Goal: Task Accomplishment & Management: Use online tool/utility

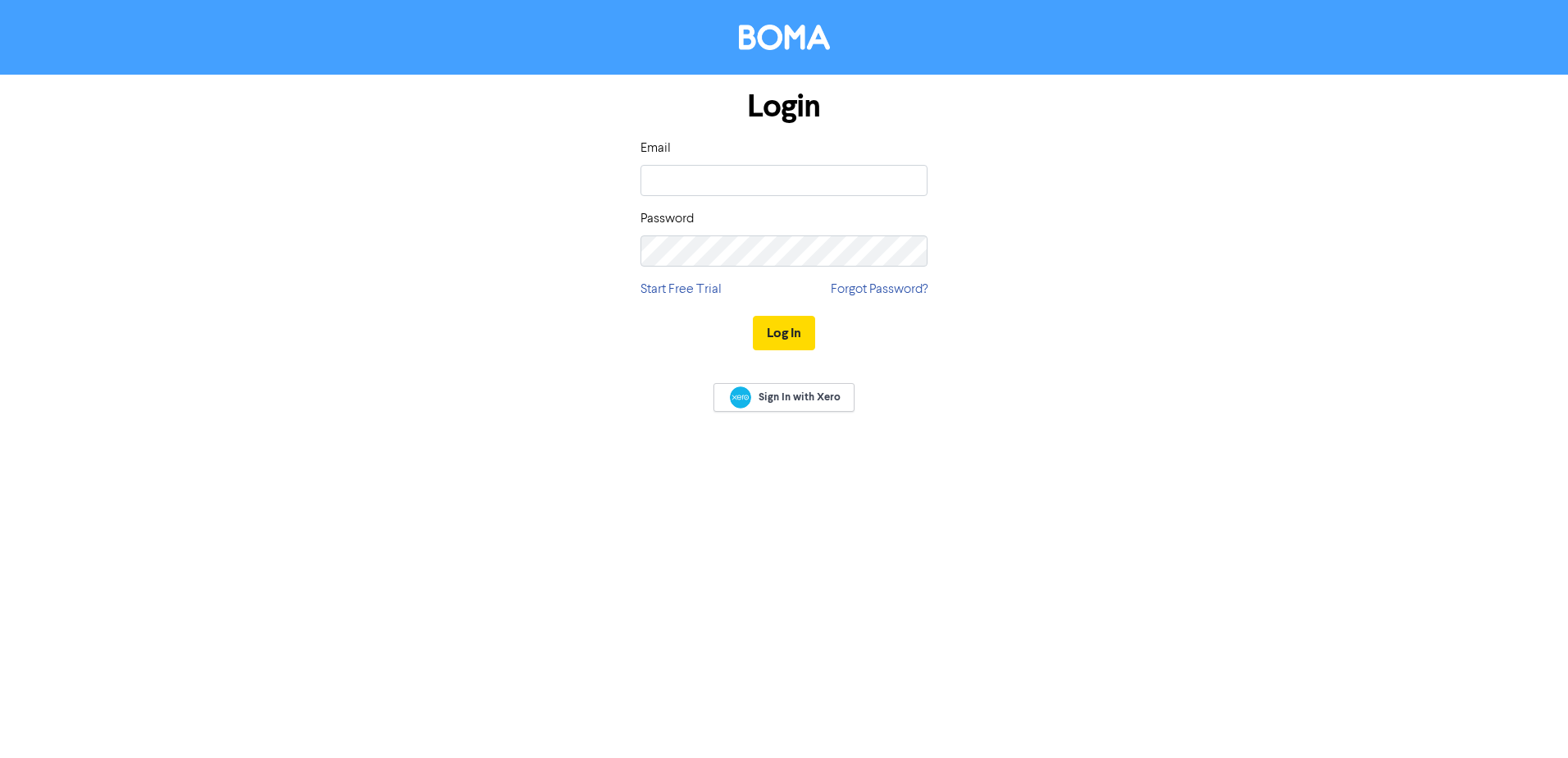
type input "[PERSON_NAME][EMAIL_ADDRESS][DOMAIN_NAME]"
click at [753, 316] on button "Log In" at bounding box center [784, 333] width 62 height 34
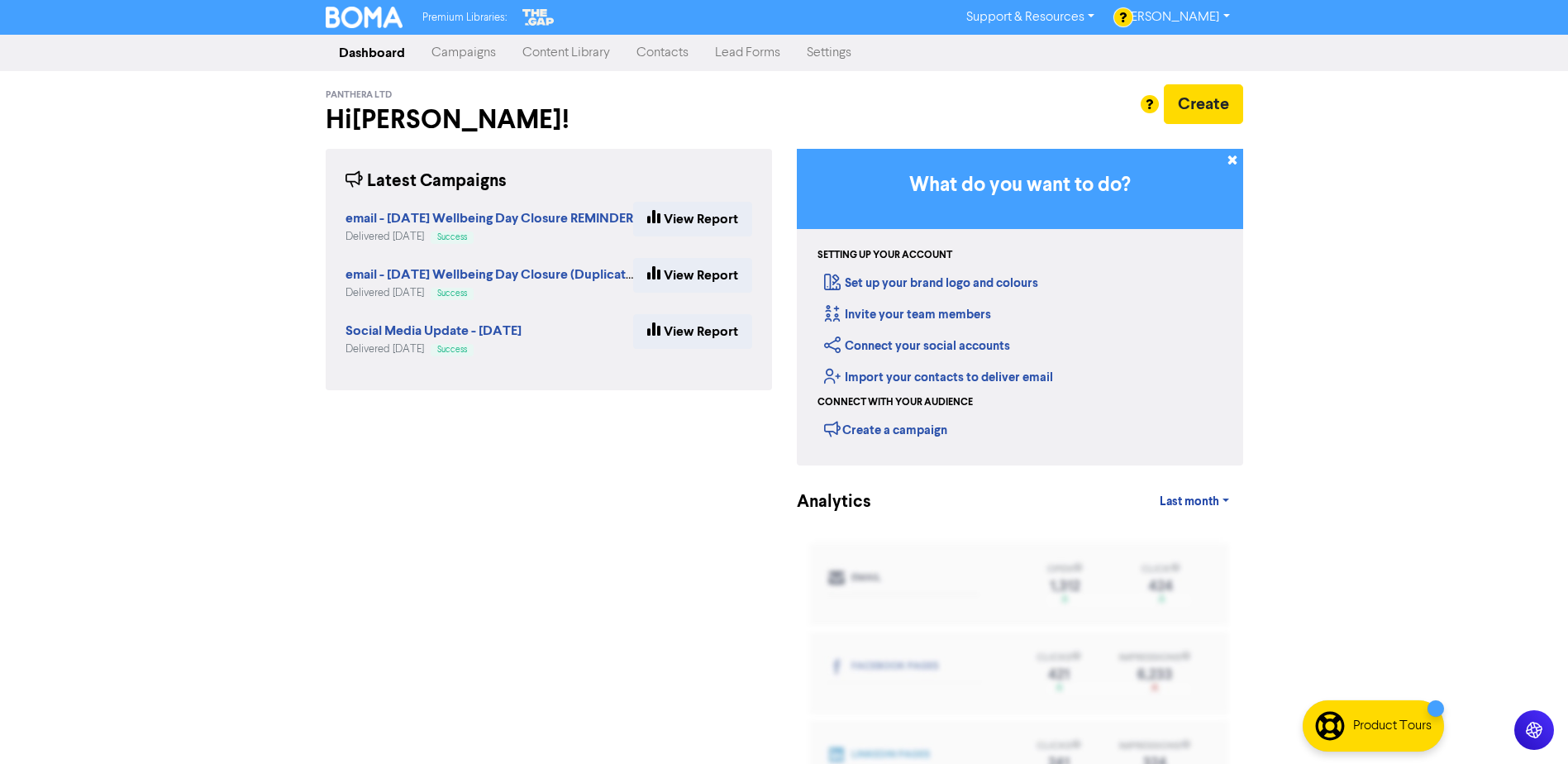
click at [457, 47] on link "Campaigns" at bounding box center [464, 52] width 91 height 33
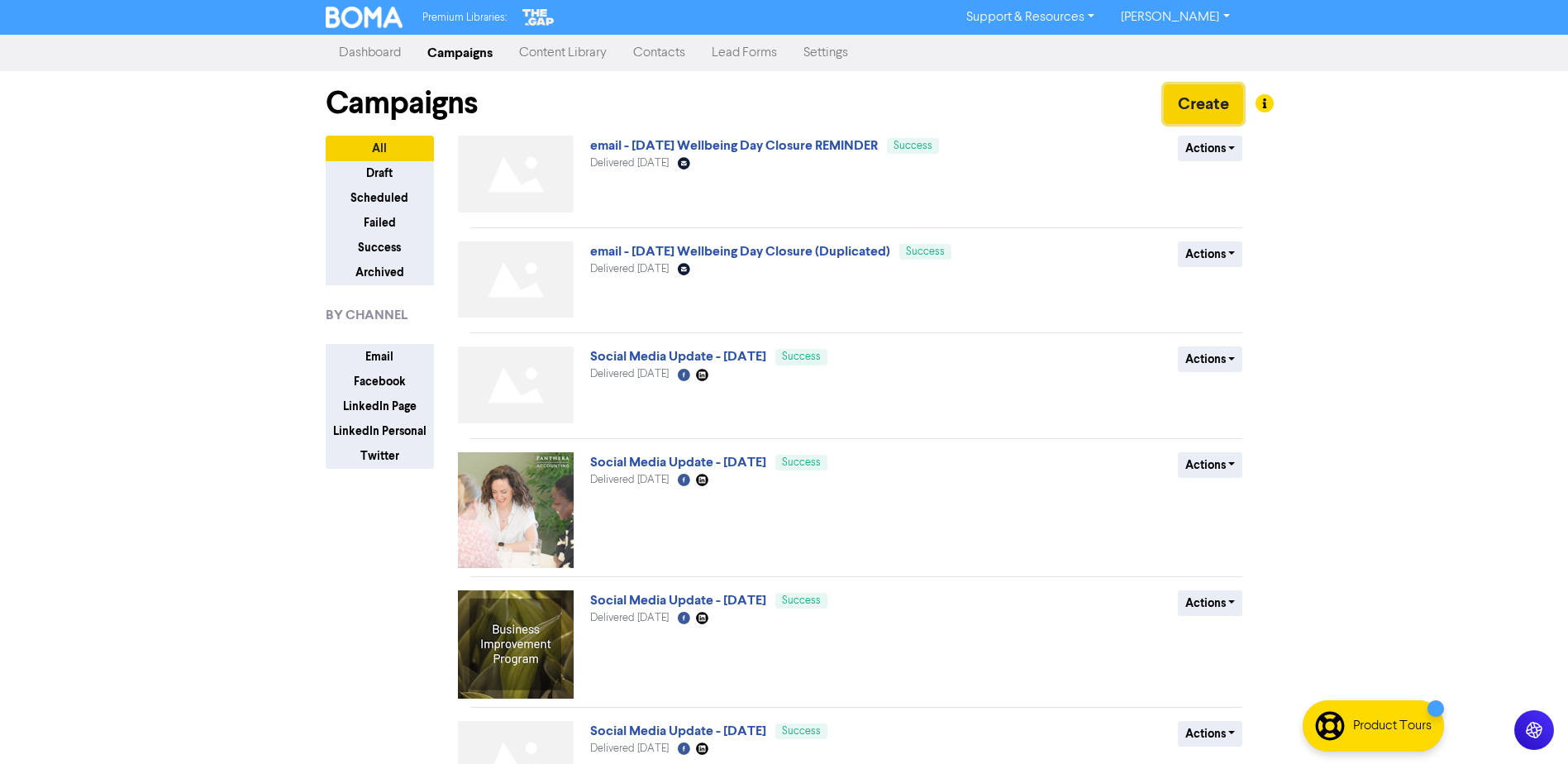
click at [1216, 102] on button "Create" at bounding box center [1203, 104] width 80 height 39
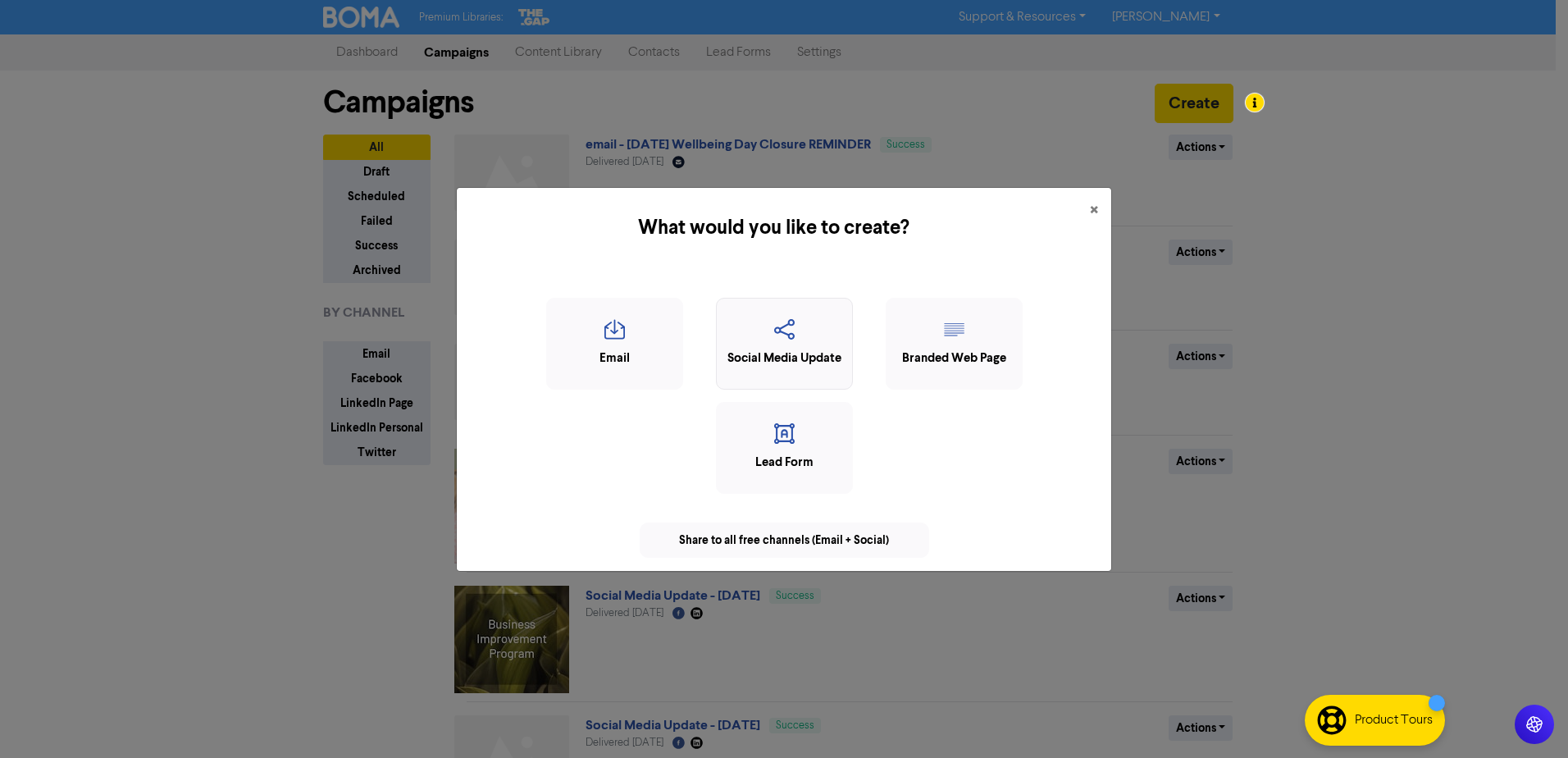
click at [813, 330] on icon "button" at bounding box center [784, 334] width 119 height 31
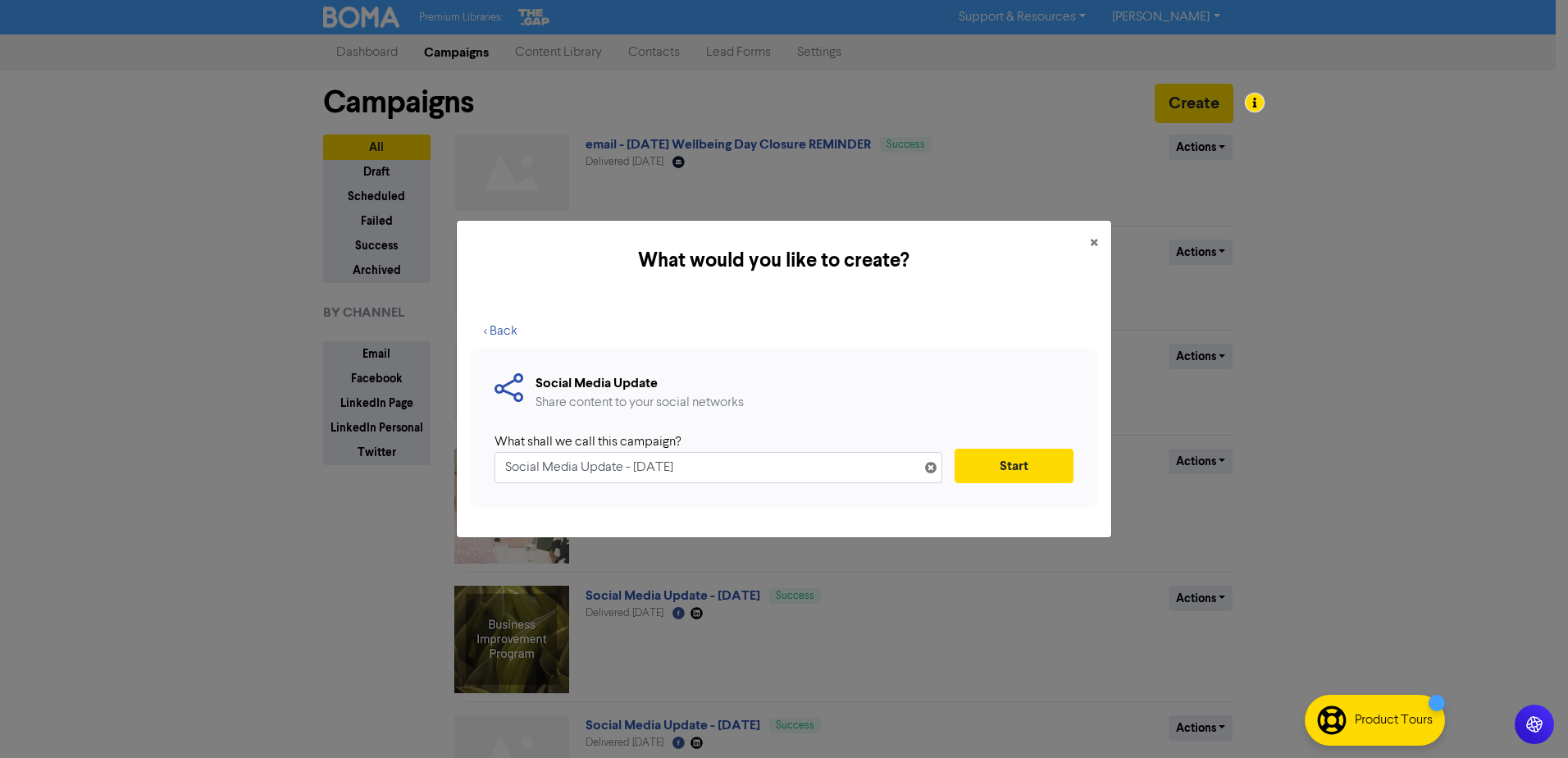
click at [640, 467] on input "Social Media Update - [DATE]" at bounding box center [718, 467] width 448 height 31
type input "Social Media Update - [DATE]"
click at [1035, 464] on button "Start" at bounding box center [1014, 465] width 119 height 34
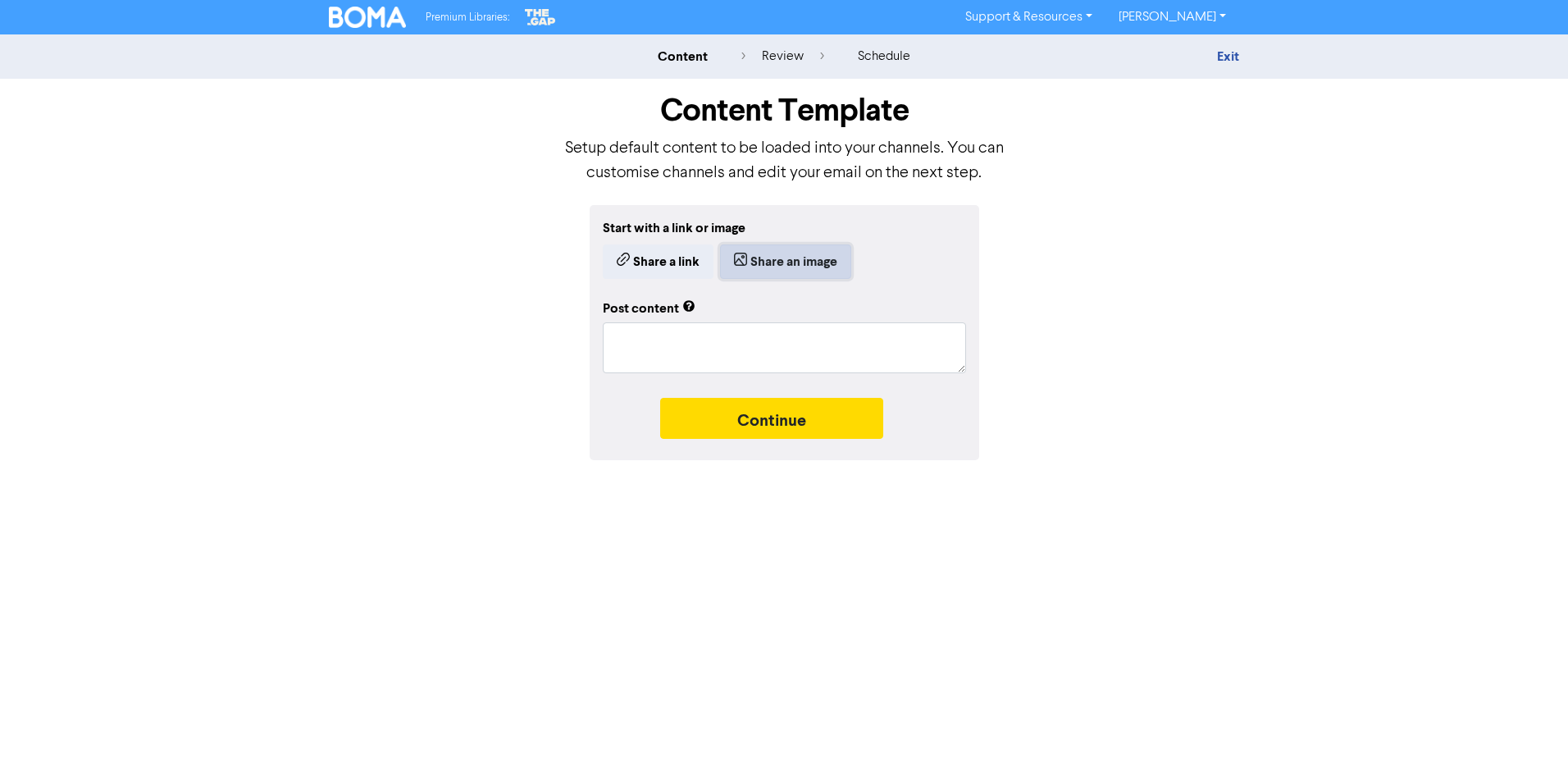
click at [808, 270] on button "Share an image" at bounding box center [785, 261] width 131 height 34
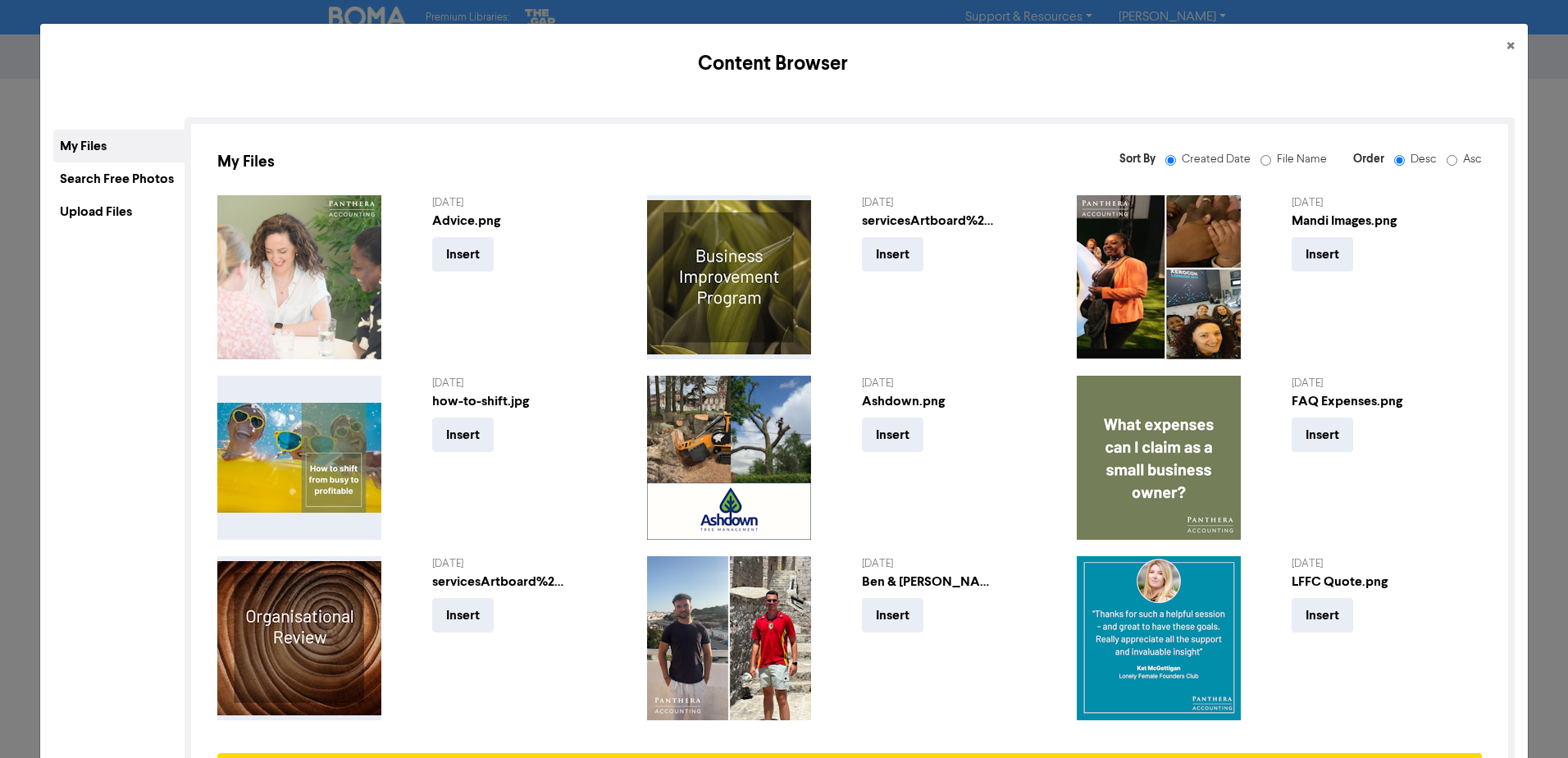
click at [81, 199] on div "Upload Files" at bounding box center [119, 211] width 131 height 33
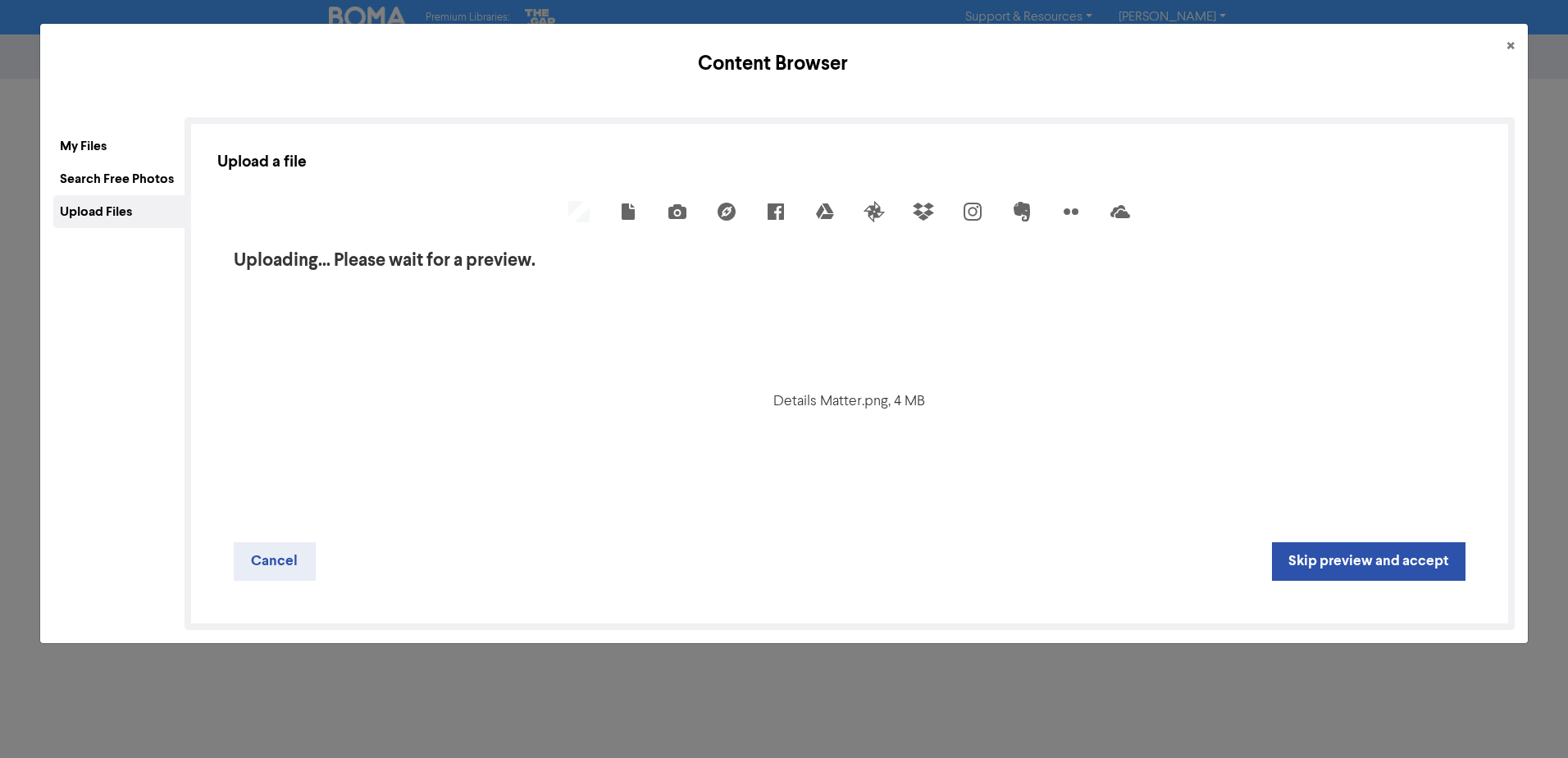
click at [793, 448] on div "Details Matter.png, 4 MB" at bounding box center [849, 405] width 1264 height 240
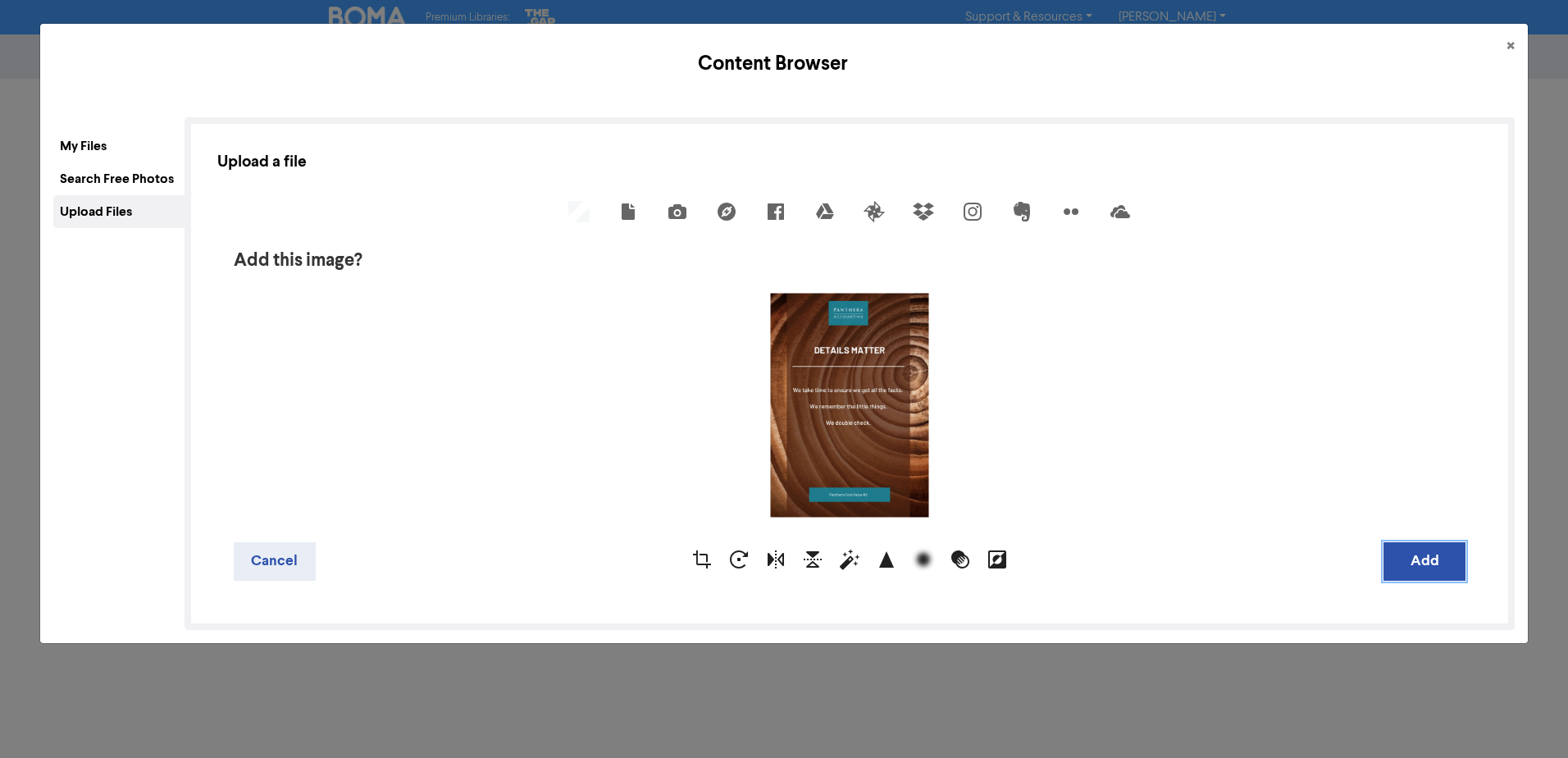
click at [1411, 578] on button "Add" at bounding box center [1424, 561] width 82 height 38
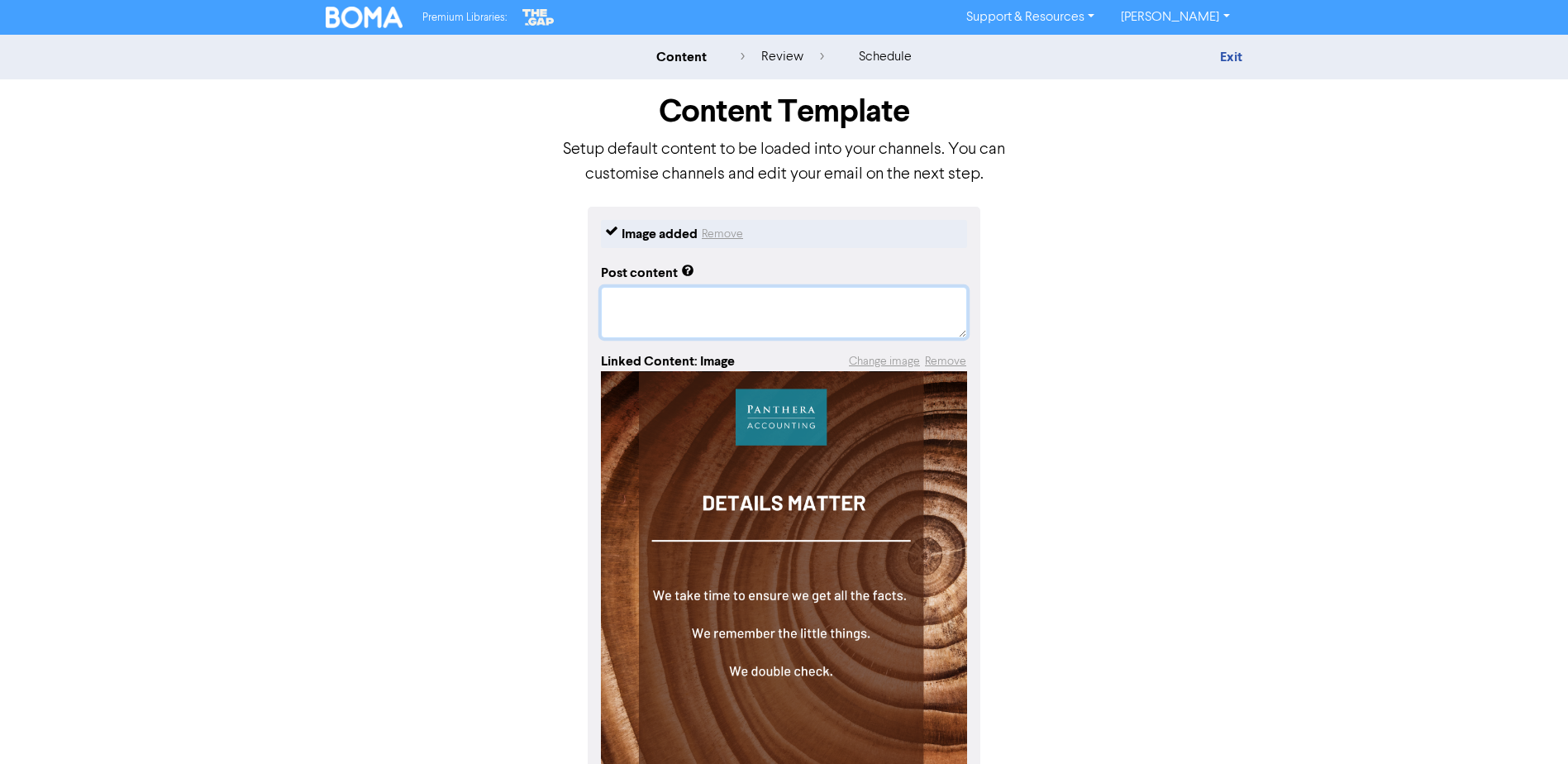
click at [692, 309] on textarea at bounding box center [784, 312] width 366 height 51
paste textarea "Every number, every receipt, every entry tells a story about your business. Mis…"
type textarea "x"
type textarea "Every number, every receipt, every entry tells a story about your business. Mis…"
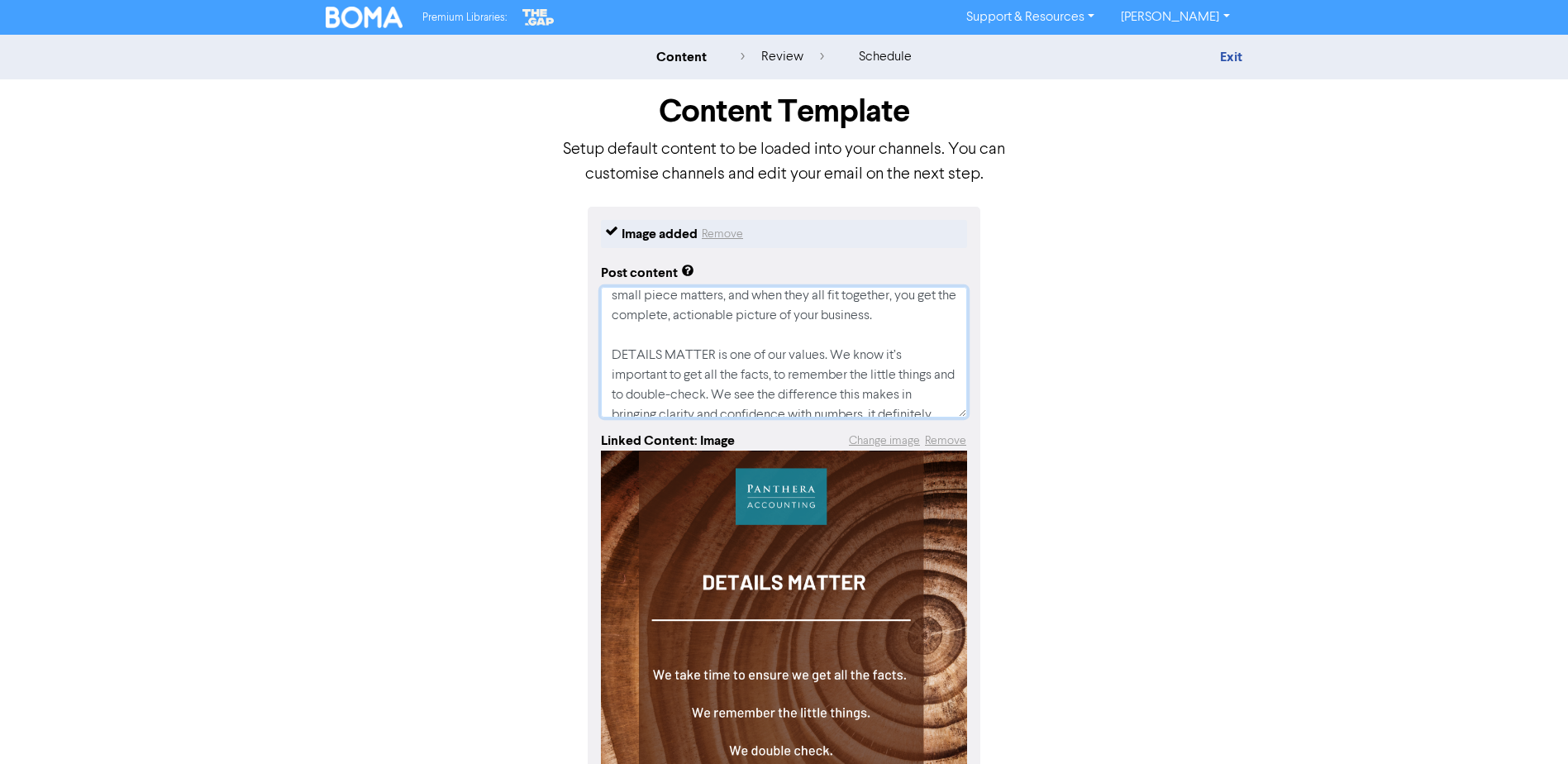
scroll to position [165, 0]
click at [790, 338] on textarea "Every number, every receipt, every entry tells a story about your business. Mis…" at bounding box center [784, 352] width 366 height 130
type textarea "x"
type textarea "Every number, every receipt, every entry tells a story about your business. Mis…"
type textarea "x"
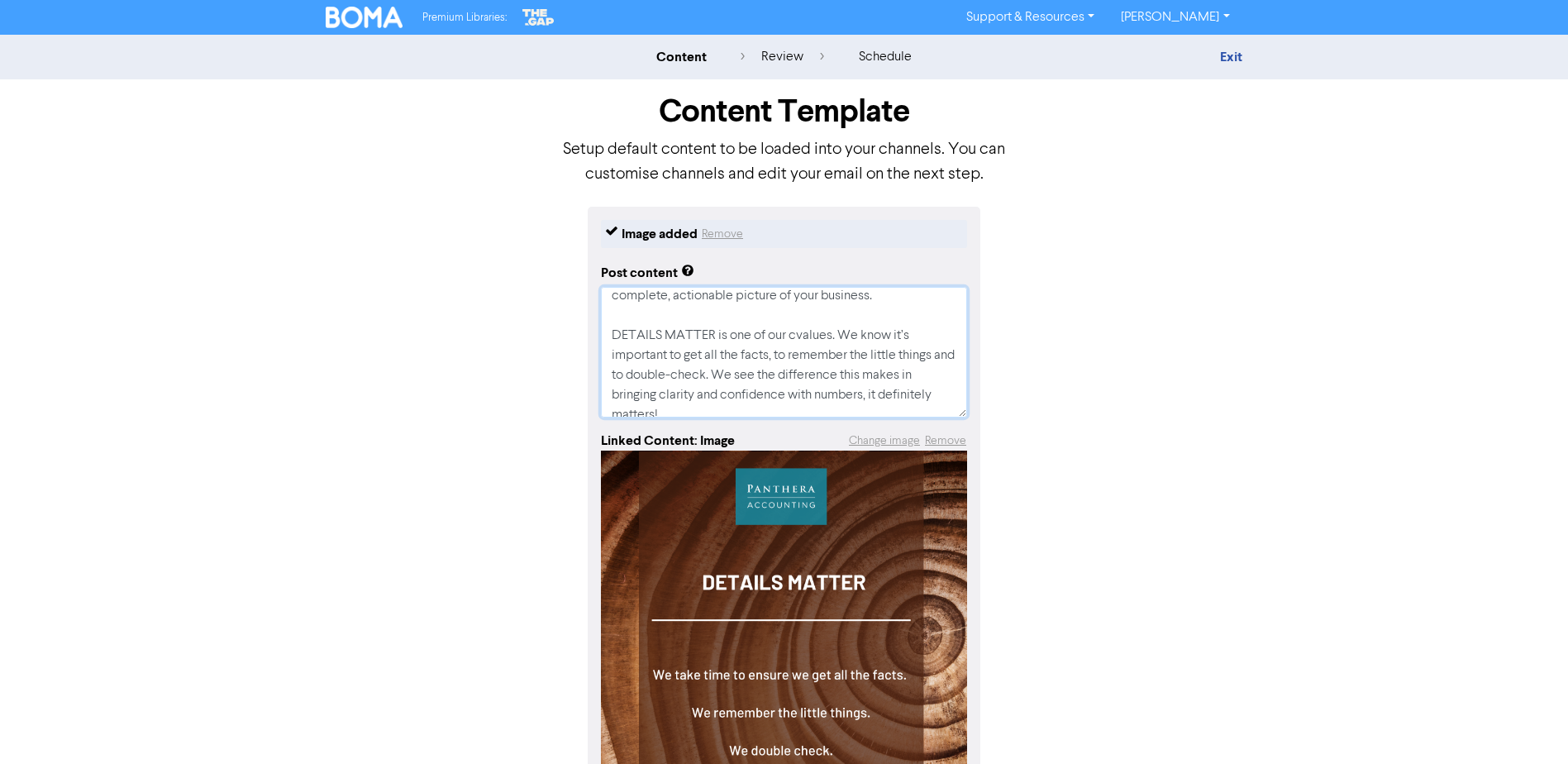
type textarea "Every number, every receipt, every entry tells a story about your business. Mis…"
type textarea "x"
type textarea "Every number, every receipt, every entry tells a story about your business. Mis…"
type textarea "x"
type textarea "Every number, every receipt, every entry tells a story about your business. Mis…"
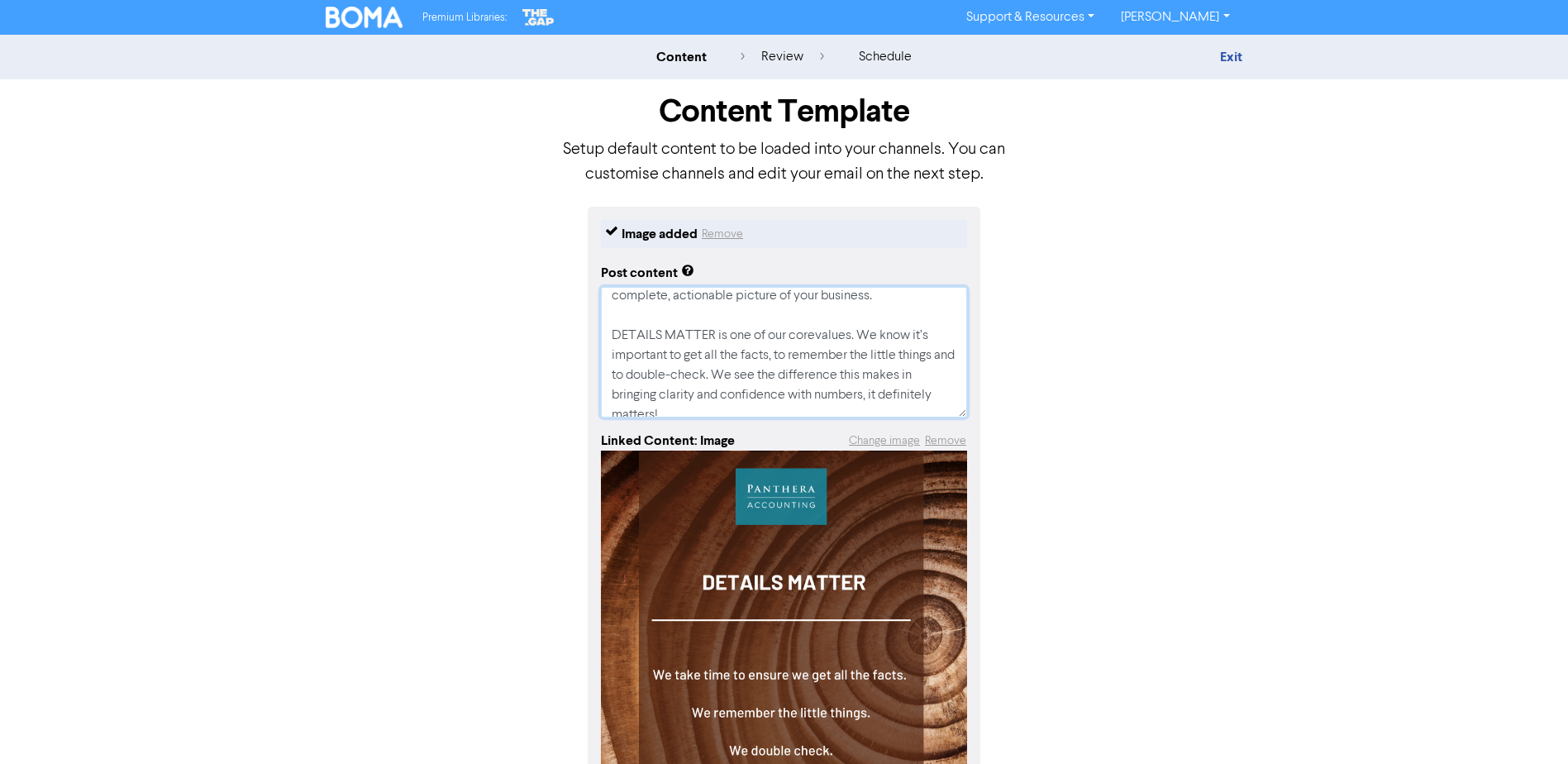
type textarea "x"
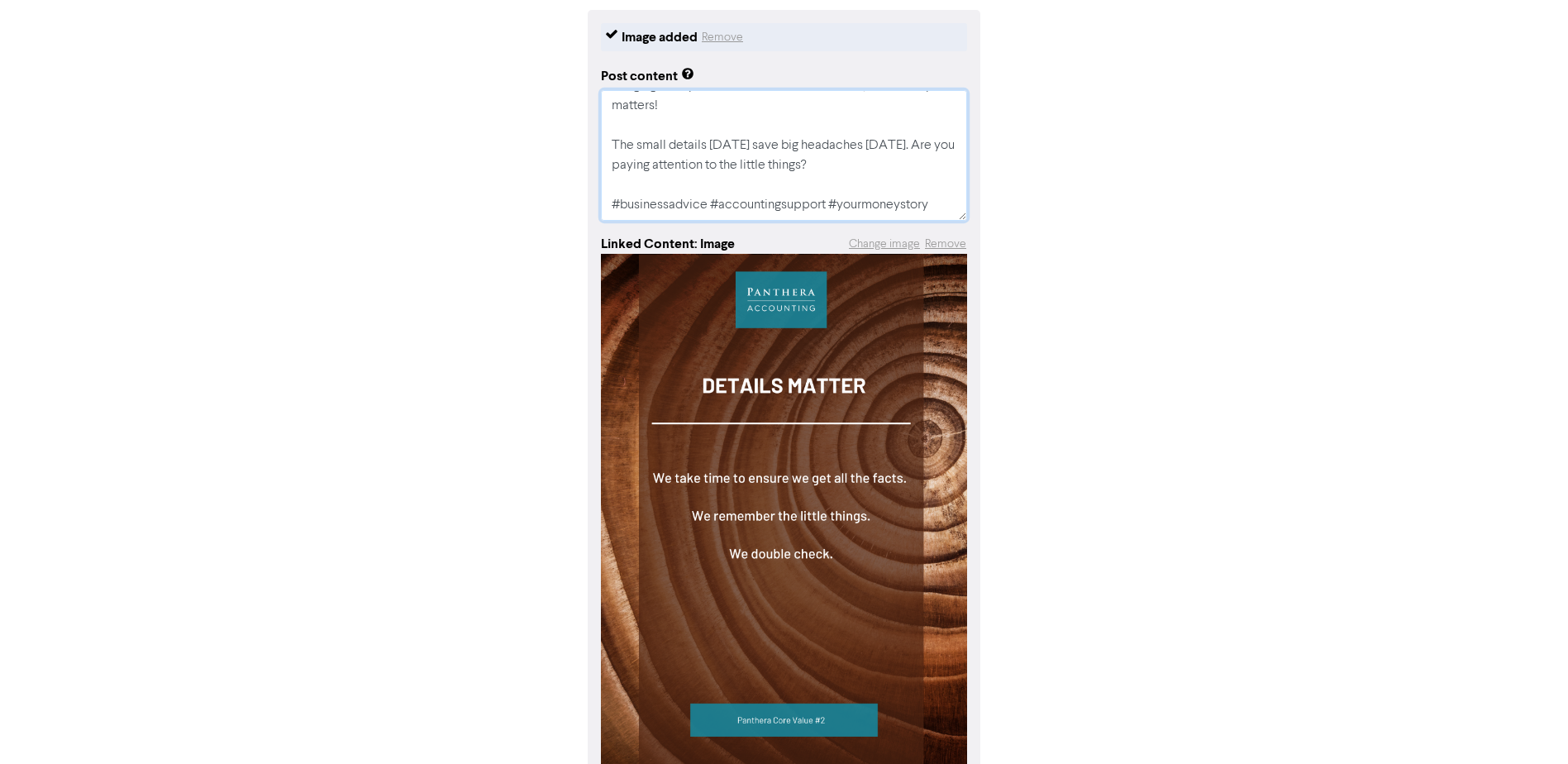
scroll to position [293, 0]
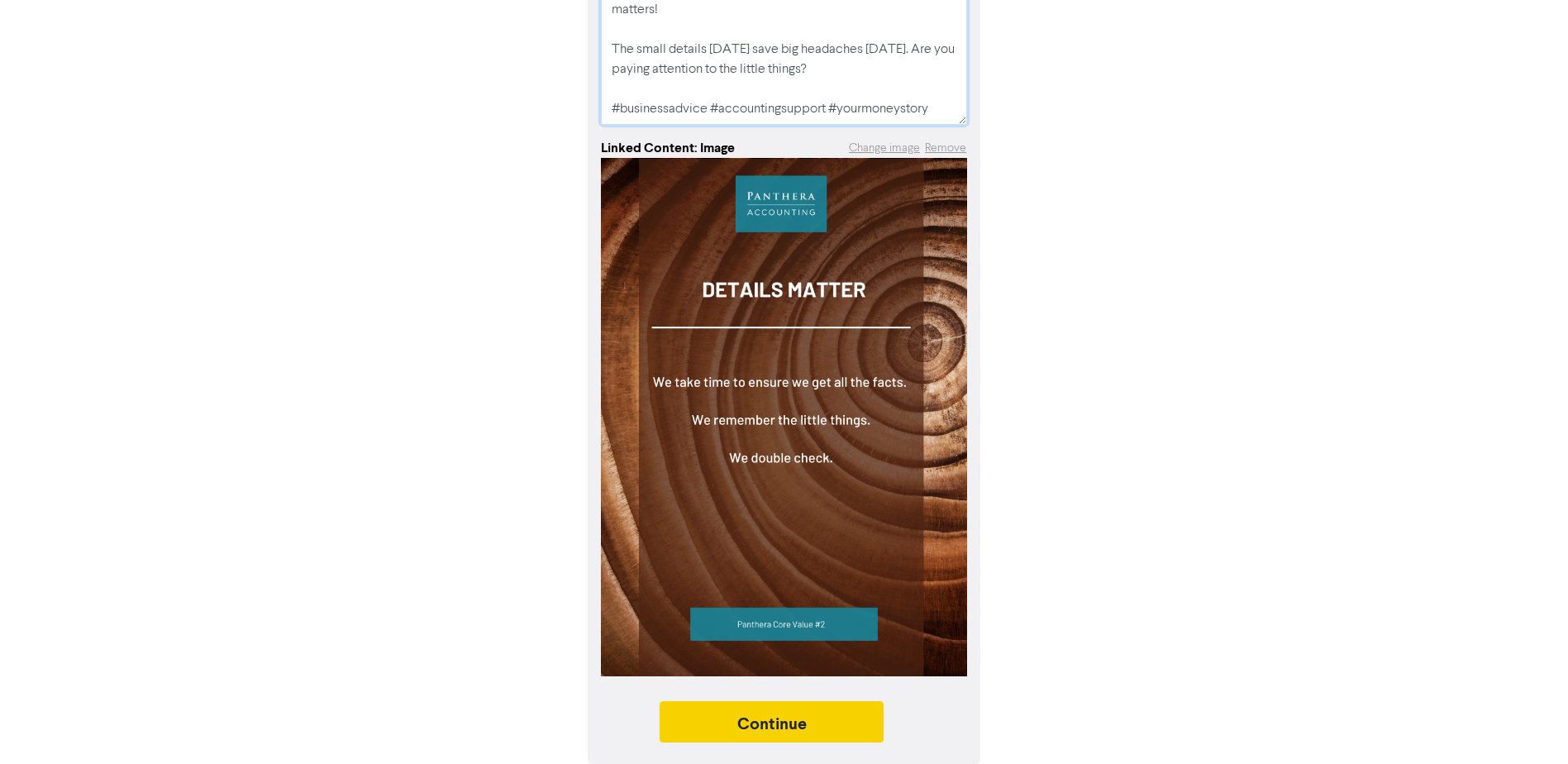
type textarea "Every number, every receipt, every entry tells a story about your business. Mis…"
click at [853, 719] on button "Continue" at bounding box center [772, 721] width 225 height 41
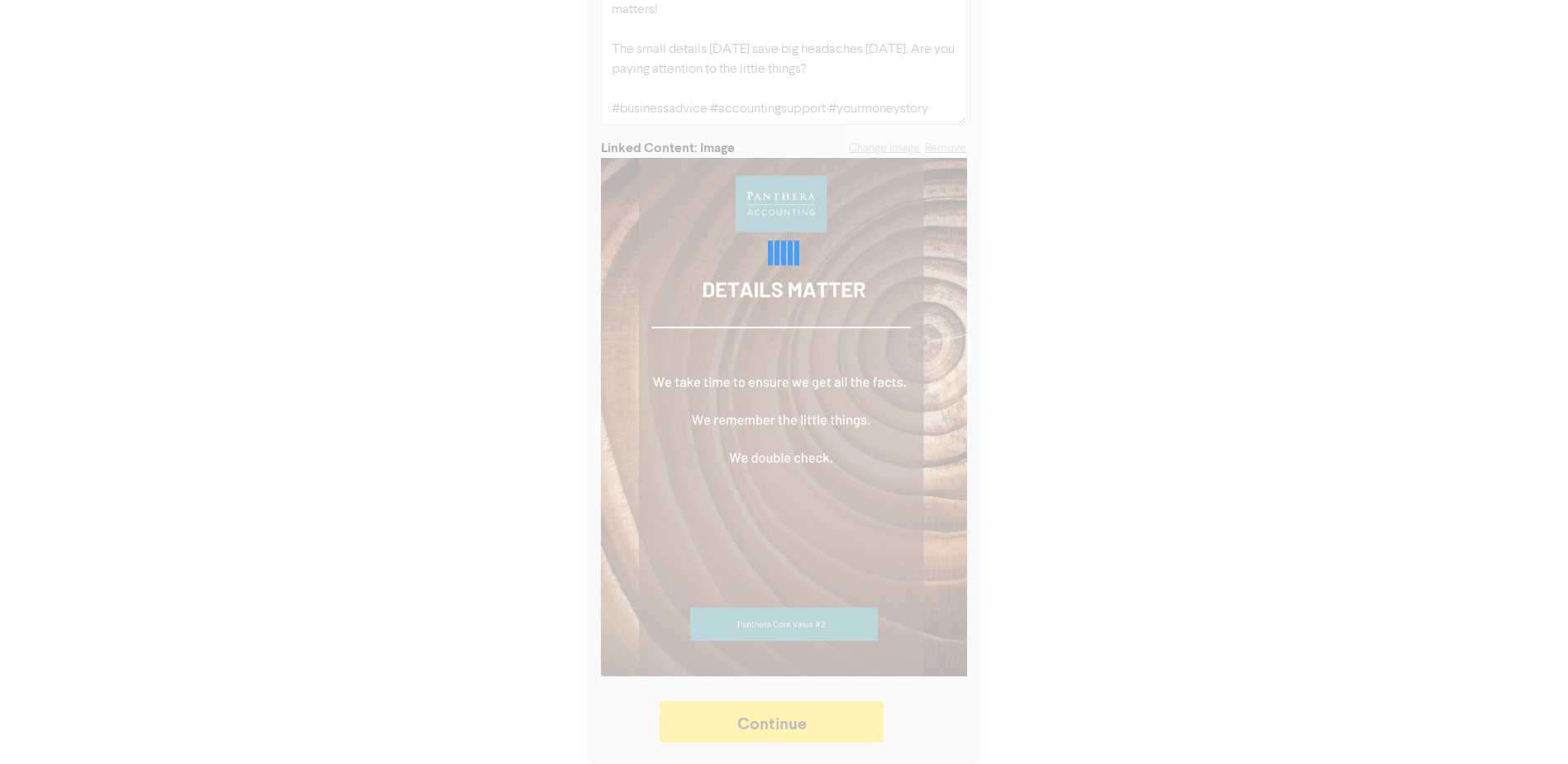
type textarea "x"
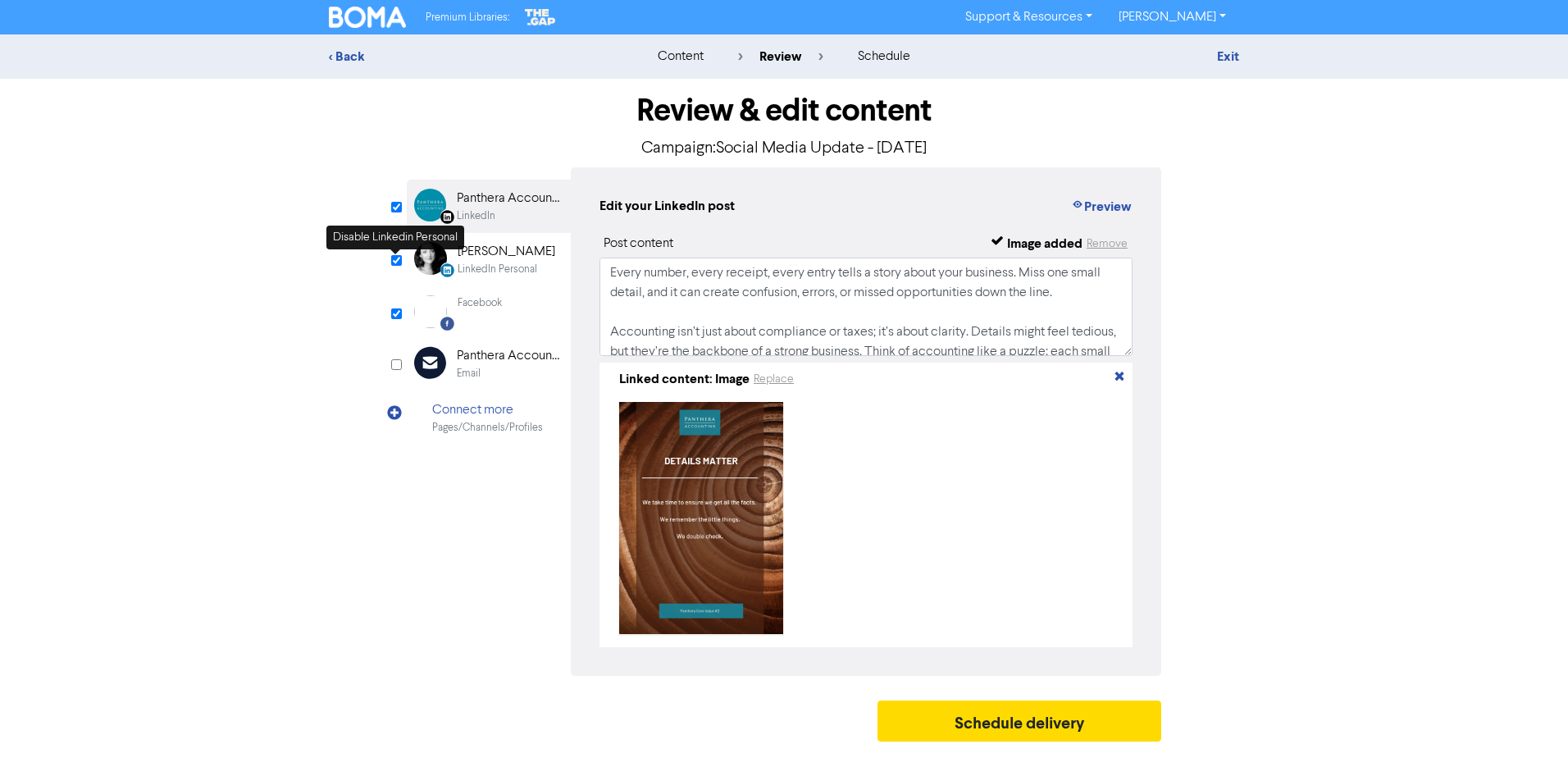
click at [392, 259] on input "checkbox" at bounding box center [396, 260] width 11 height 11
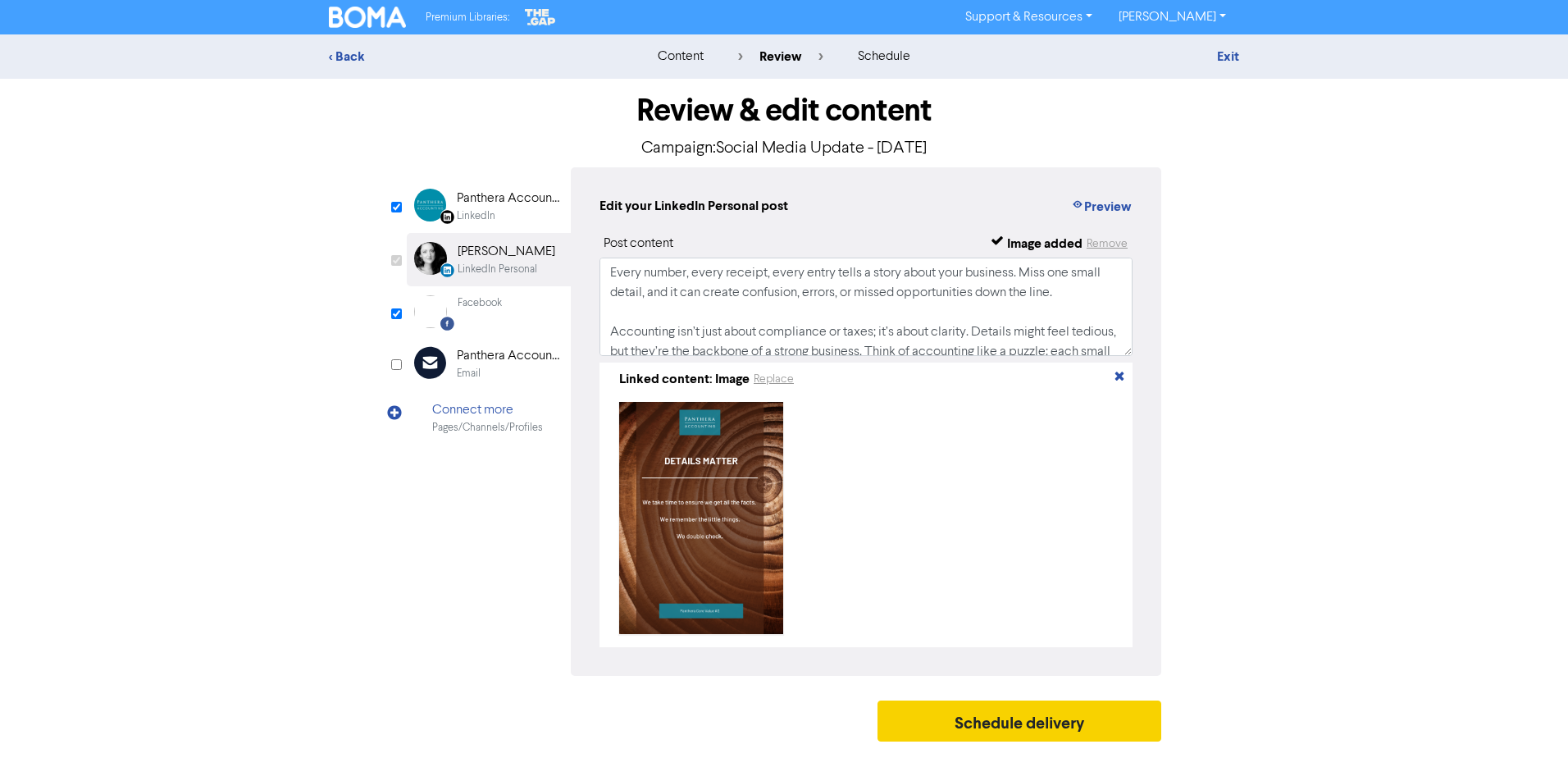
checkbox input "false"
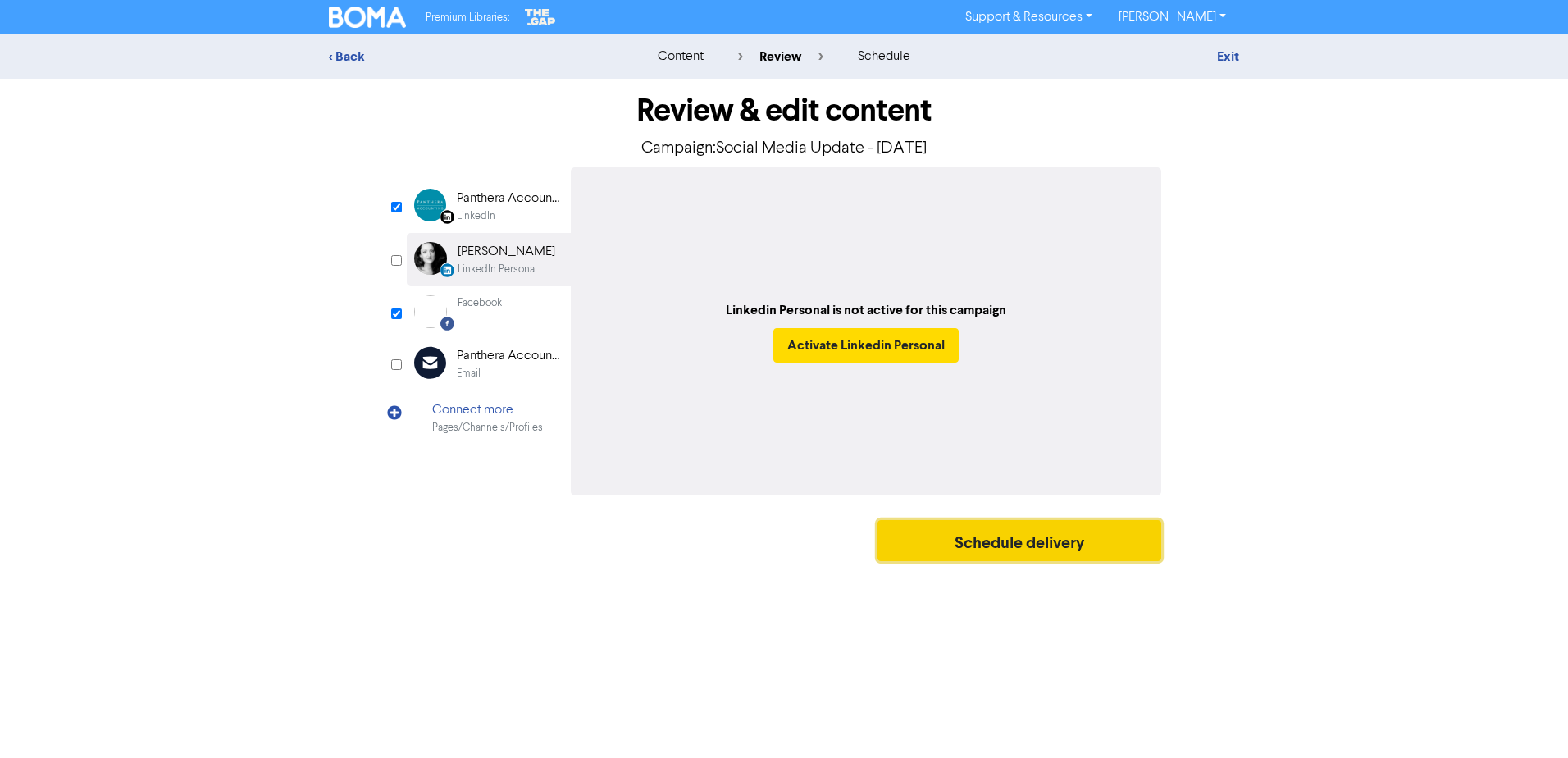
click at [984, 541] on button "Schedule delivery" at bounding box center [1019, 540] width 284 height 41
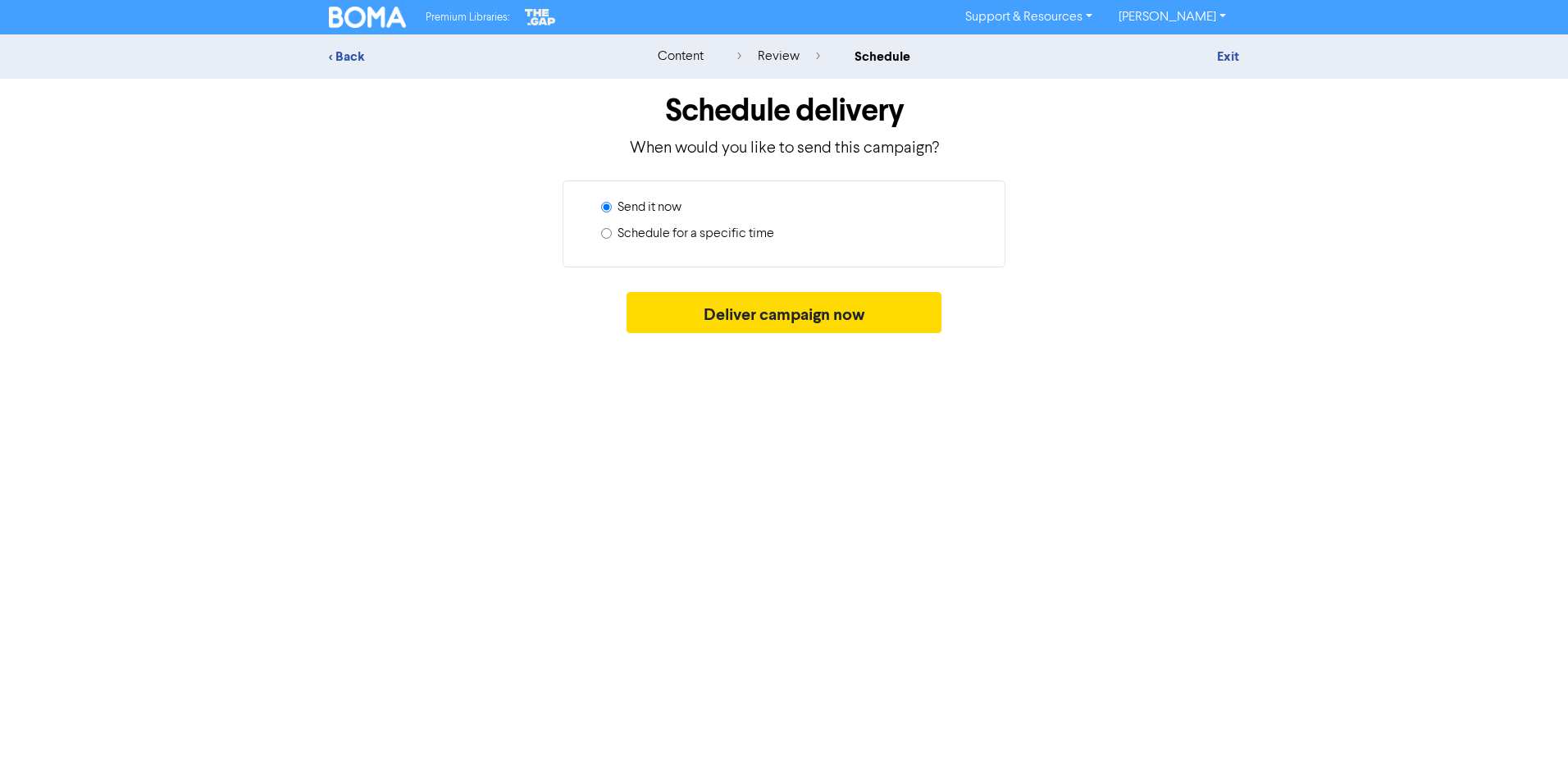
click at [721, 231] on label "Schedule for a specific time" at bounding box center [696, 233] width 157 height 20
click at [612, 231] on input "Schedule for a specific time" at bounding box center [607, 233] width 11 height 11
radio input "true"
radio input "false"
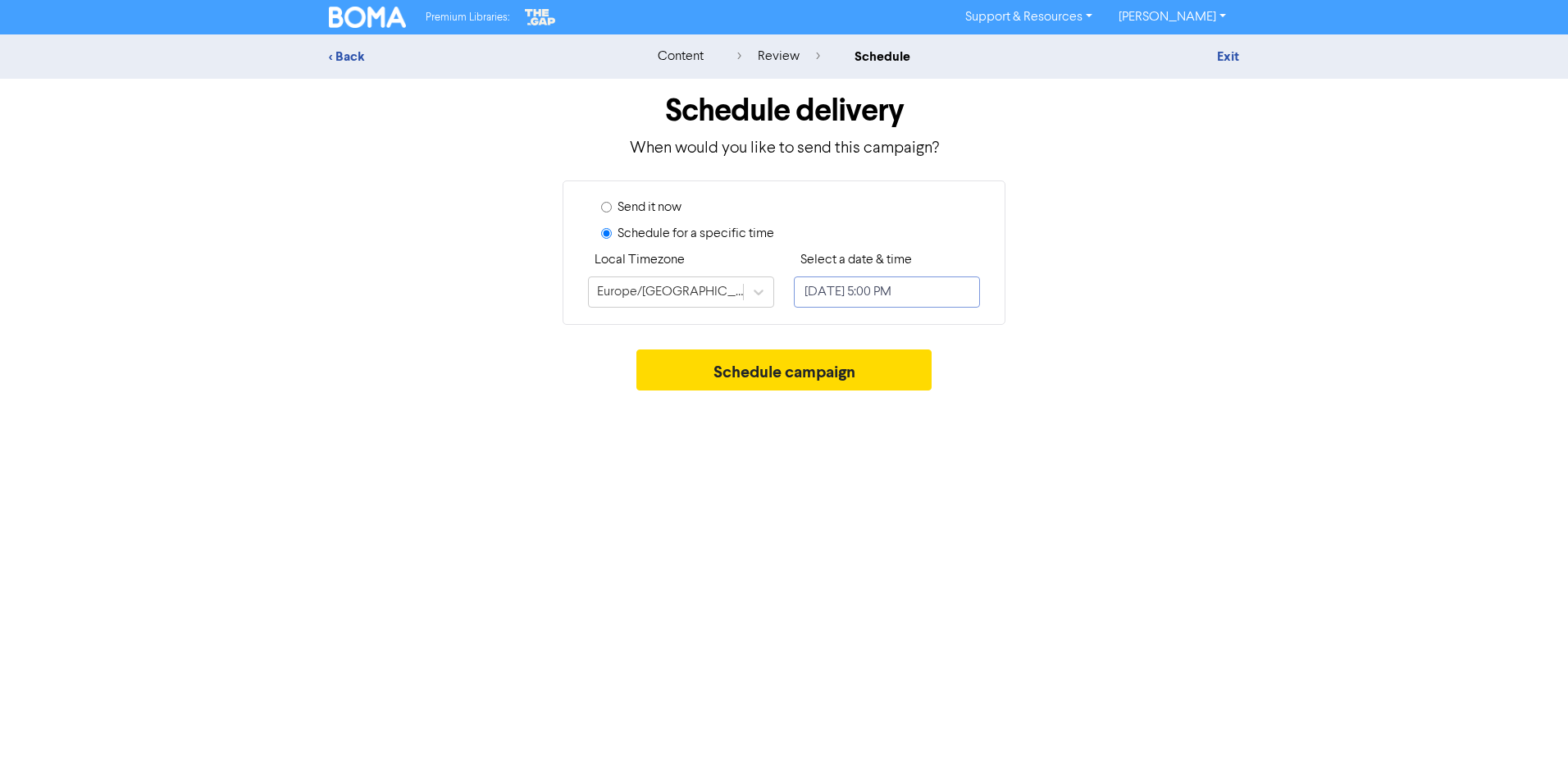
click at [961, 300] on input "[DATE] 5:00 PM" at bounding box center [887, 292] width 186 height 31
select select "8"
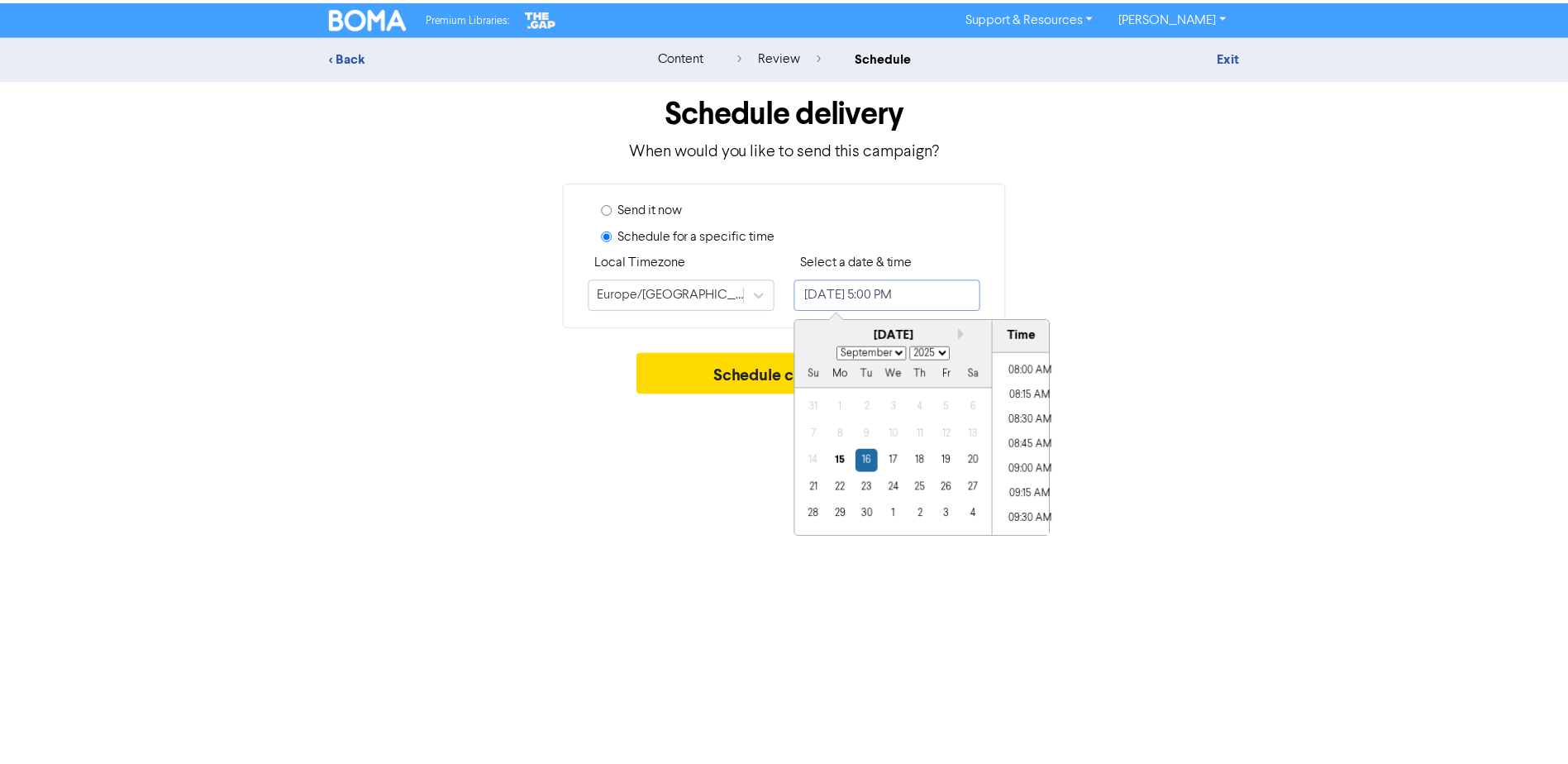
scroll to position [780, 0]
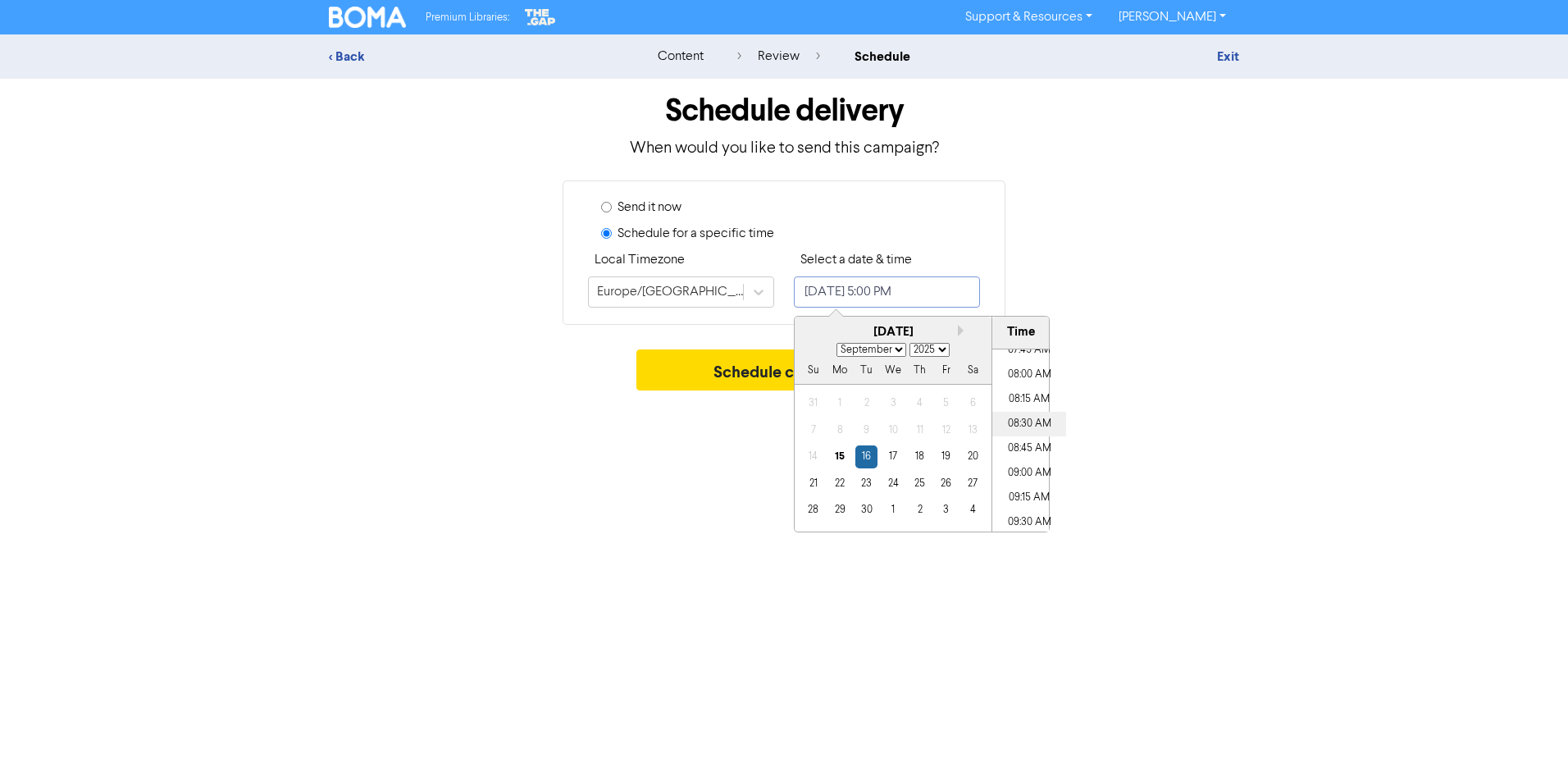
click at [1029, 416] on li "08:30 AM" at bounding box center [1029, 424] width 74 height 25
type input "[DATE] 8:30 AM"
click at [1172, 435] on div "Premium Libraries: Support & Resources Video Tutorials FAQ & Guides Marketing E…" at bounding box center [784, 379] width 1568 height 758
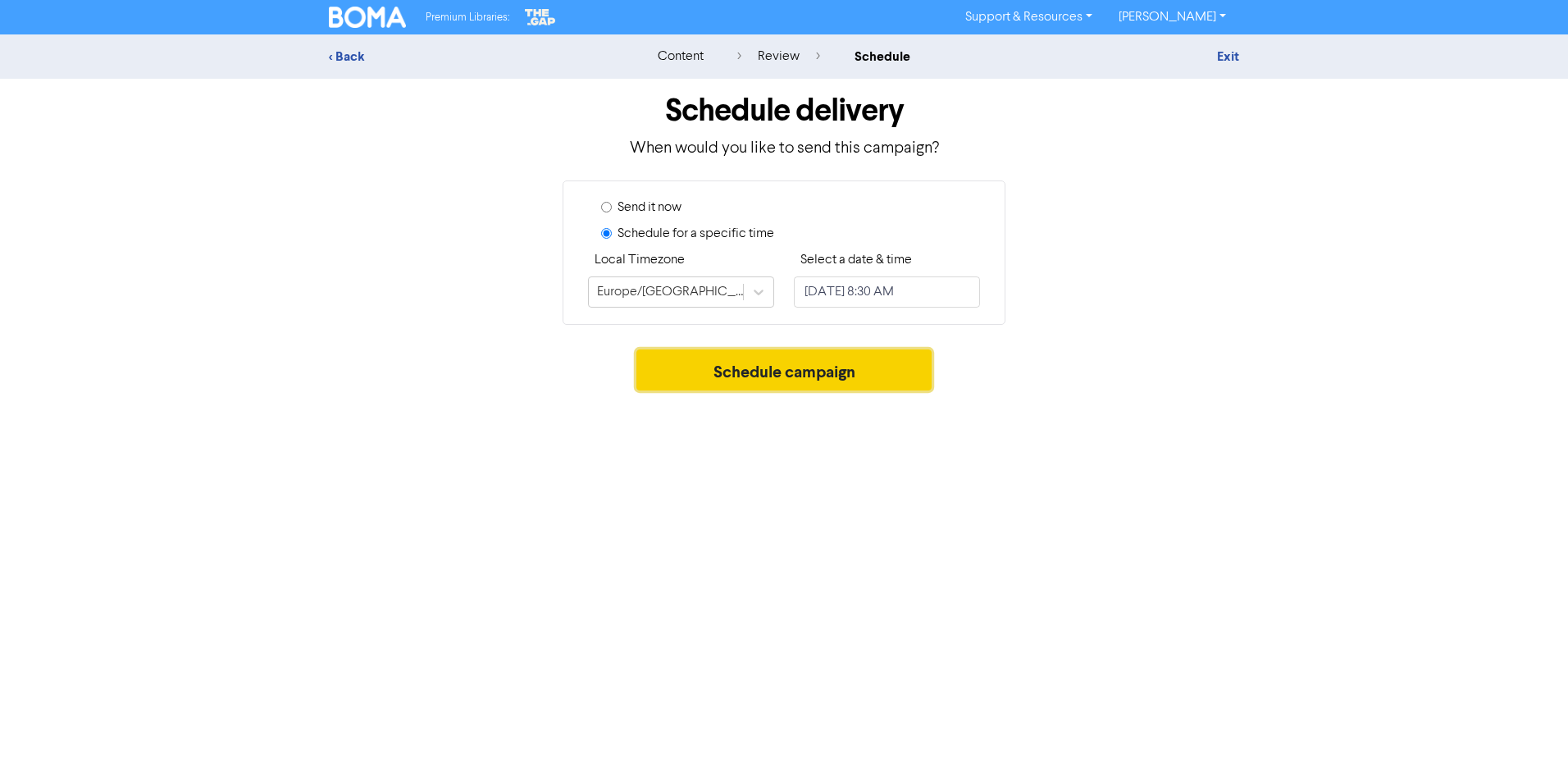
click at [818, 372] on button "Schedule campaign" at bounding box center [784, 370] width 296 height 41
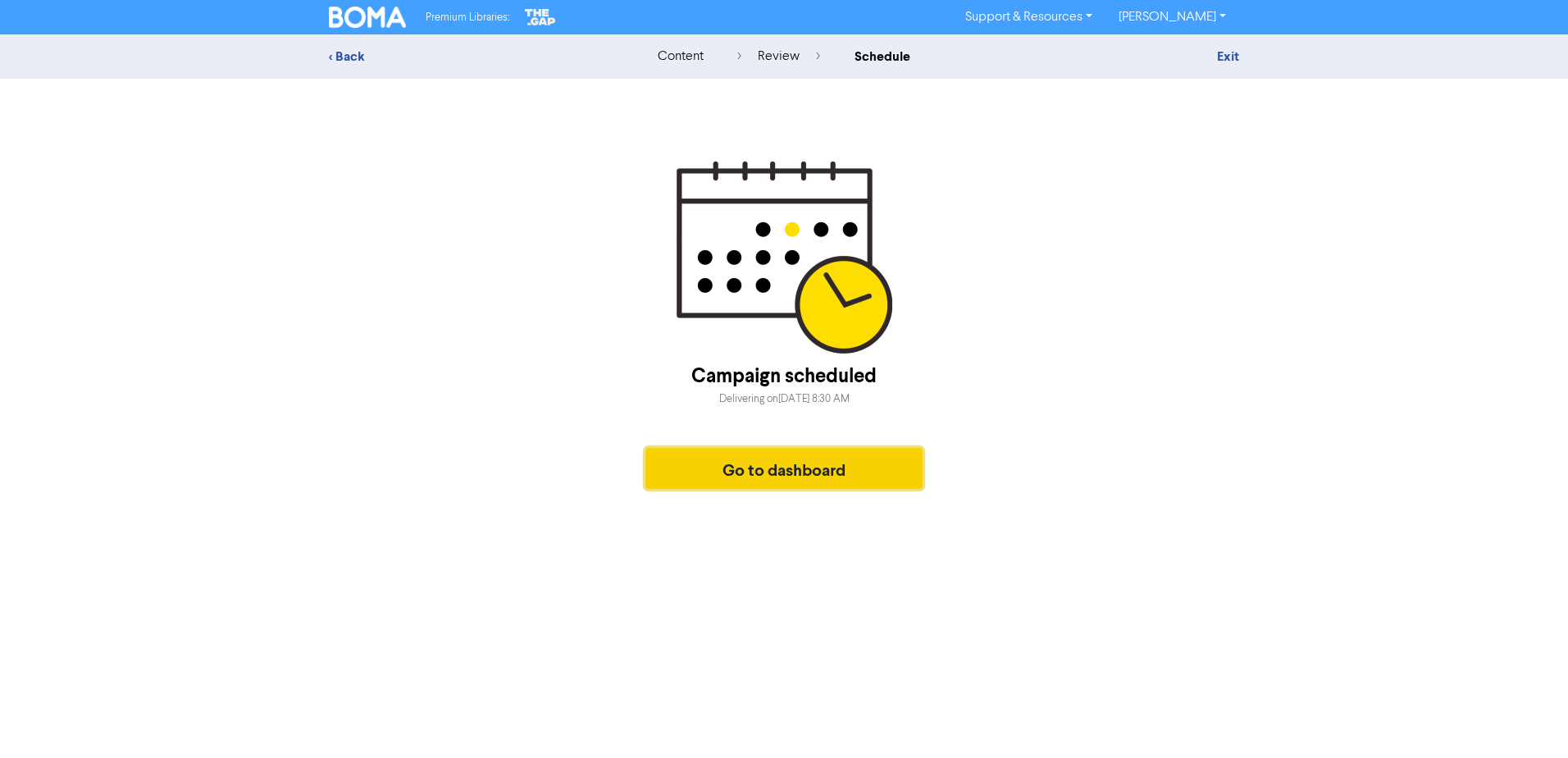
click at [777, 484] on button "Go to dashboard" at bounding box center [784, 468] width 277 height 41
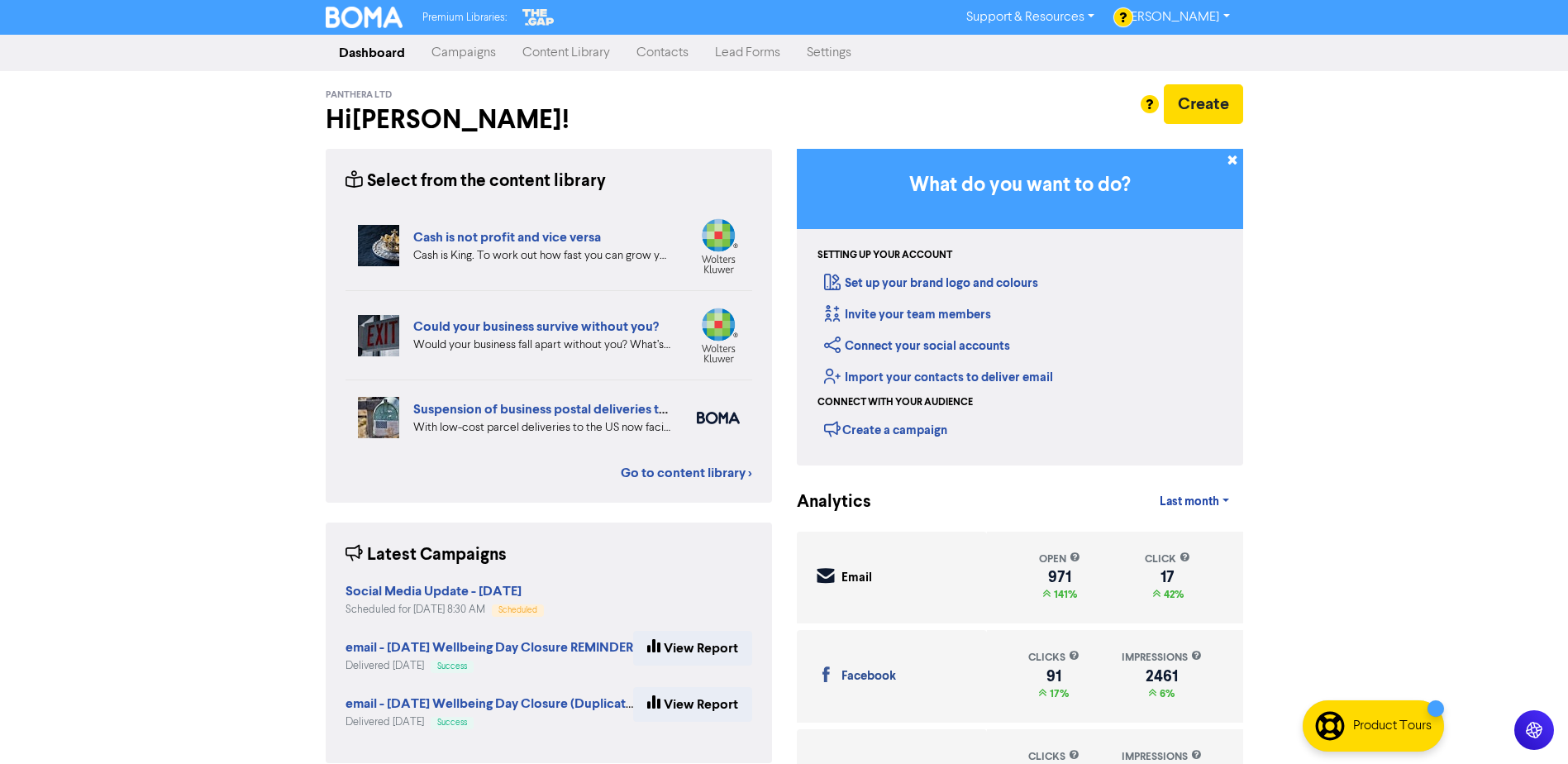
click at [456, 48] on link "Campaigns" at bounding box center [464, 52] width 91 height 33
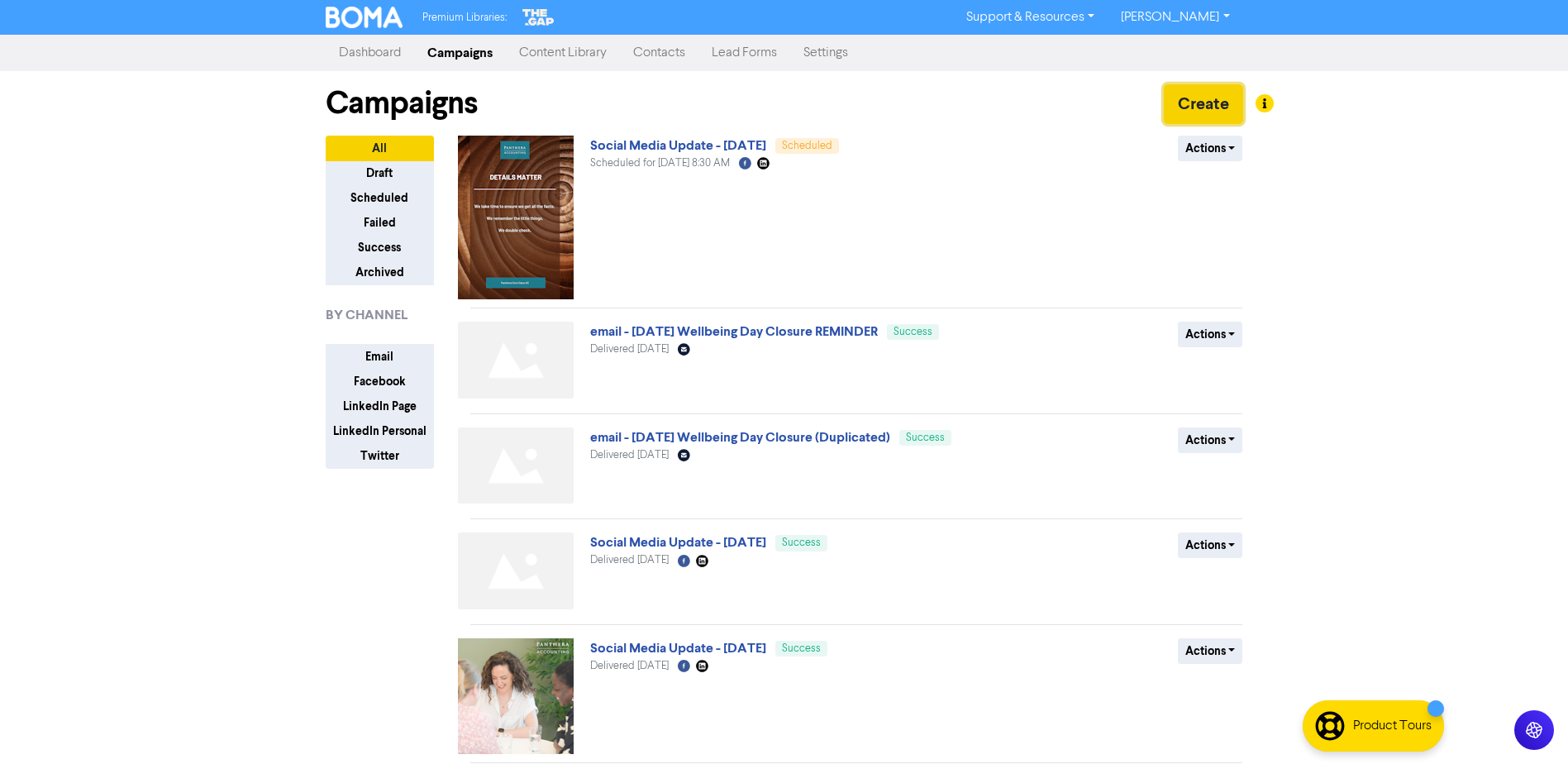
click at [1201, 103] on button "Create" at bounding box center [1203, 104] width 80 height 39
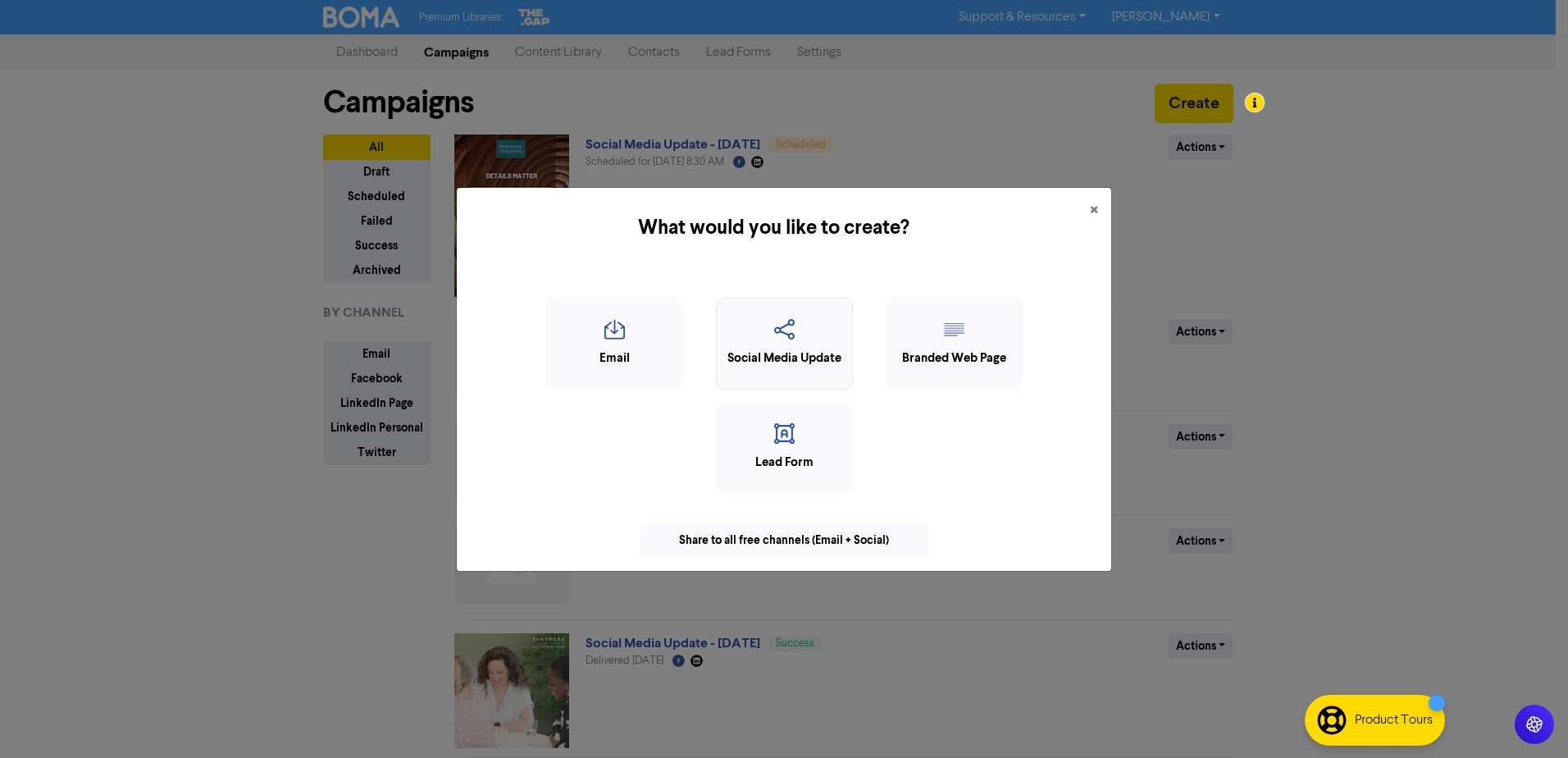
click at [795, 346] on icon "button" at bounding box center [784, 334] width 119 height 31
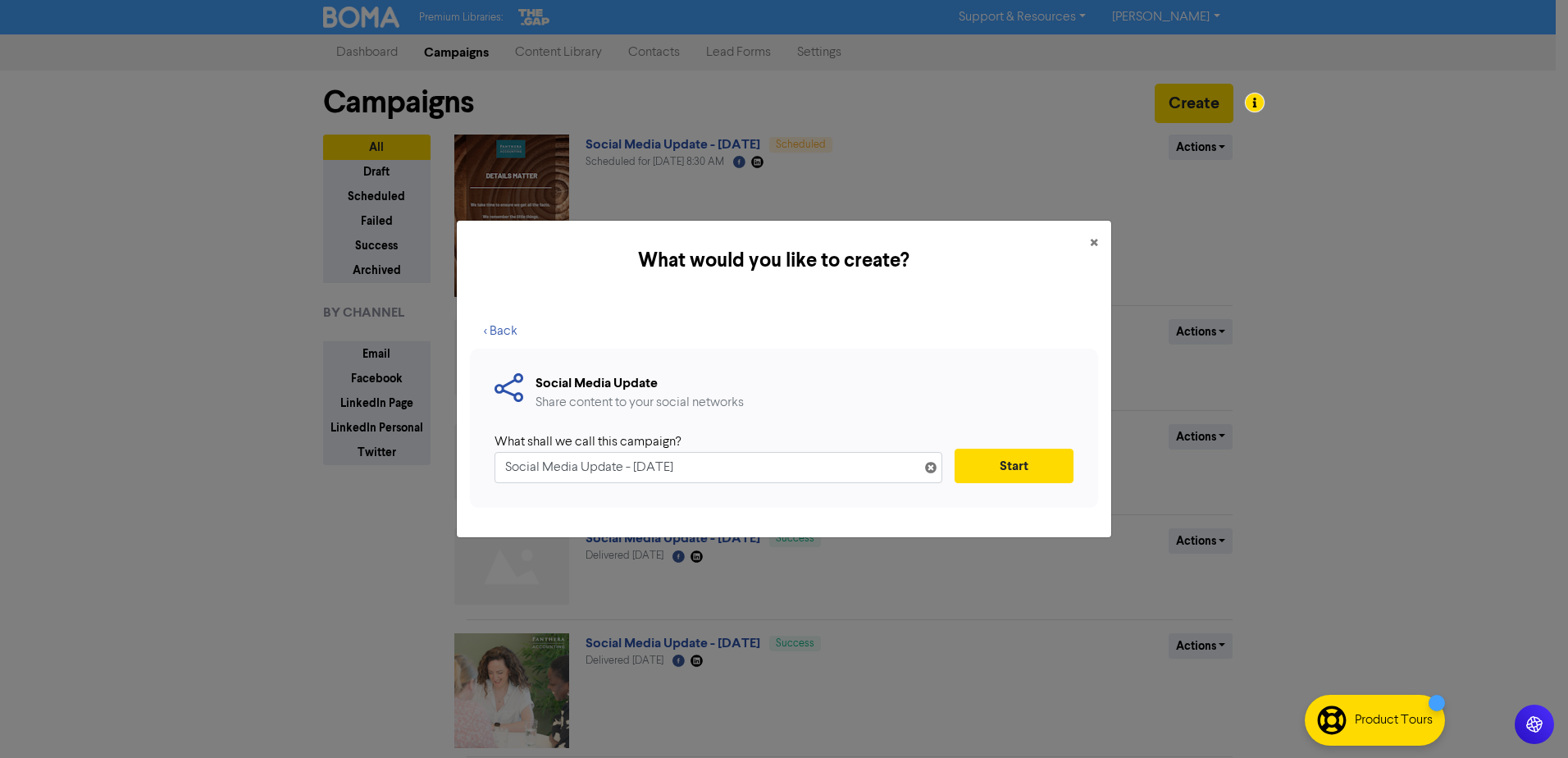
click at [642, 464] on input "Social Media Update - [DATE]" at bounding box center [718, 467] width 448 height 31
type input "Social Media Update - [DATE]"
click at [1006, 463] on button "Start" at bounding box center [1014, 465] width 119 height 34
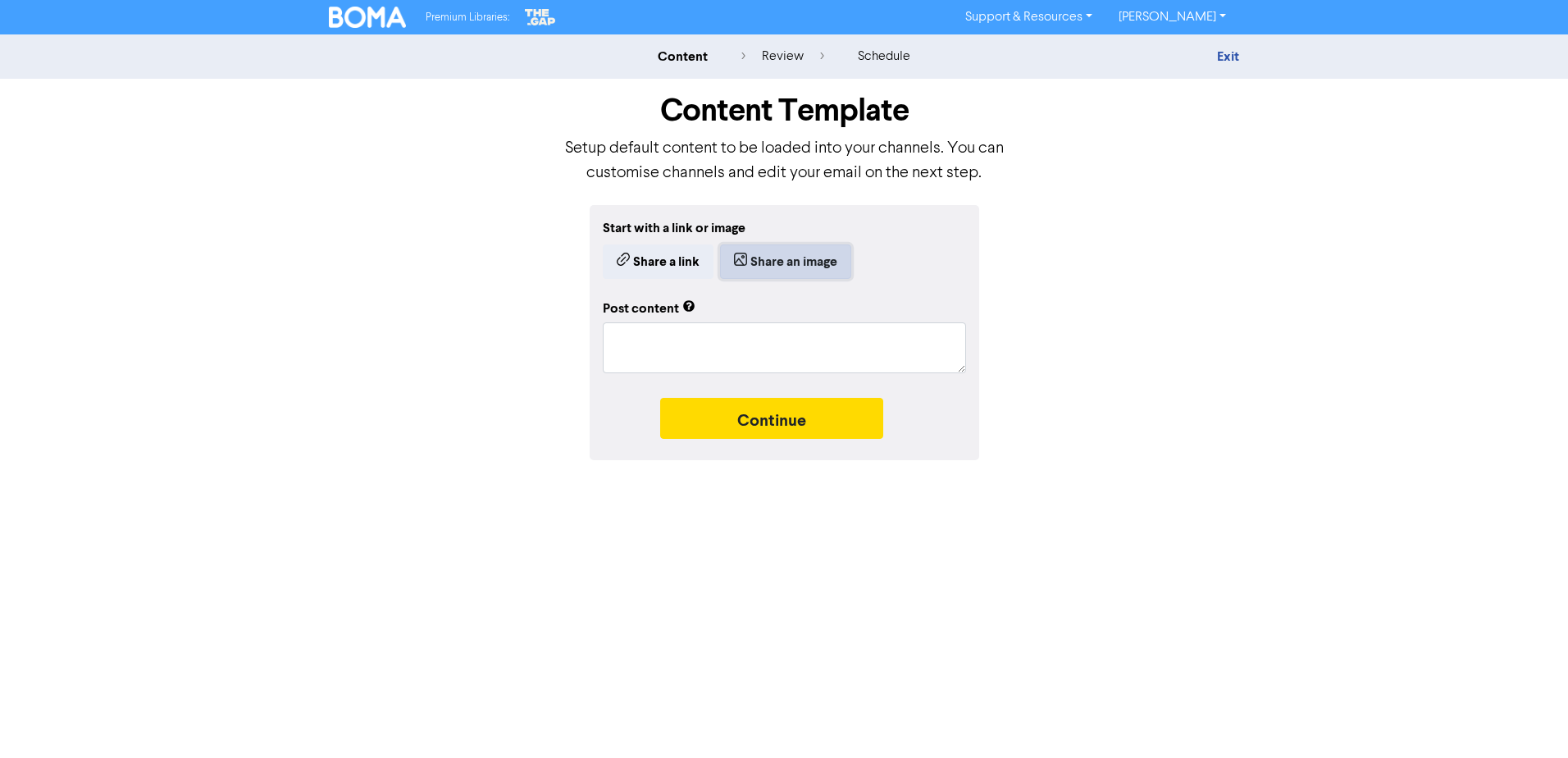
click at [781, 248] on button "Share an image" at bounding box center [785, 261] width 131 height 34
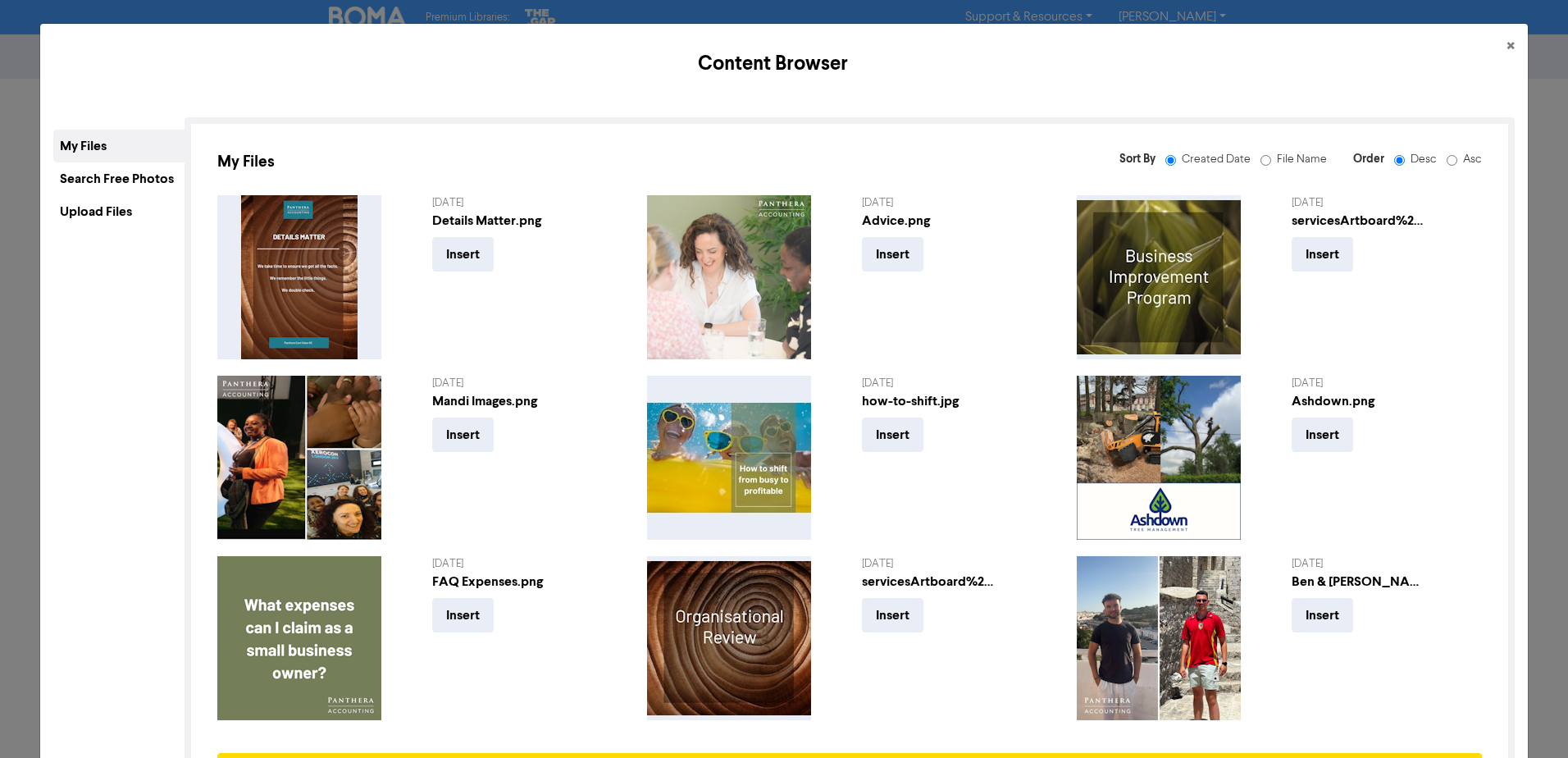
click at [94, 207] on div "Upload Files" at bounding box center [119, 211] width 131 height 33
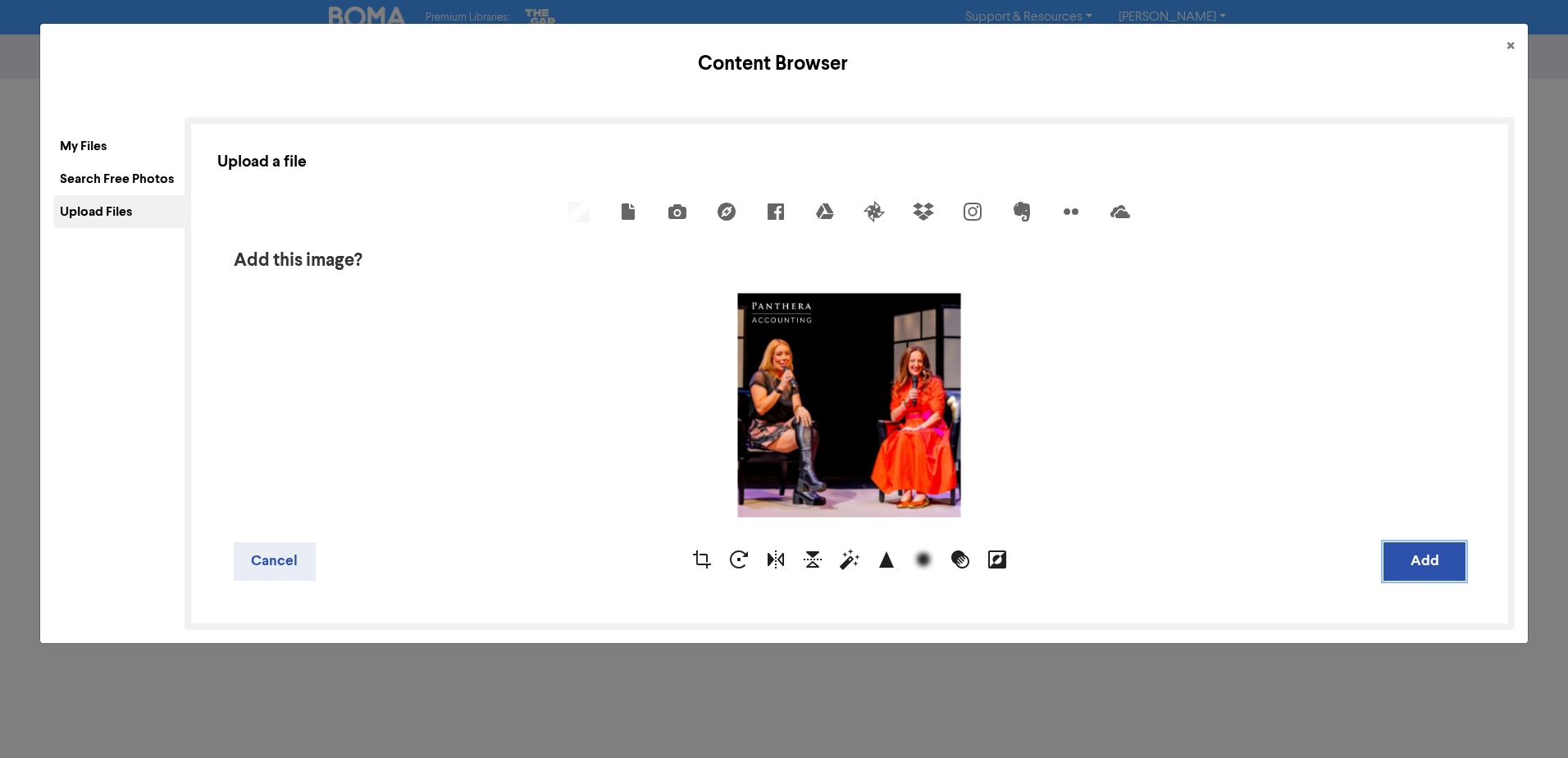
click at [1408, 562] on button "Add" at bounding box center [1424, 561] width 82 height 38
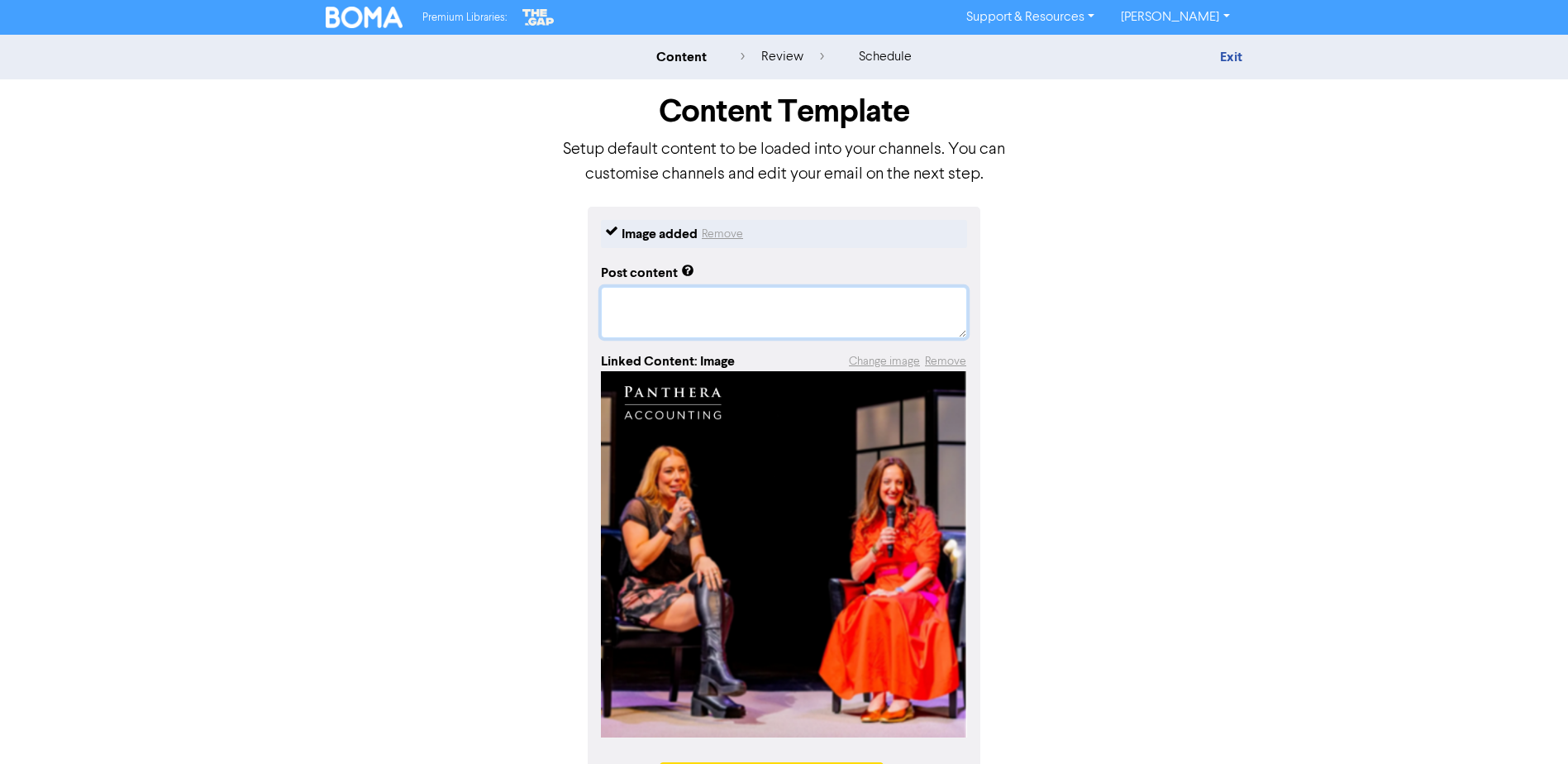
click at [640, 304] on textarea at bounding box center [784, 312] width 366 height 51
paste textarea "One of our highlights from this summer was [PERSON_NAME]’s talk at the [DEMOGRA…"
type textarea "x"
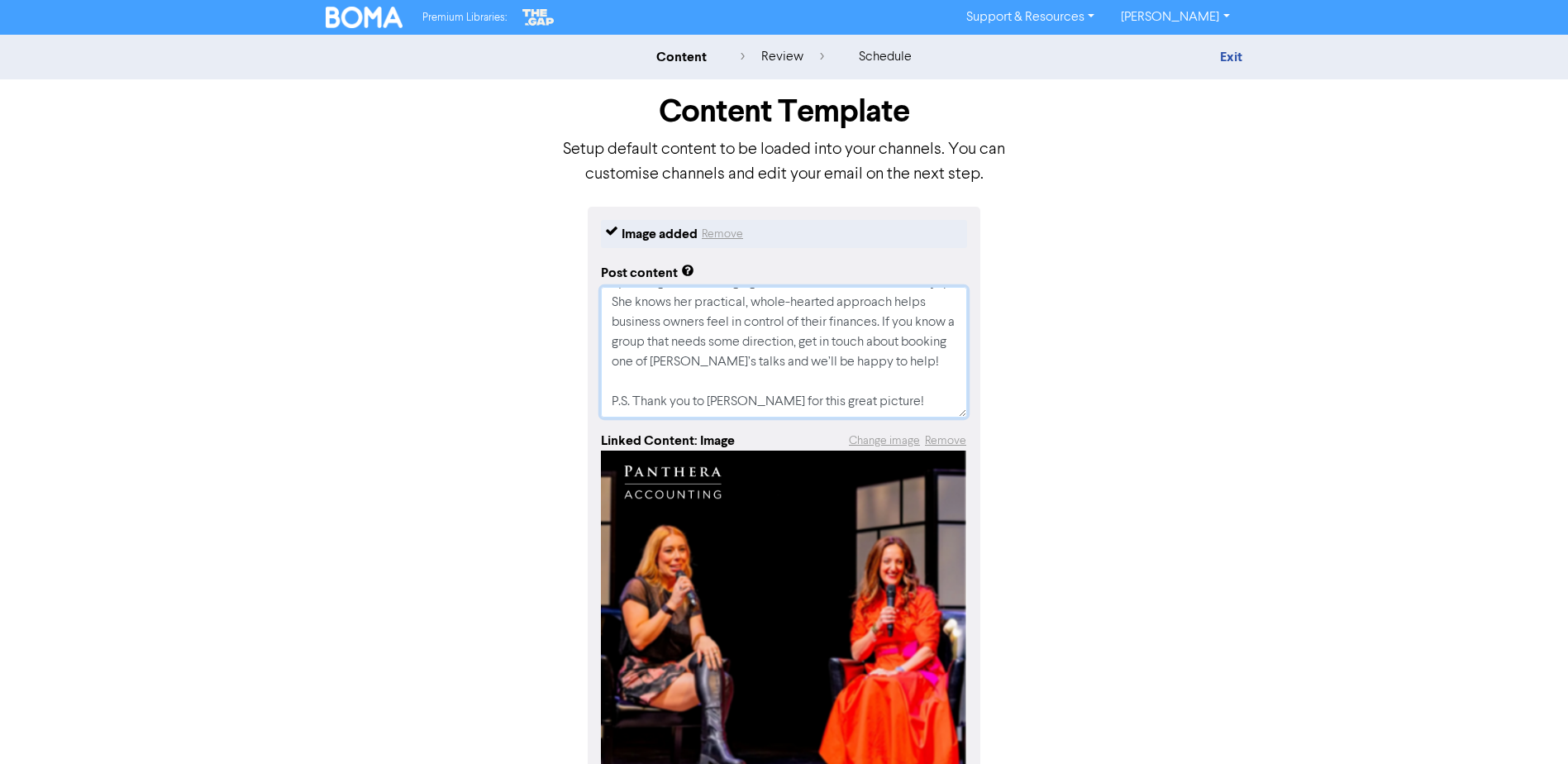
type textarea "One of our highlights from this summer was [PERSON_NAME]’s talk at the [DEMOGRA…"
type textarea "x"
type textarea "One of our highlights from this summer was [PERSON_NAME]’s talk at the [DEMOGRA…"
paste textarea "One of our highlights from this summer was [PERSON_NAME]’s talk at the [DEMOGRA…"
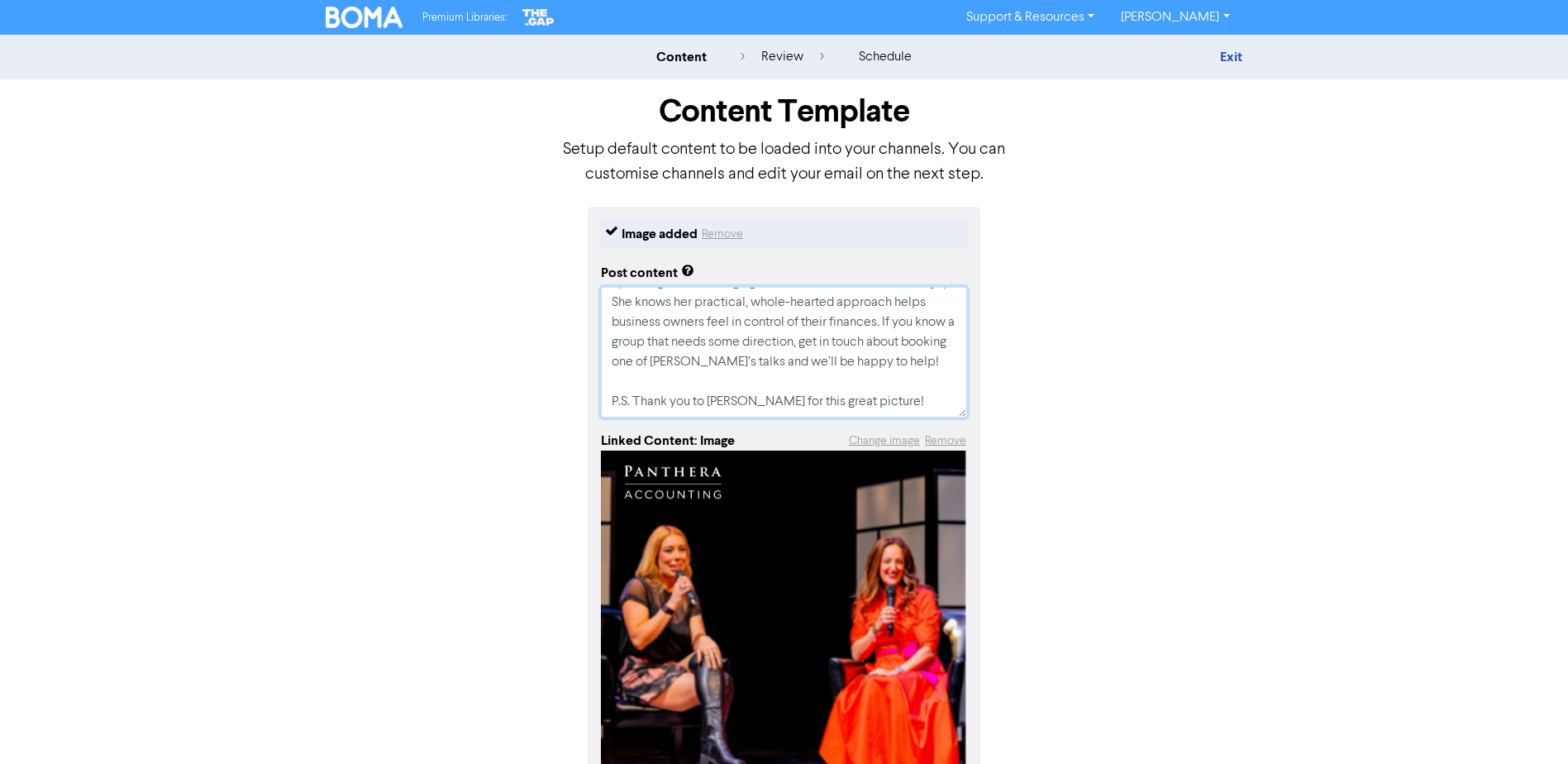
type textarea "x"
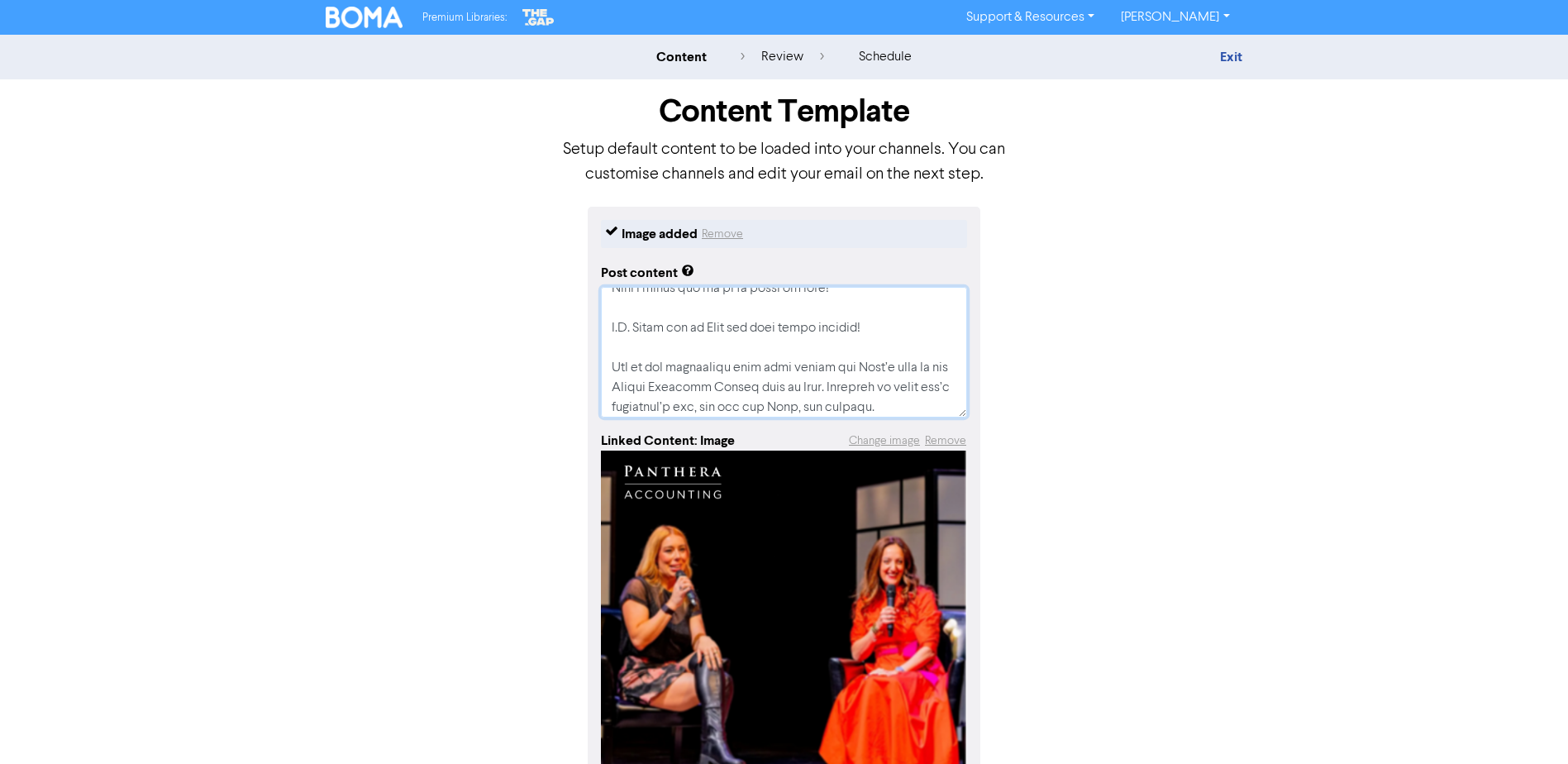
type textarea "Lor ip dol sitametcon adip elit seddoe tem Inci’u labo et dol Magnaa Enimadmi V…"
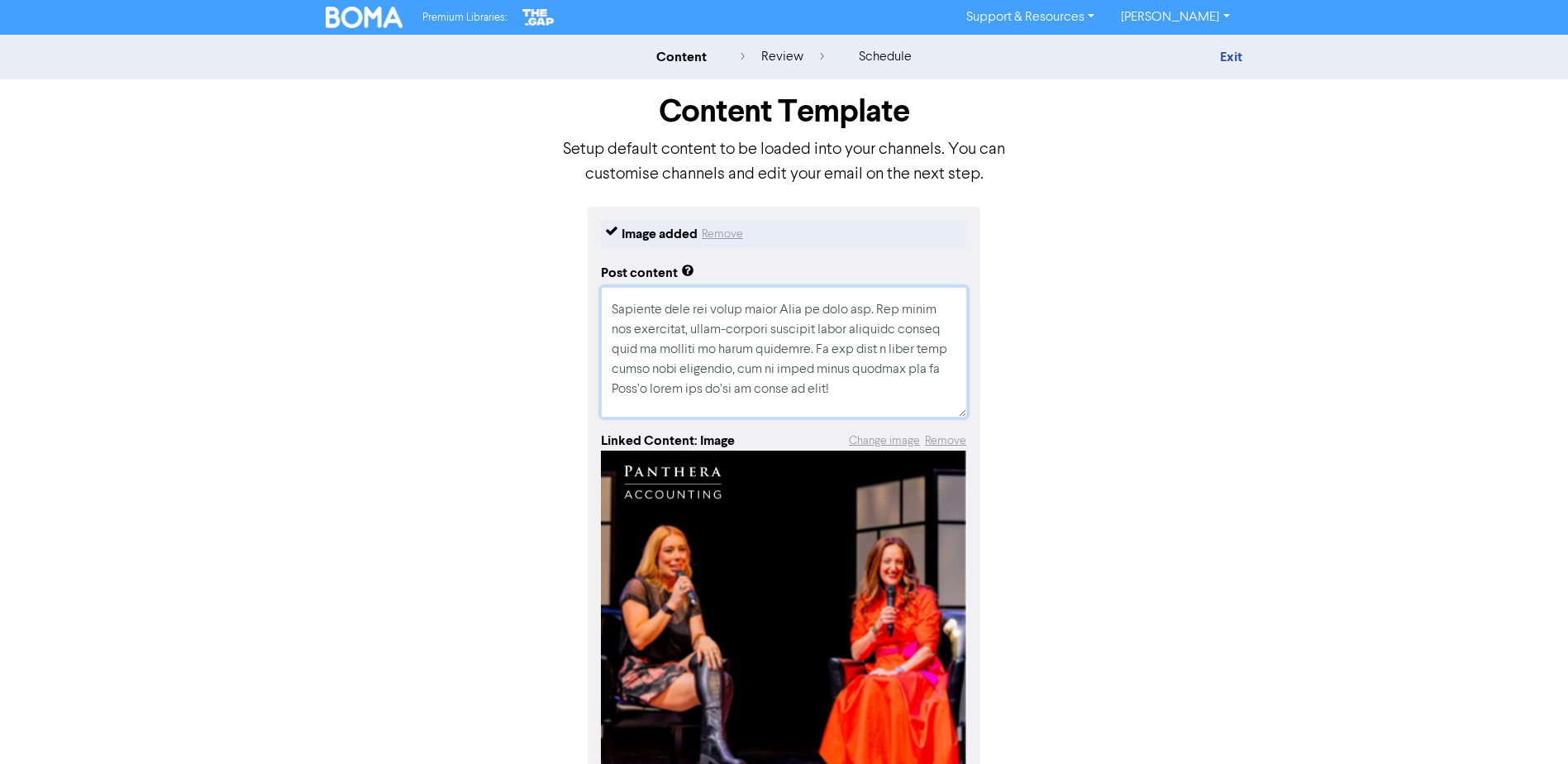
drag, startPoint x: 668, startPoint y: 372, endPoint x: 621, endPoint y: 304, distance: 82.7
click at [621, 304] on textarea at bounding box center [784, 352] width 366 height 130
click at [700, 352] on textarea at bounding box center [784, 352] width 366 height 130
drag, startPoint x: 656, startPoint y: 389, endPoint x: 599, endPoint y: 354, distance: 66.9
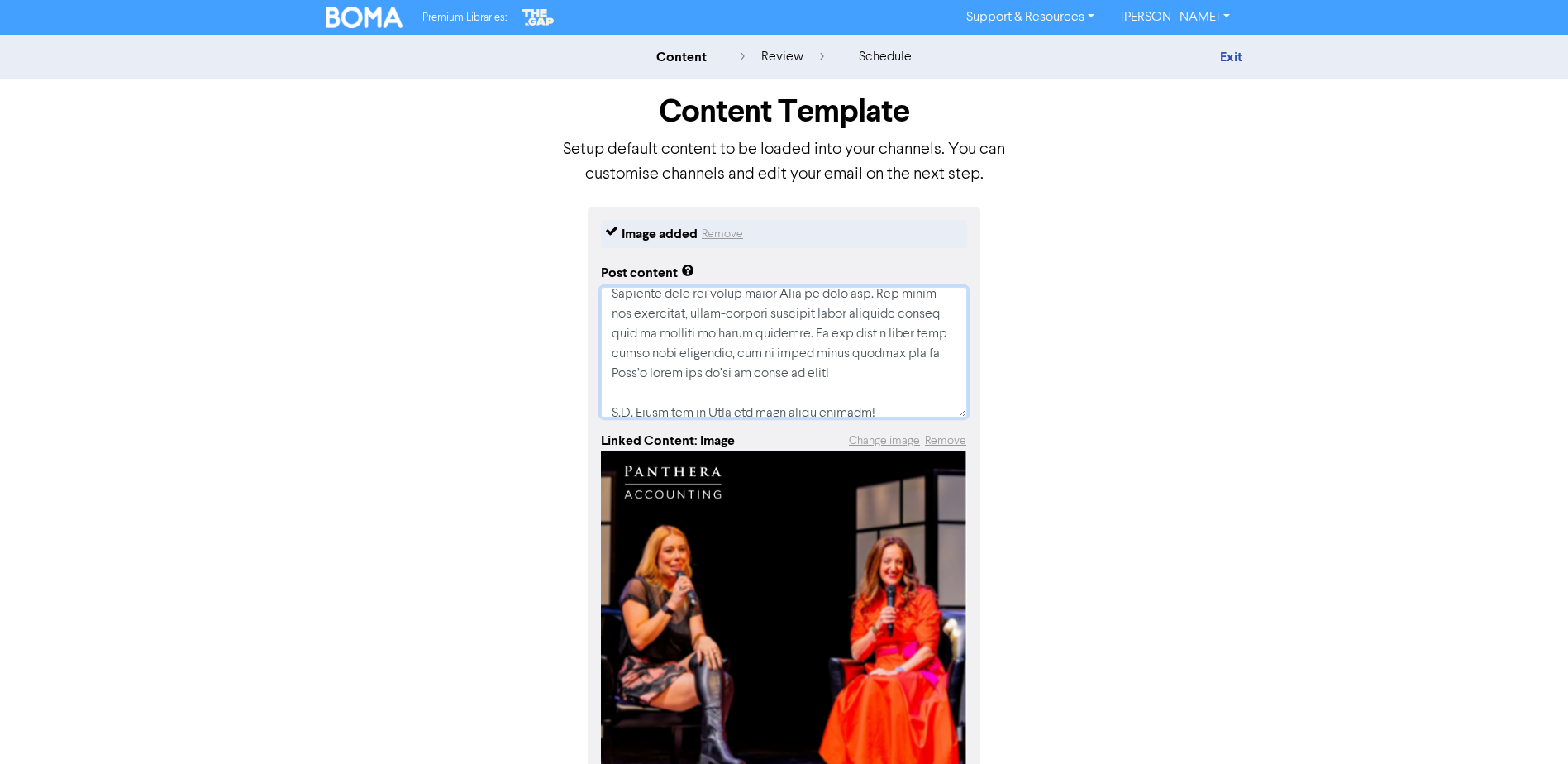
click at [599, 354] on div "Image added Remove Post content Linked Content: Image Change image Remove Conti…" at bounding box center [784, 556] width 393 height 698
type textarea "x"
type textarea "Lor ip dol sitametcon adip elit seddoe tem Inci’u labo et dol Magnaa Enimadmi V…"
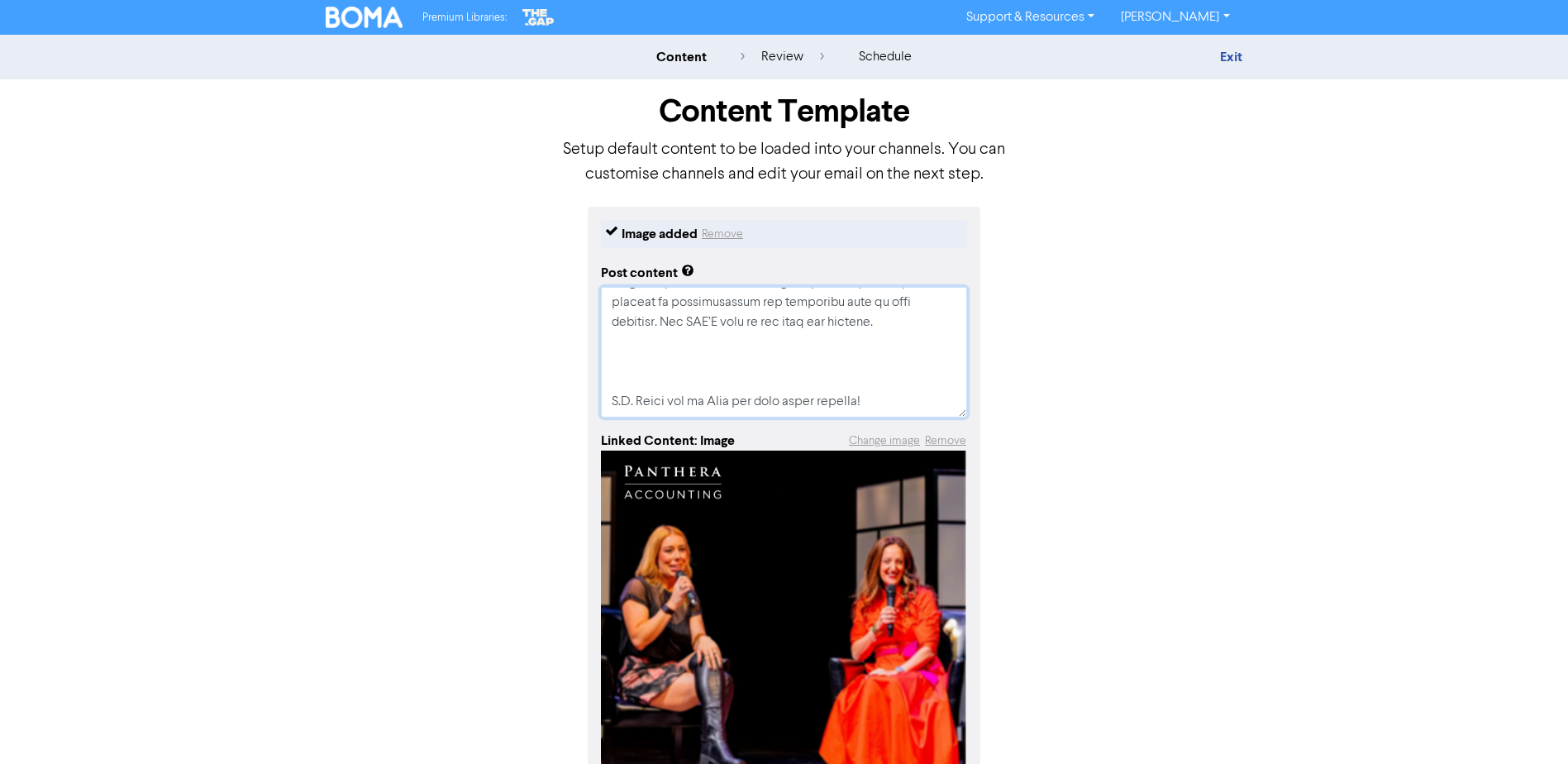
paste textarea ""Speaking from the stage gives [PERSON_NAME] so much joy. She knows her practic…"
type textarea "x"
type textarea "Lor ip dol sitametcon adip elit seddoe tem Inci’u labo et dol Magnaa Enimadmi V…"
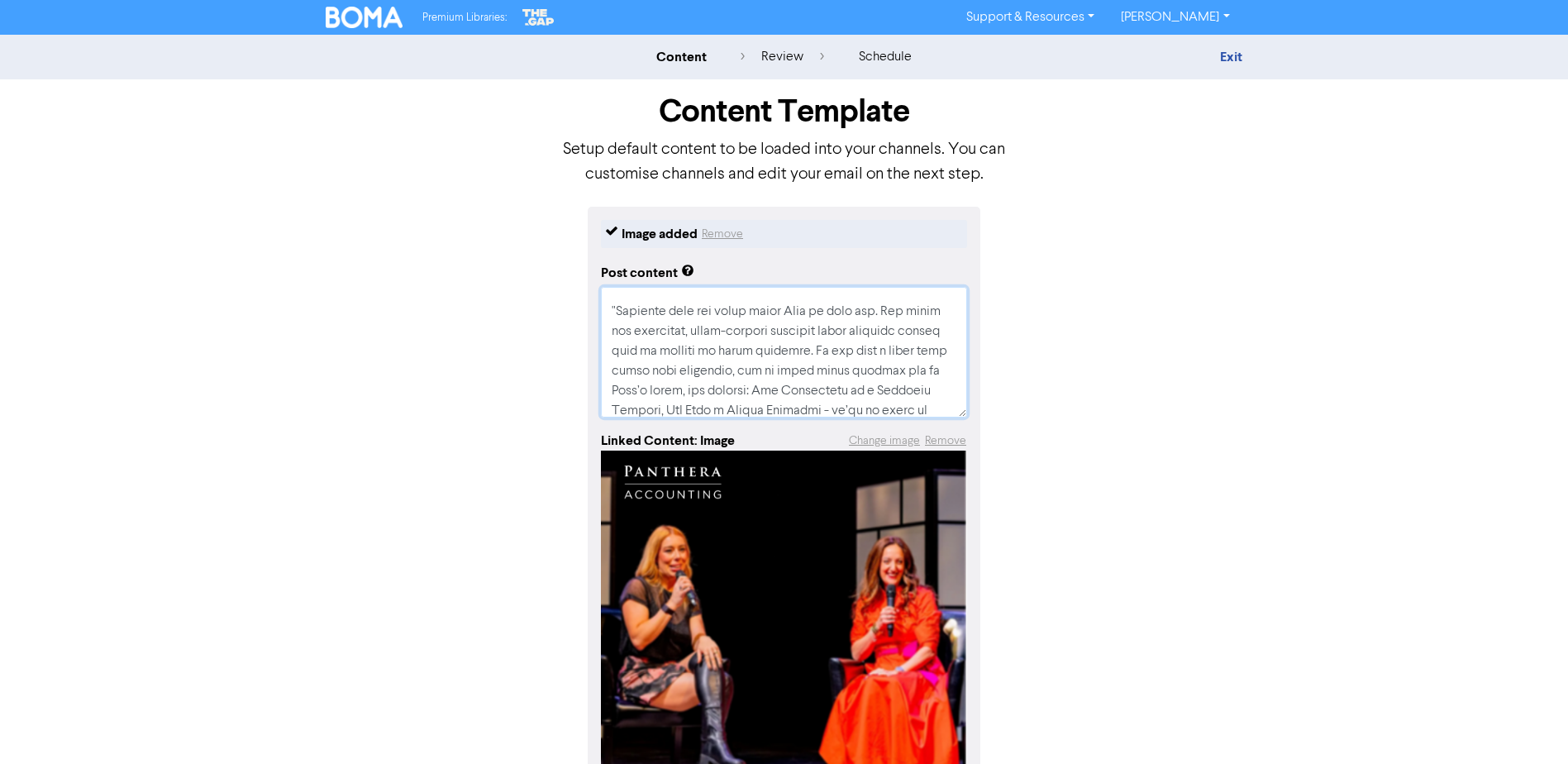
scroll to position [684, 0]
click at [616, 390] on textarea at bounding box center [784, 352] width 366 height 130
type textarea "x"
type textarea "Lor ip dol sitametcon adip elit seddoe tem Inci’u labo et dol Magnaa Enimadmi V…"
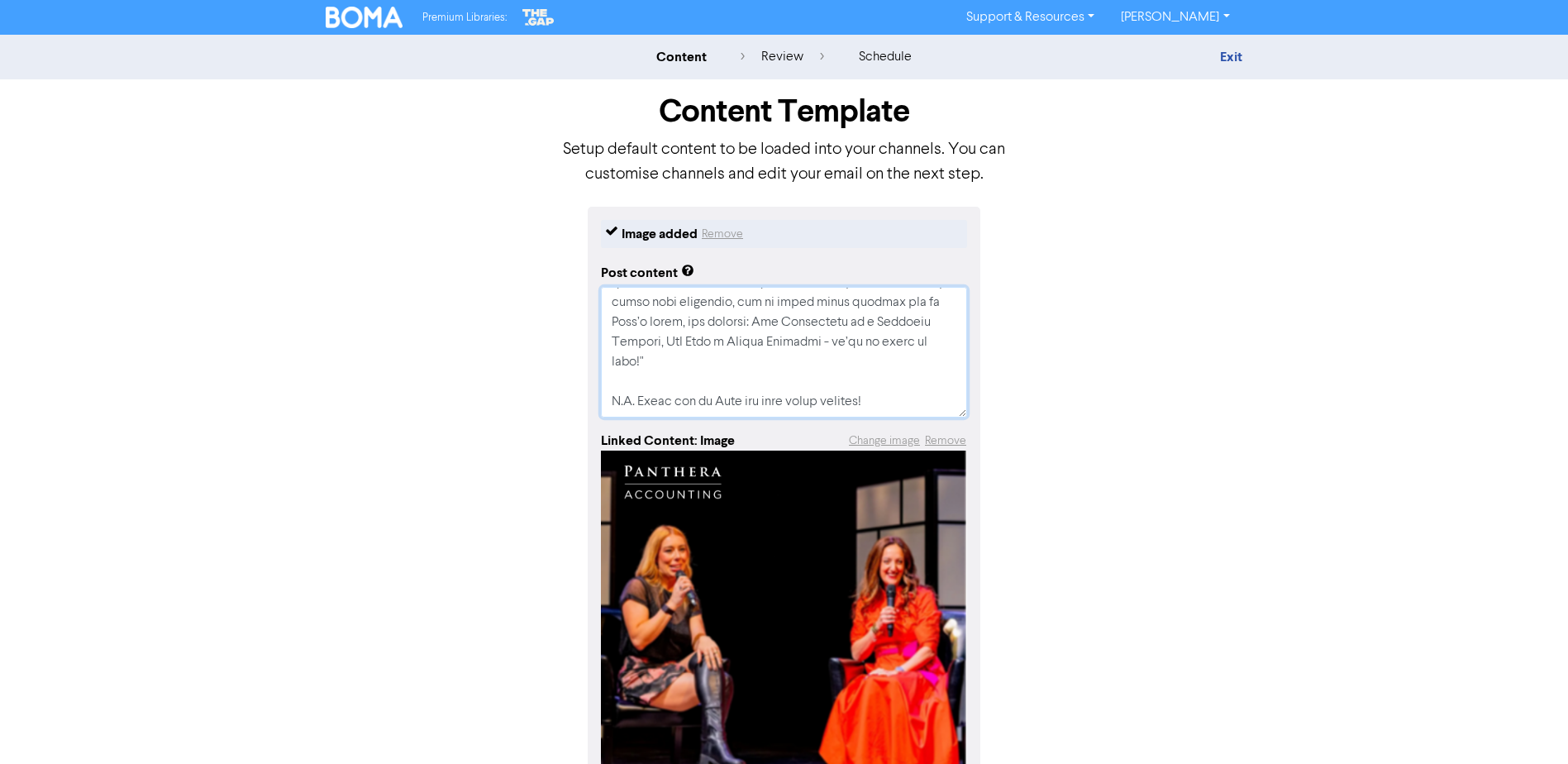
scroll to position [850, 0]
click at [824, 349] on textarea at bounding box center [784, 352] width 366 height 130
type textarea "x"
type textarea "Lor ip dol sitametcon adip elit seddoe tem Inci’u labo et dol Magnaa Enimadmi V…"
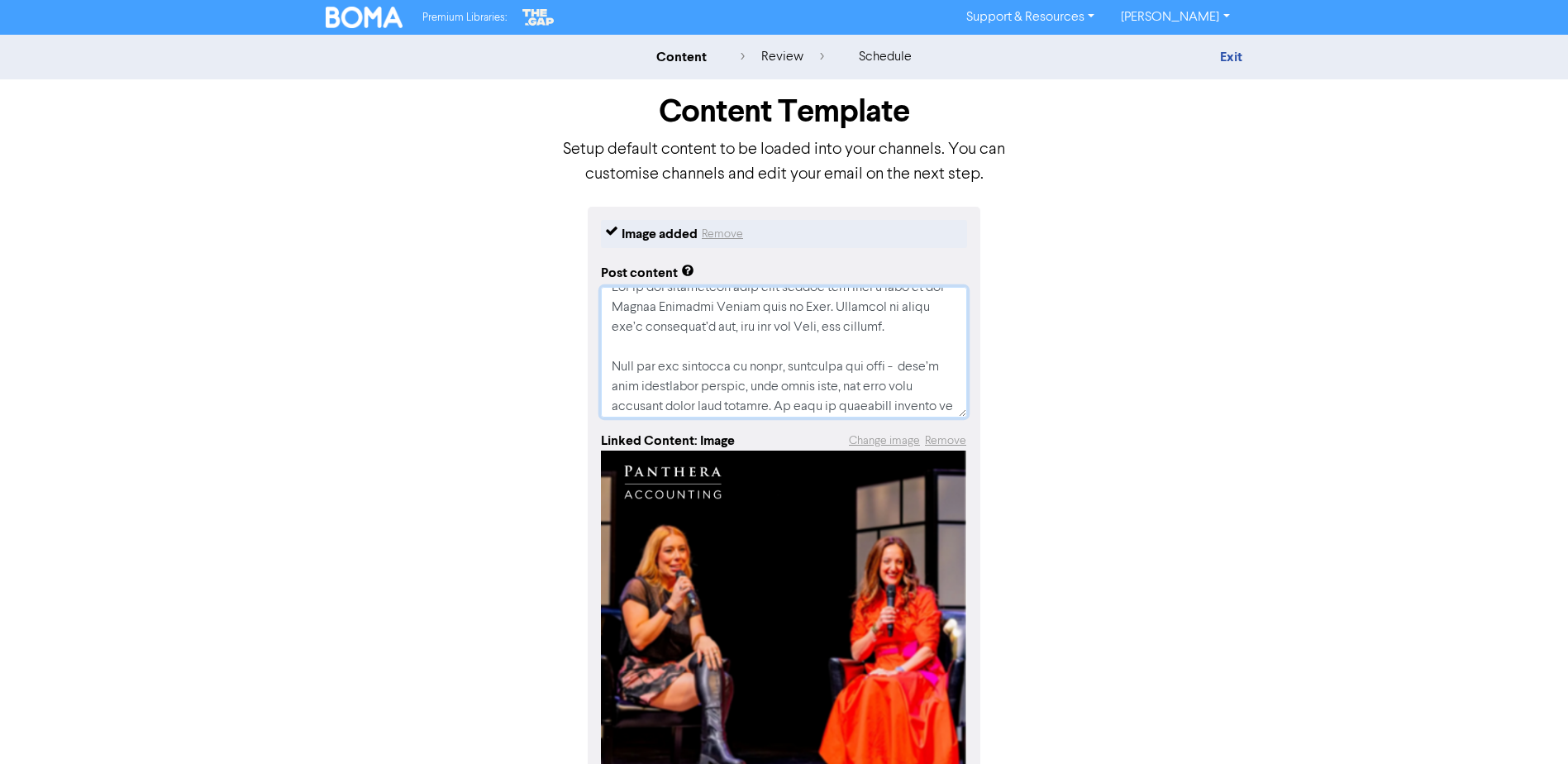
scroll to position [0, 0]
click at [817, 344] on textarea at bounding box center [784, 352] width 366 height 130
type textarea "x"
type textarea "Lor ip dol sitametcon adip elit seddoe tem Inci’u labo et dol Magnaa Enimadmi V…"
type textarea "x"
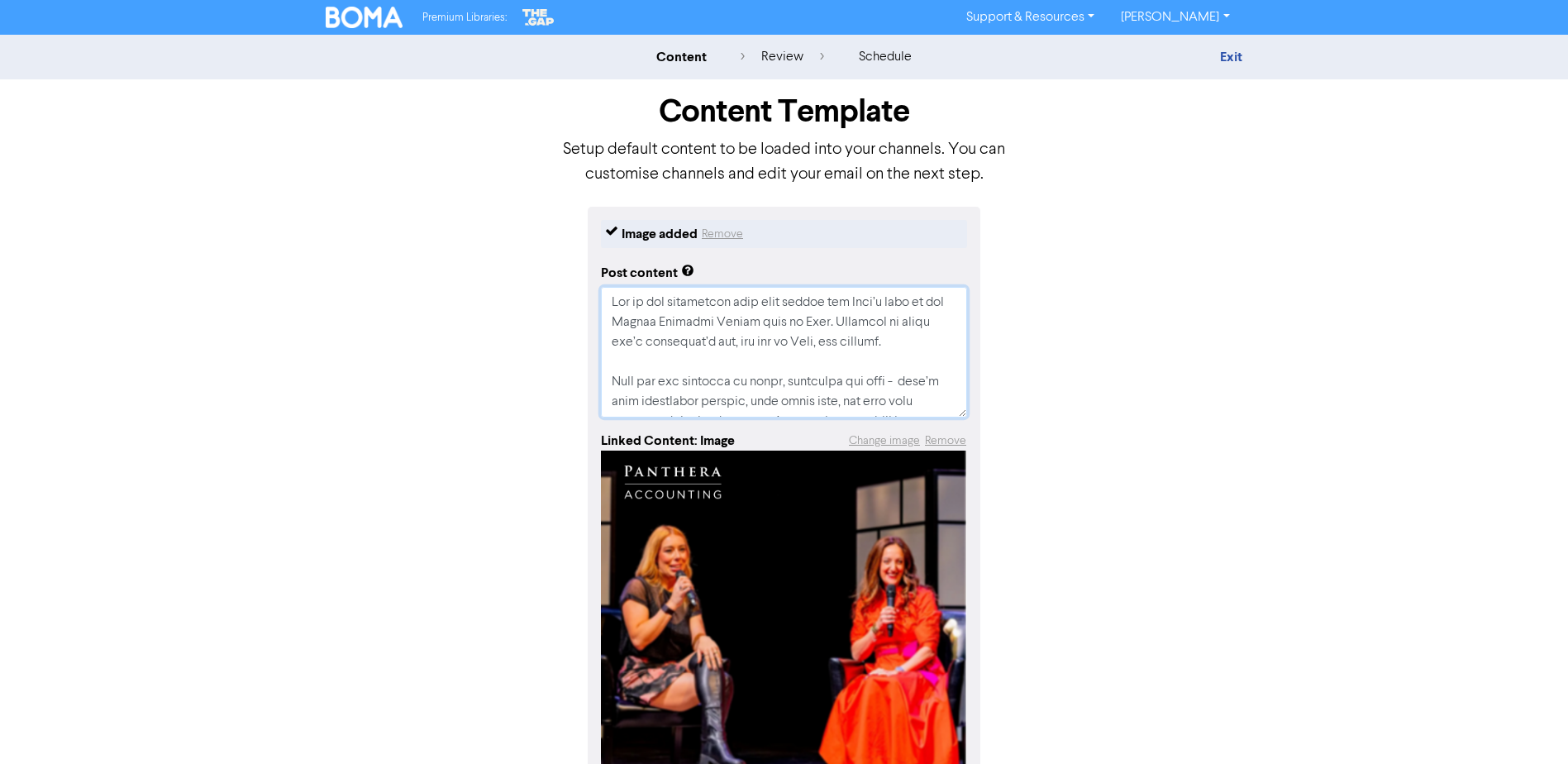
type textarea "Lor ip dol sitametcon adip elit seddoe tem Inci’u labo et dol Magnaa Enimadmi V…"
type textarea "x"
type textarea "Lor ip dol sitametcon adip elit seddoe tem Inci’u labo et dol Magnaa Enimadmi V…"
type textarea "x"
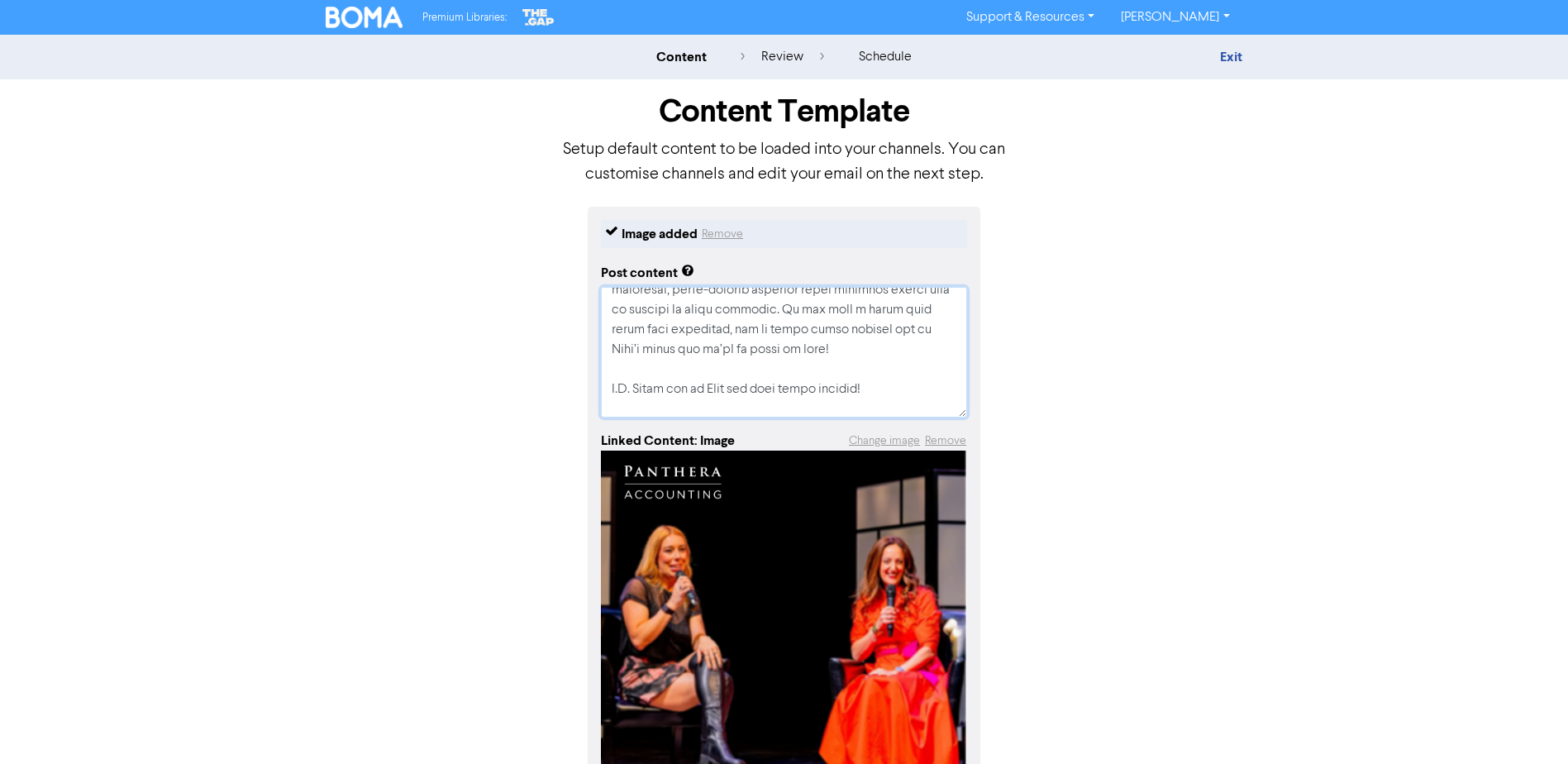
type textarea "Lor ip dol sitametcon adip elit seddoe tem Inci’u labo et dol Magnaa Enimadmi V…"
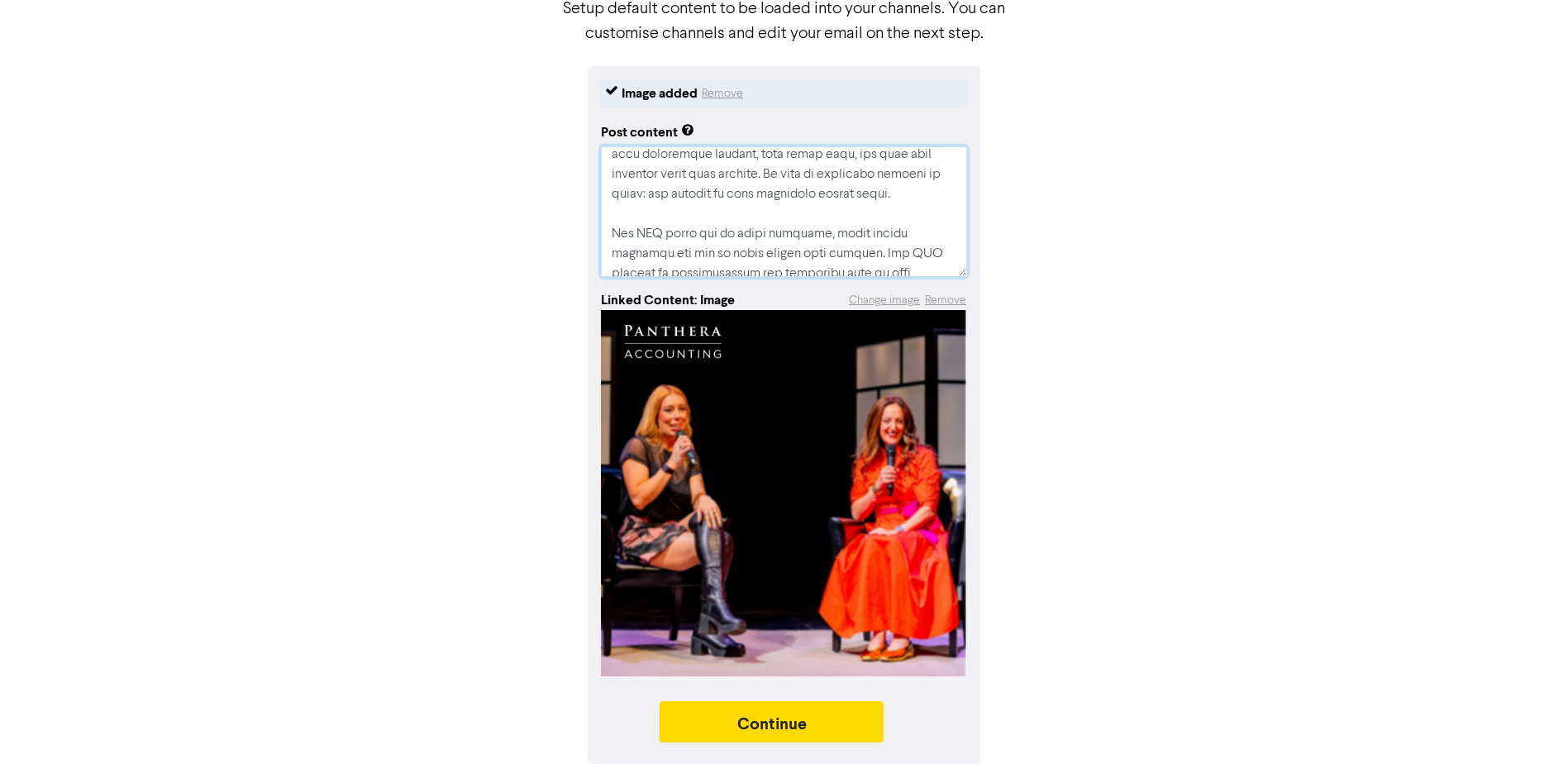
scroll to position [568, 0]
drag, startPoint x: 820, startPoint y: 226, endPoint x: 648, endPoint y: 238, distance: 172.4
click at [648, 239] on textarea at bounding box center [784, 212] width 366 height 130
click at [766, 195] on textarea at bounding box center [784, 212] width 366 height 130
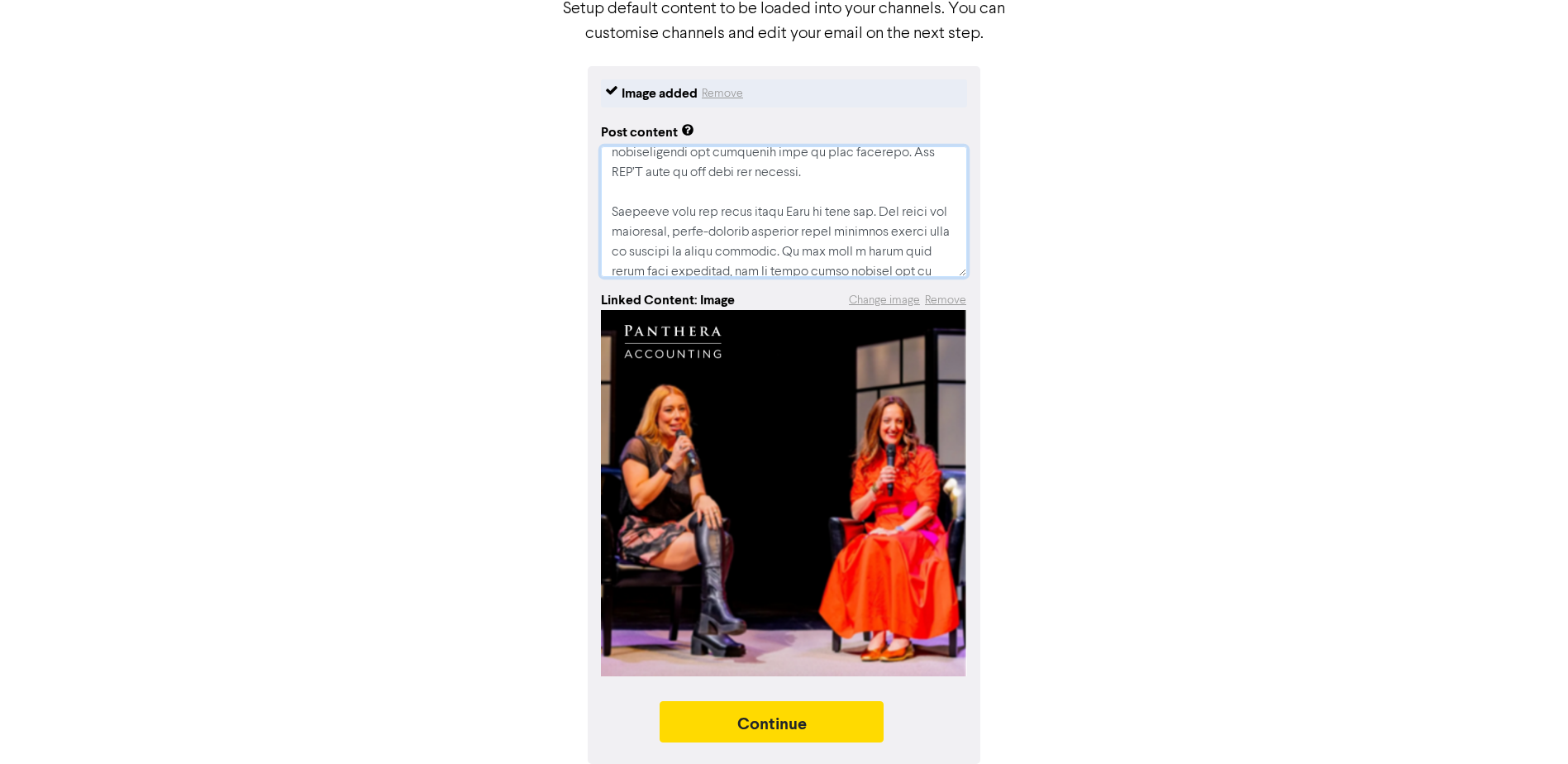
click at [894, 190] on textarea at bounding box center [784, 212] width 366 height 130
type textarea "x"
type textarea "Lor ip dol sitametcon adip elit seddoe tem Inci’u labo et dol Magnaa Enimadmi V…"
type textarea "x"
type textarea "Lor ip dol sitametcon adip elit seddoe tem Inci’u labo et dol Magnaa Enimadmi V…"
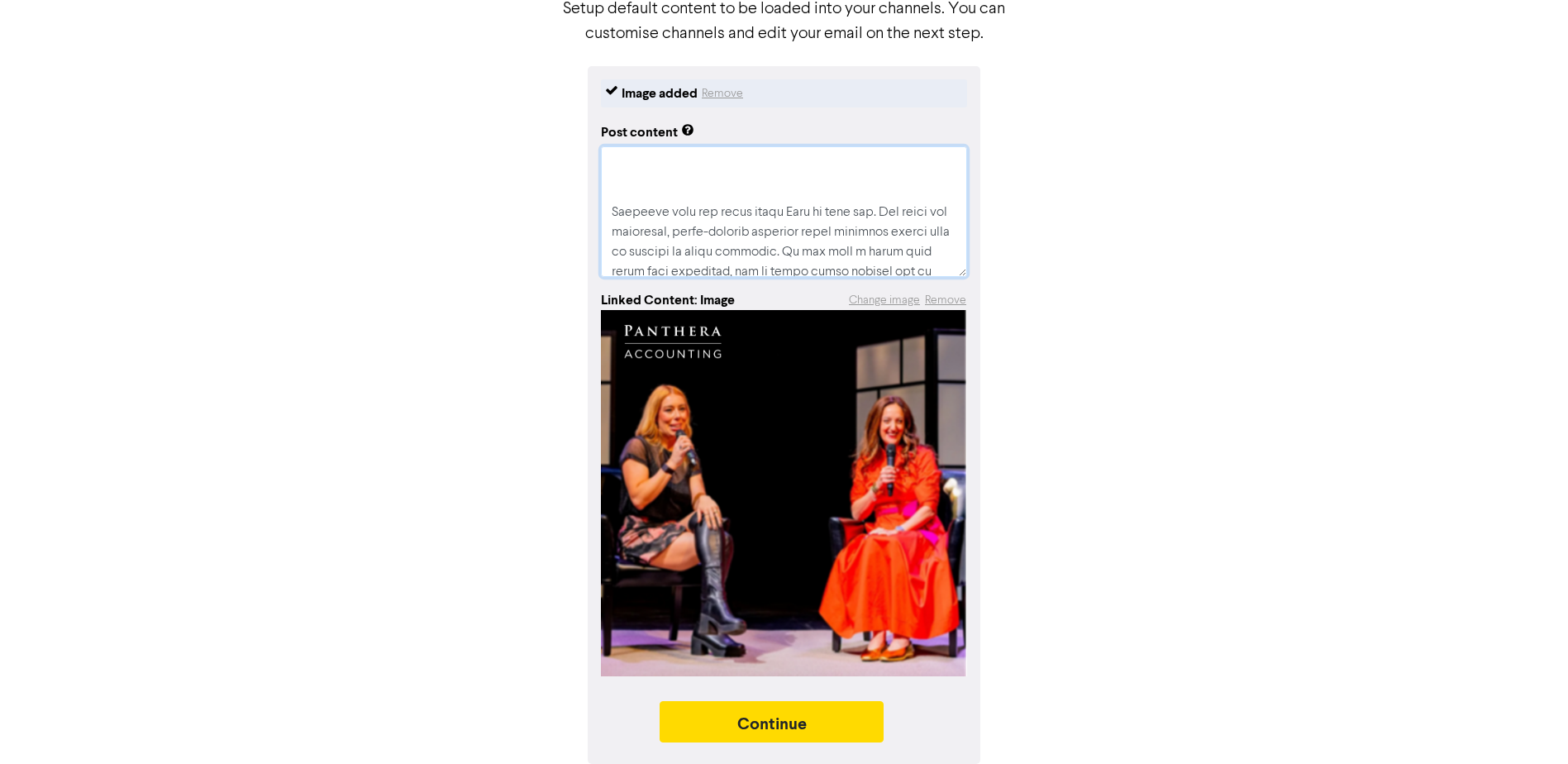
paste textarea ""Speaking from the stage gives [PERSON_NAME] so much joy. She knows her practic…"
type textarea "x"
type textarea "Lor ip dol sitametcon adip elit seddoe tem Inci’u labo et dol Magnaa Enimadmi V…"
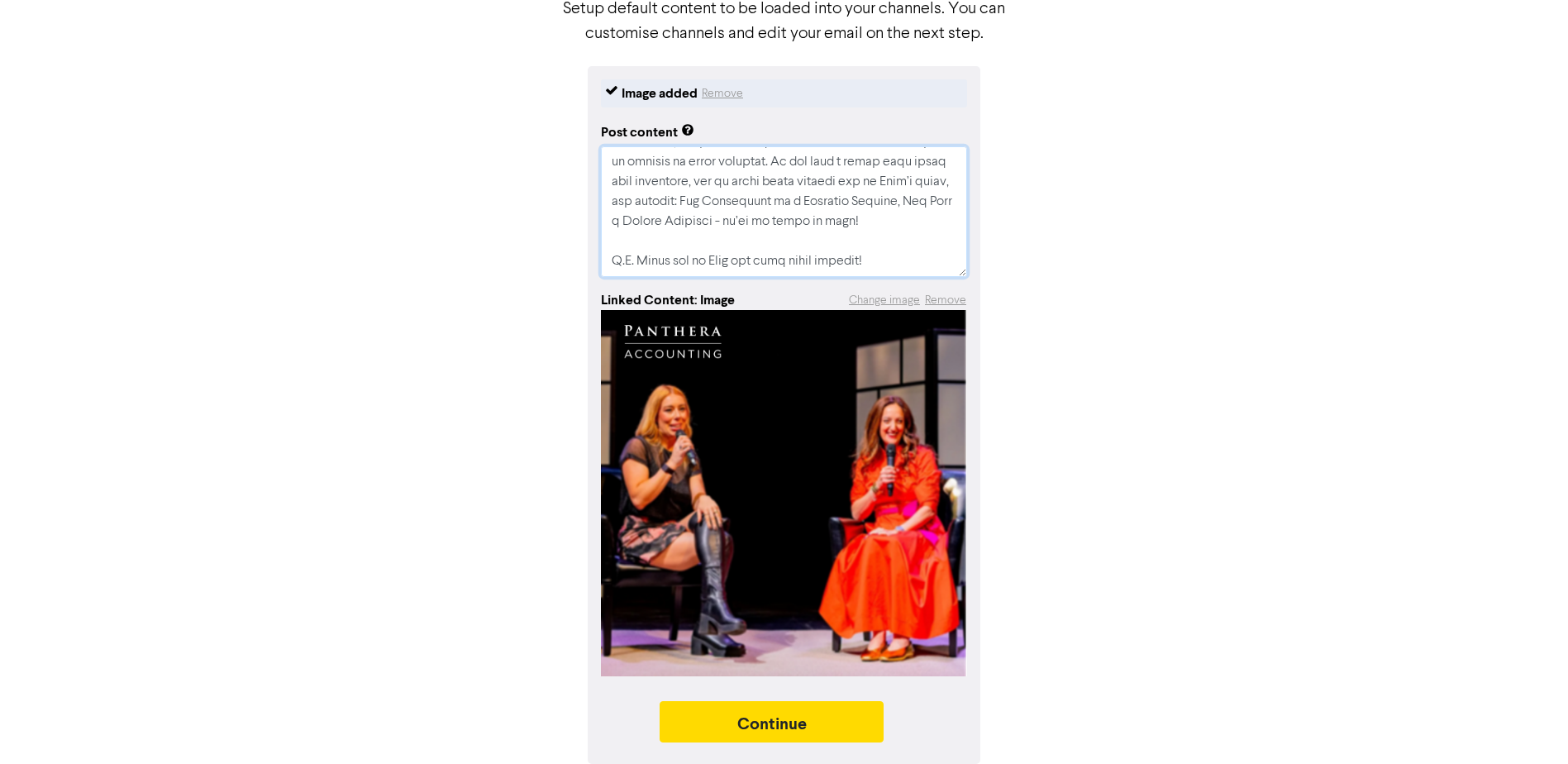
drag, startPoint x: 610, startPoint y: 168, endPoint x: 808, endPoint y: 200, distance: 200.6
click at [808, 200] on textarea at bounding box center [784, 212] width 366 height 130
type textarea "x"
type textarea "Lor ip dol sitametcon adip elit seddoe tem Inci’u labo et dol Magnaa Enimadmi V…"
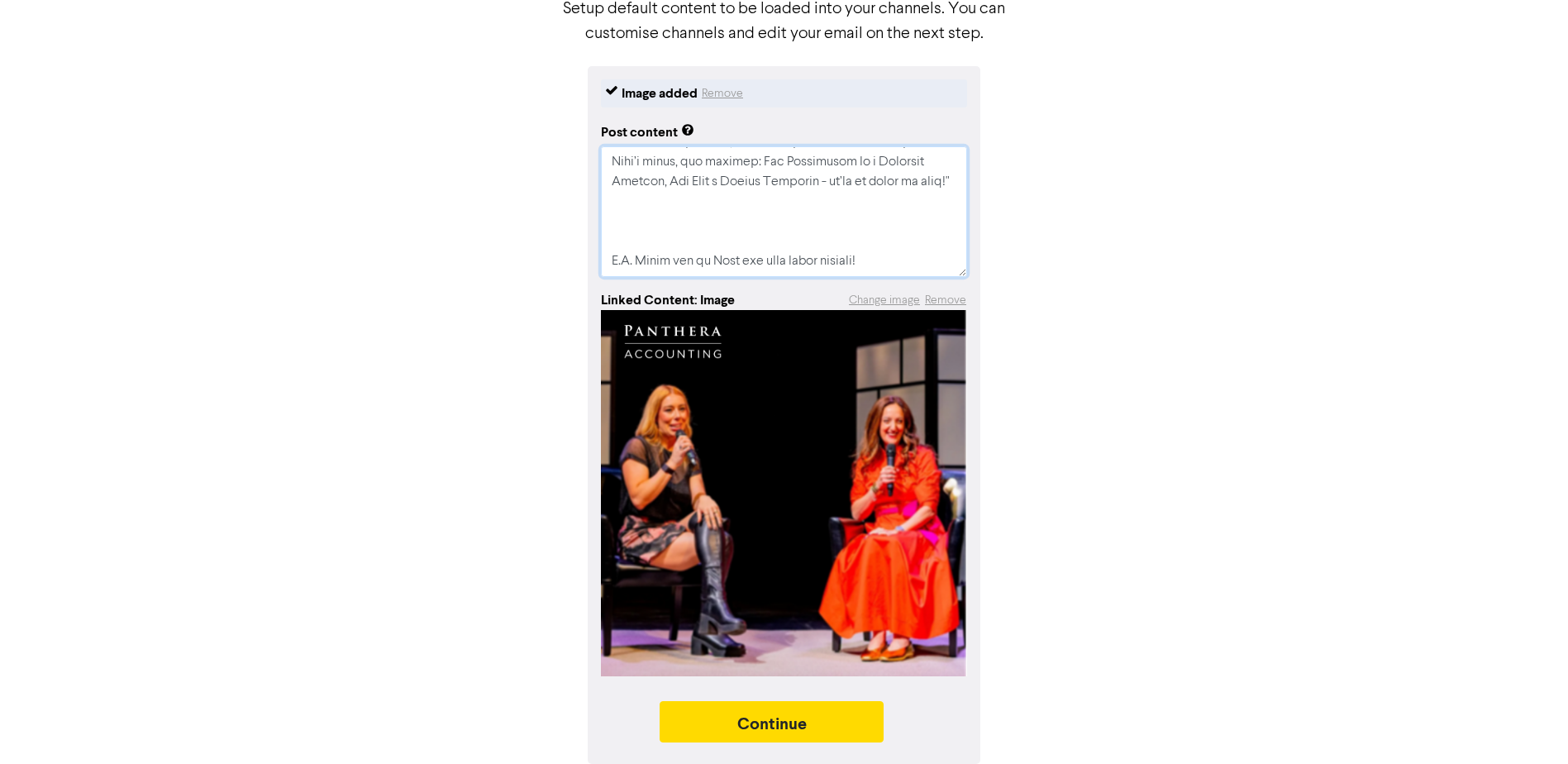
type textarea "x"
type textarea "Lor ip dol sitametcon adip elit seddoe tem Inci’u labo et dol Magnaa Enimadmi V…"
type textarea "x"
type textarea "Lor ip dol sitametcon adip elit seddoe tem Inci’u labo et dol Magnaa Enimadmi V…"
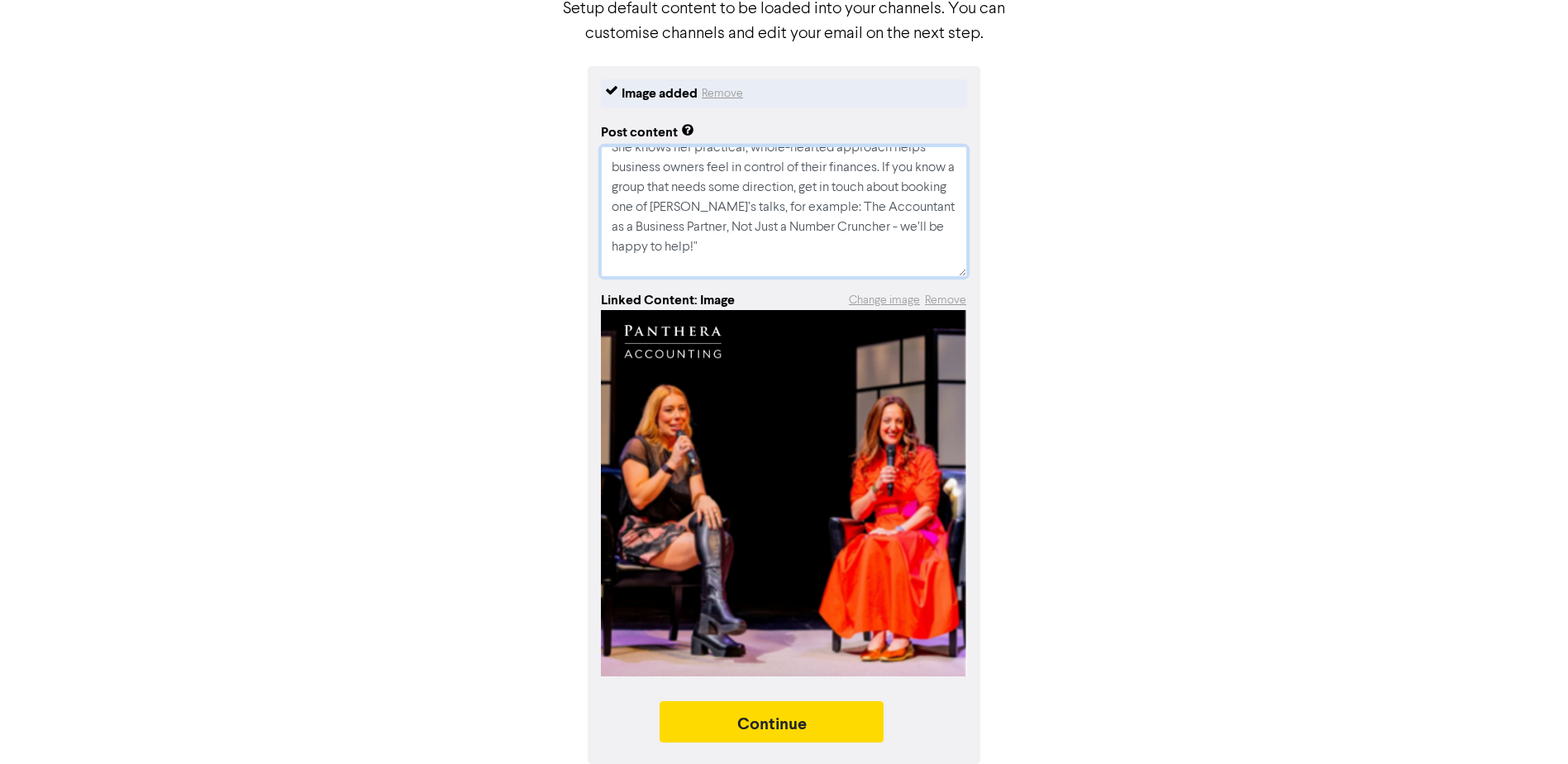
type textarea "x"
type textarea "Lor ip dol sitametcon adip elit seddoe tem Inci’u labo et dol Magnaa Enimadmi V…"
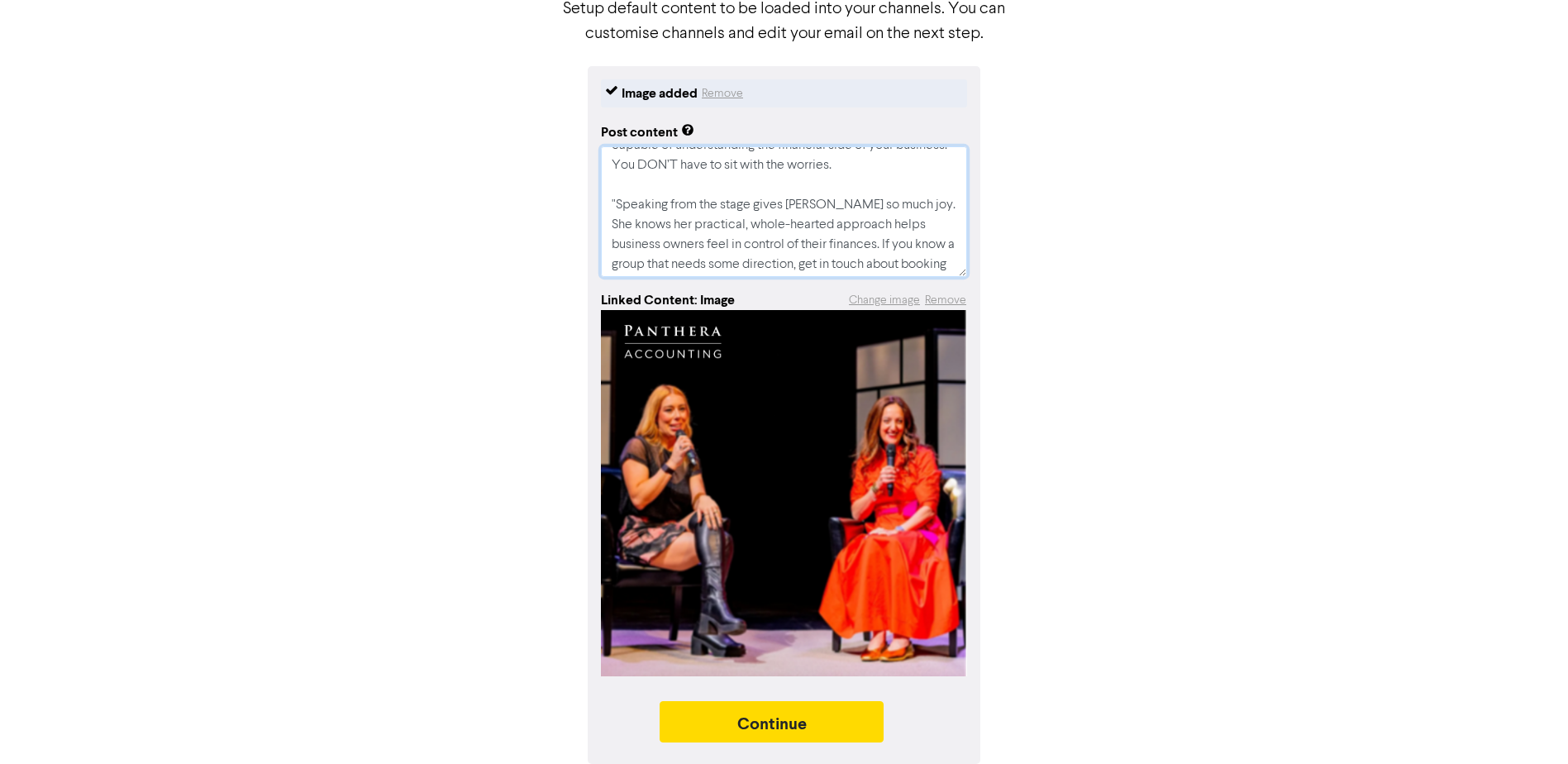
scroll to position [268, 0]
click at [618, 189] on textarea at bounding box center [784, 212] width 366 height 130
type textarea "x"
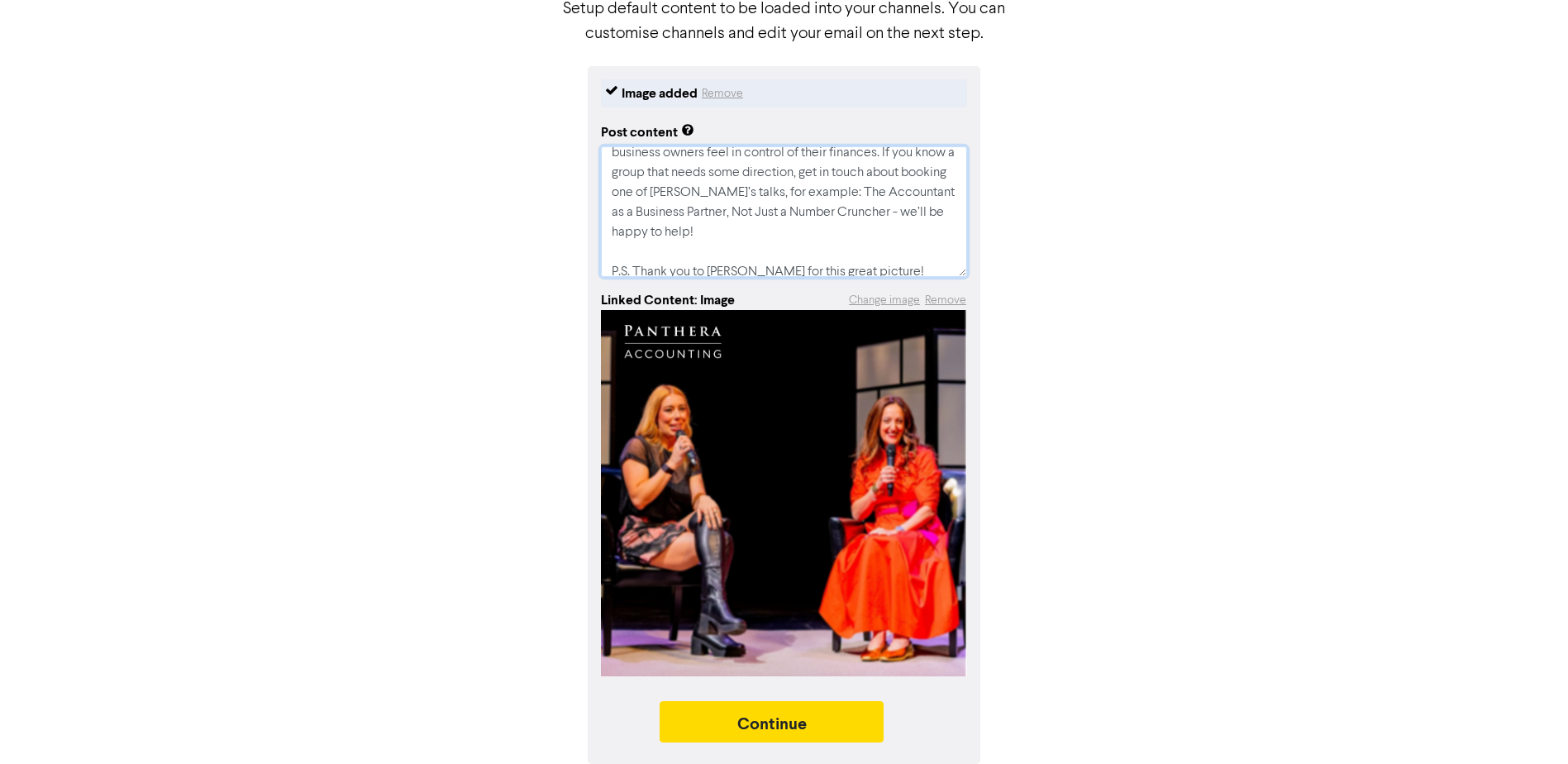
scroll to position [377, 0]
type textarea "One of our highlights from this summer was [PERSON_NAME]’s talk at the [DEMOGRA…"
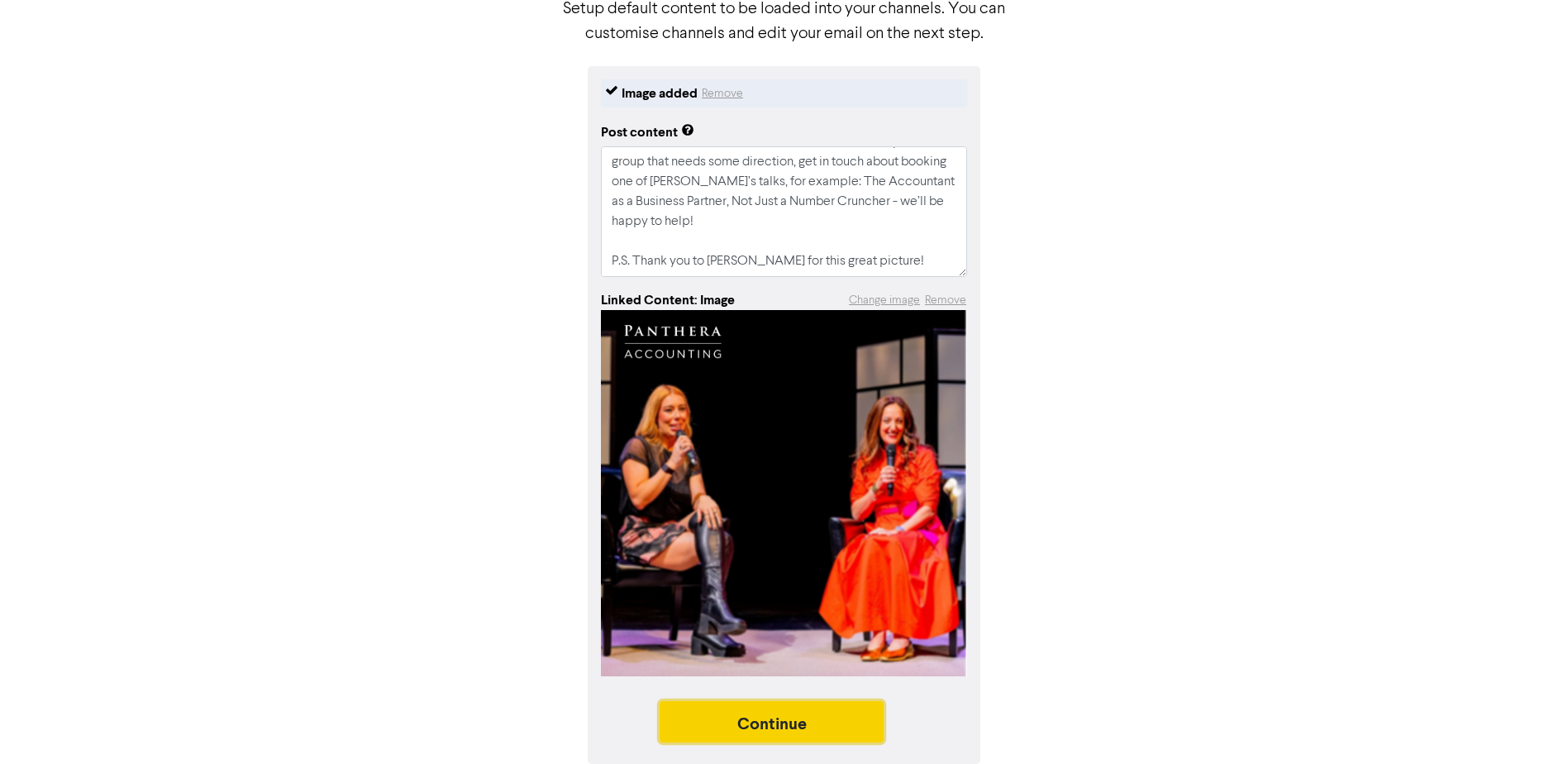
click at [856, 716] on button "Continue" at bounding box center [772, 721] width 225 height 41
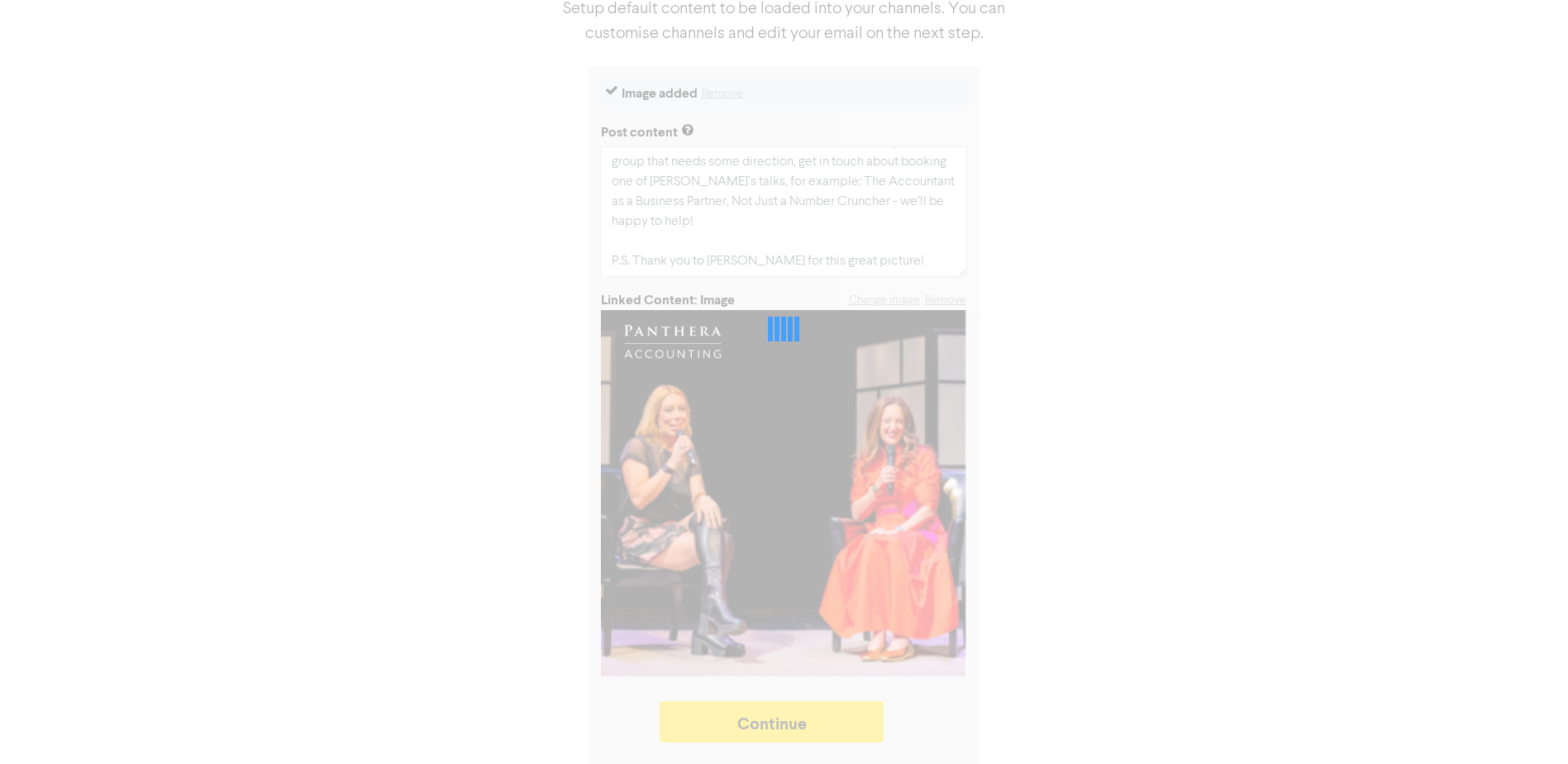
type textarea "x"
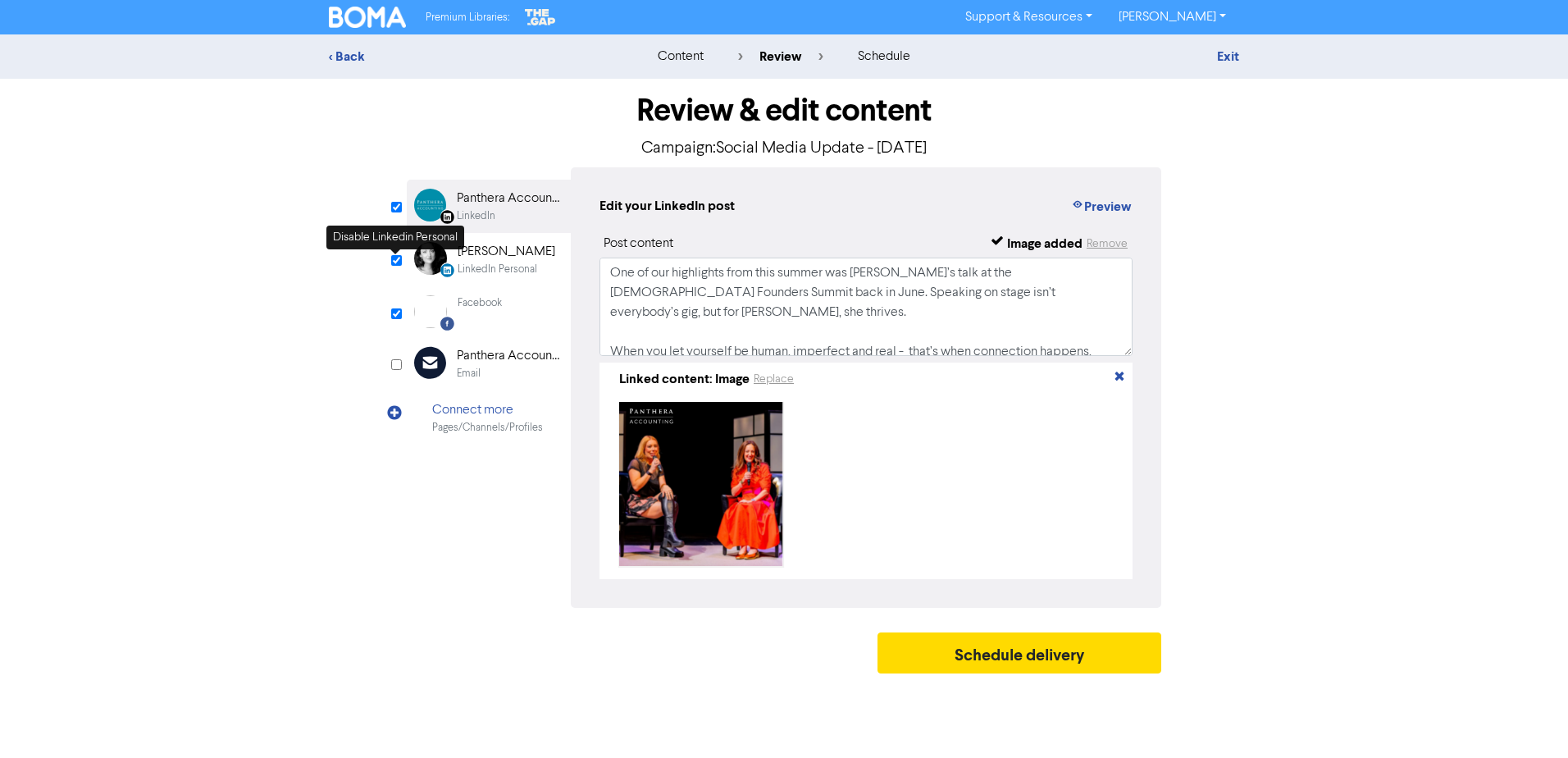
click at [388, 259] on div "Review & edit content Campaign: Social Media Update - [DATE] LinkedIn Page Crea…" at bounding box center [784, 380] width 935 height 603
click at [398, 262] on input "checkbox" at bounding box center [396, 260] width 11 height 11
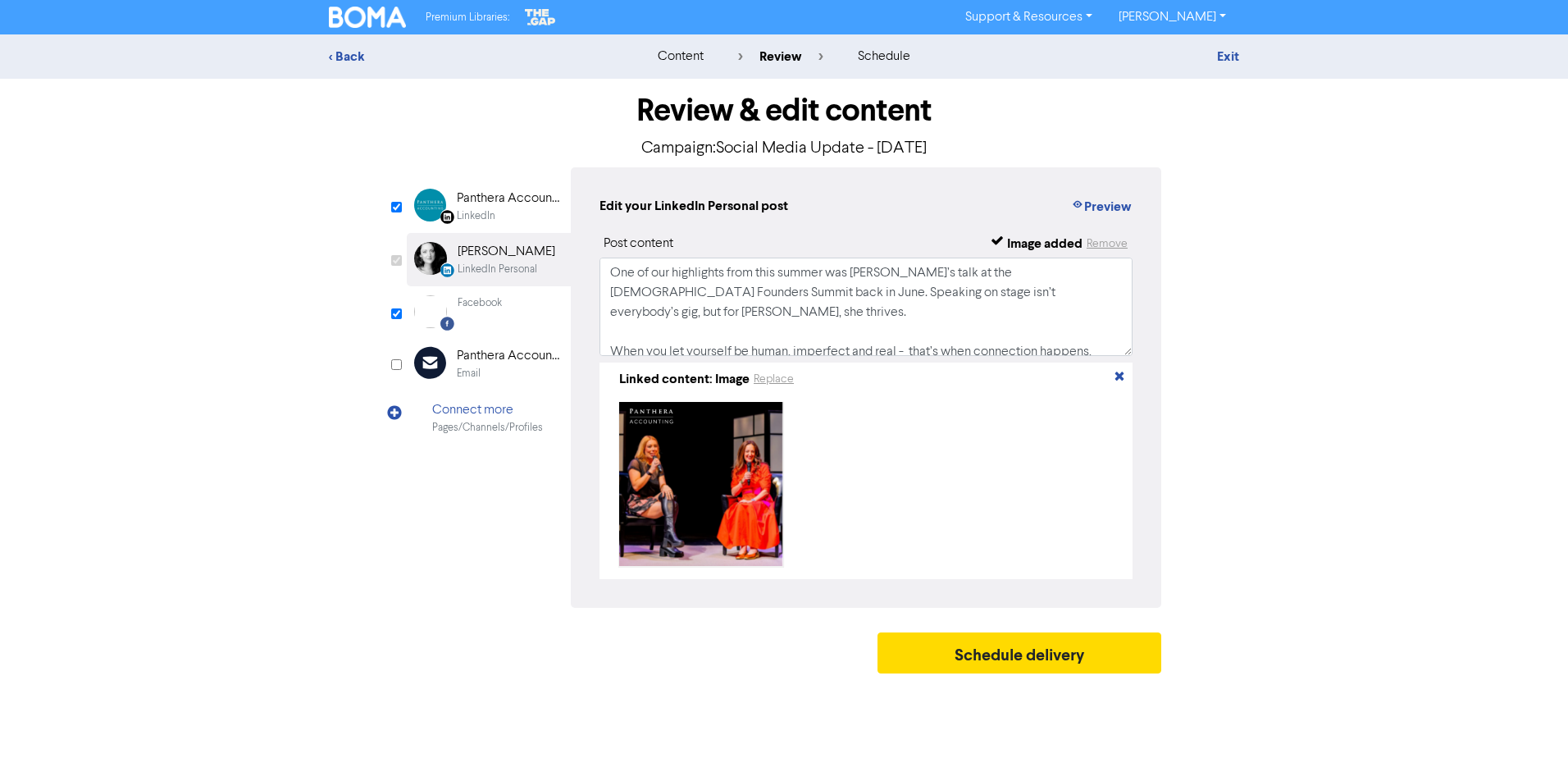
checkbox input "false"
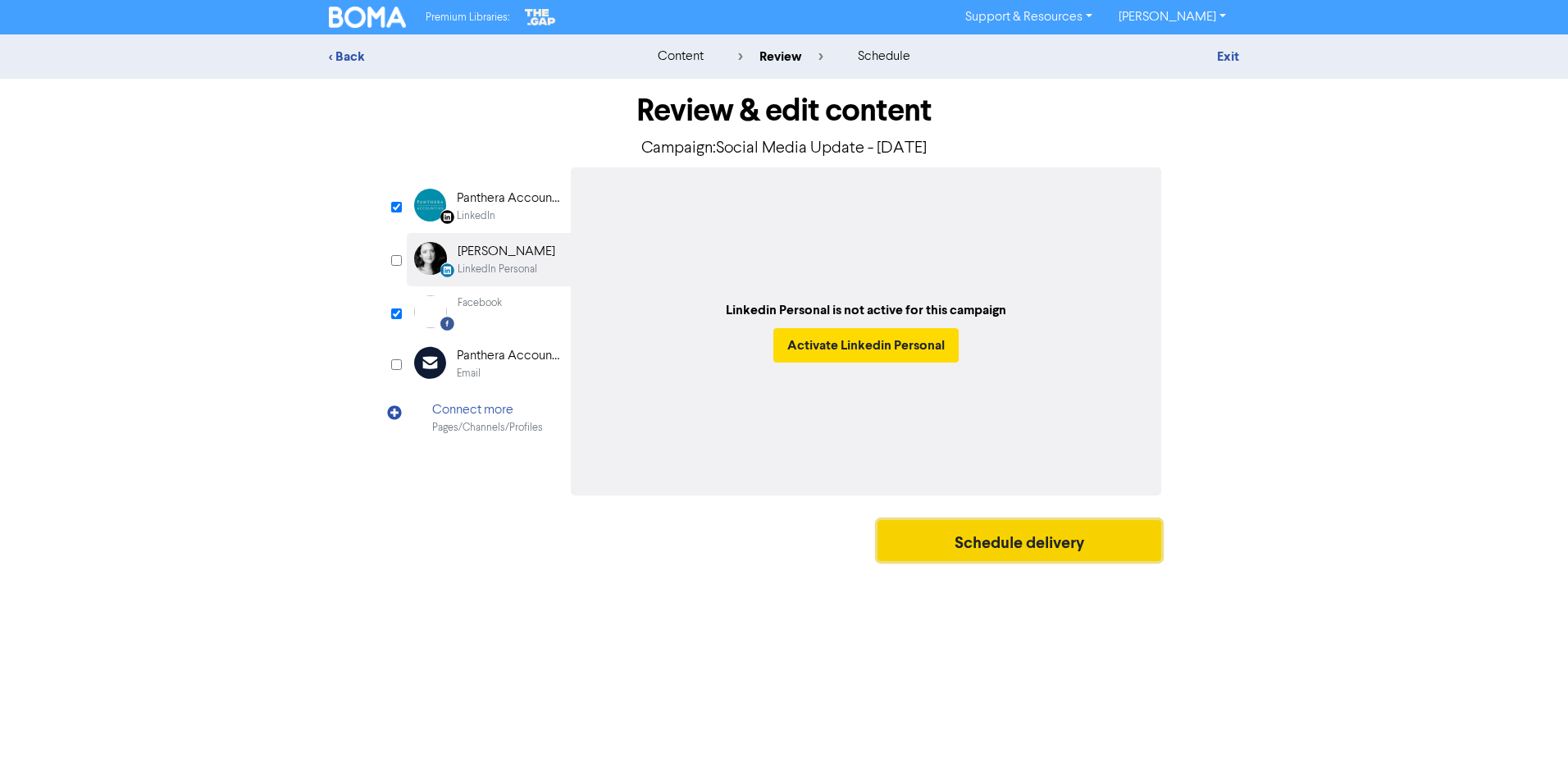
click at [1005, 544] on button "Schedule delivery" at bounding box center [1019, 540] width 284 height 41
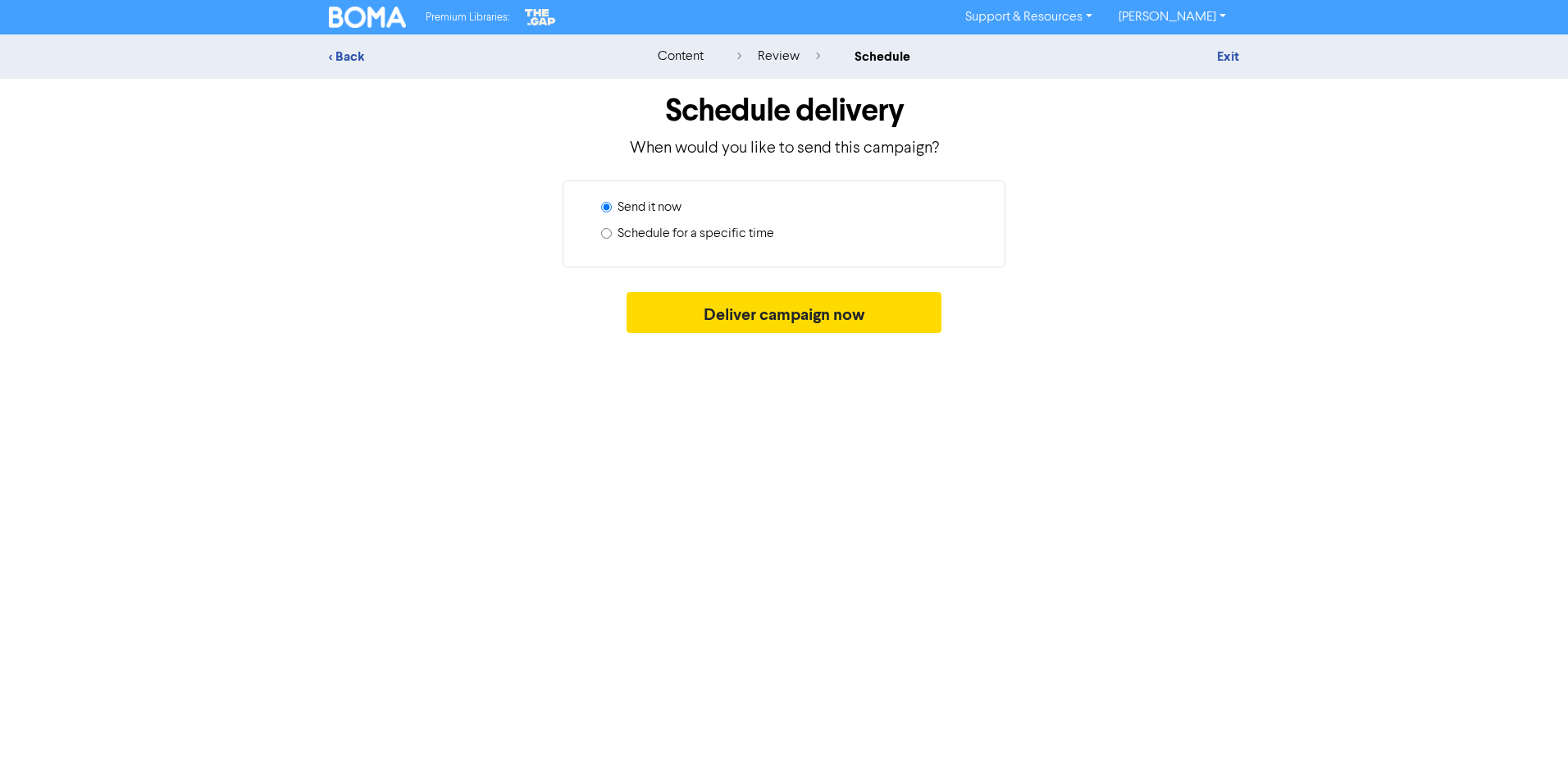
click at [740, 236] on label "Schedule for a specific time" at bounding box center [696, 233] width 157 height 20
click at [612, 236] on input "Schedule for a specific time" at bounding box center [607, 233] width 11 height 11
radio input "true"
radio input "false"
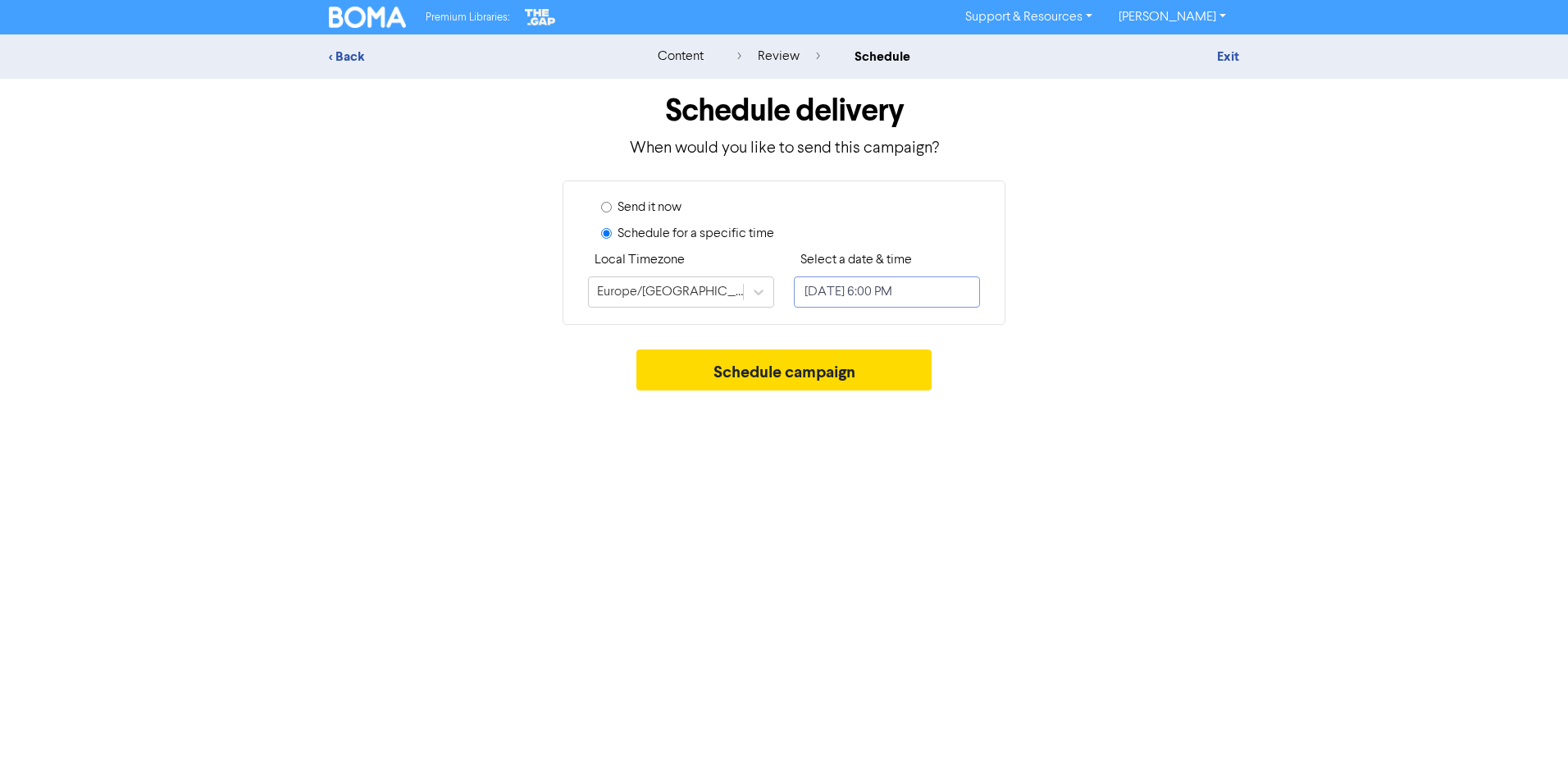
click at [929, 294] on input "[DATE] 6:00 PM" at bounding box center [887, 292] width 186 height 31
select select "8"
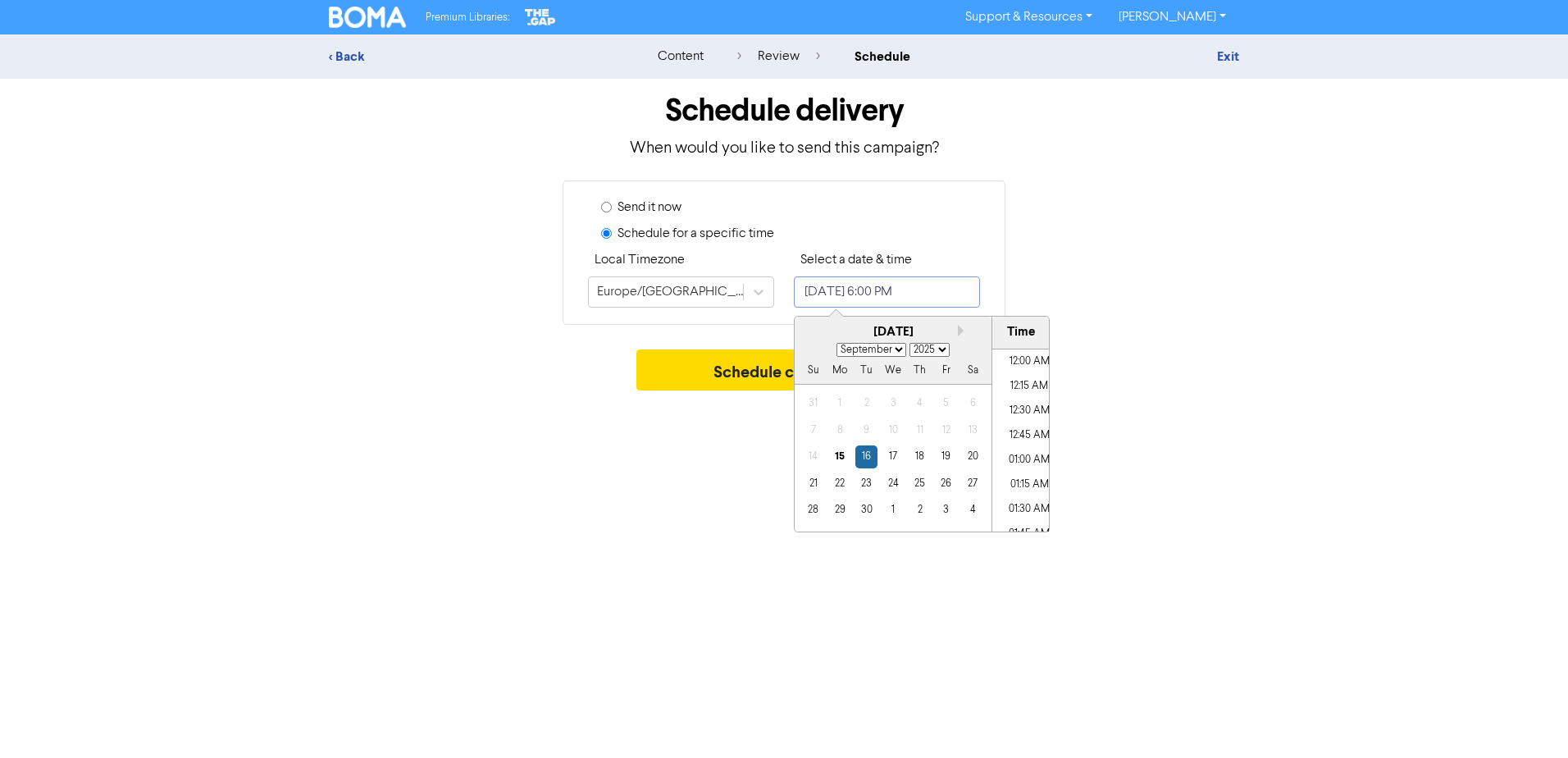
scroll to position [1693, 0]
click at [920, 453] on div "18" at bounding box center [920, 456] width 22 height 22
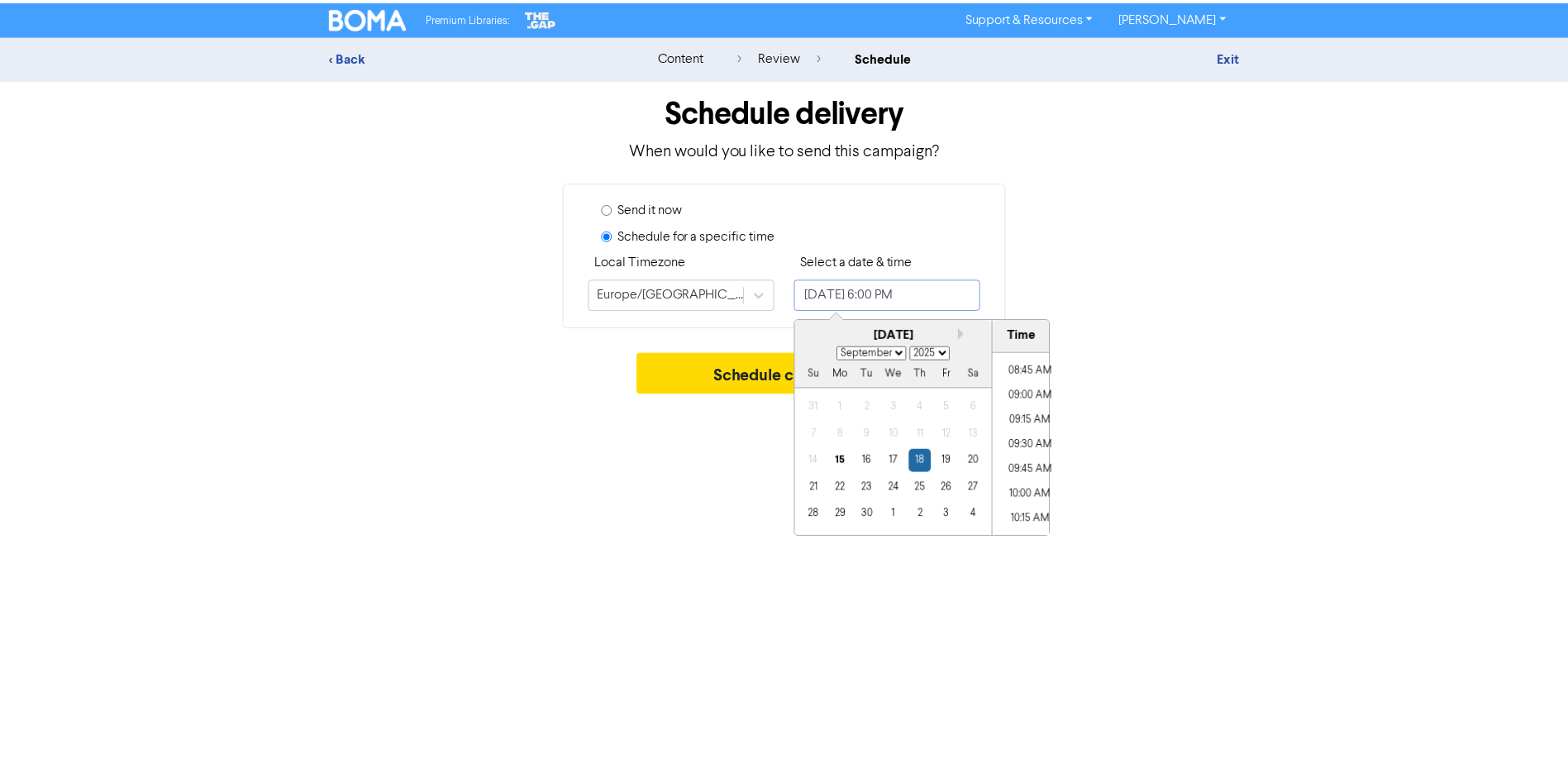
scroll to position [817, 0]
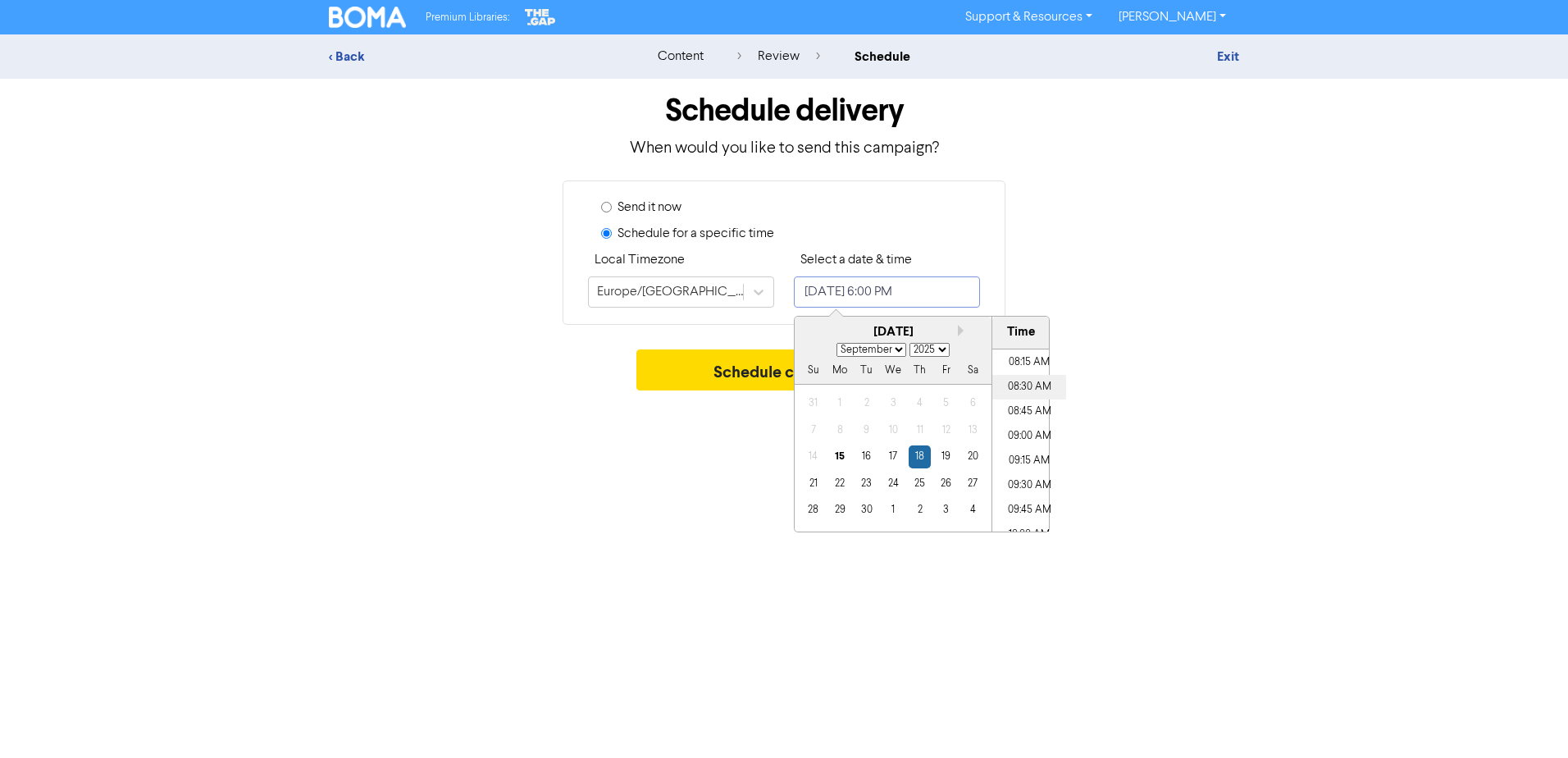
click at [1024, 390] on li "08:30 AM" at bounding box center [1029, 387] width 74 height 25
type input "[DATE] 8:30 AM"
click at [1178, 416] on div "Premium Libraries: Support & Resources Video Tutorials FAQ & Guides Marketing E…" at bounding box center [784, 379] width 1568 height 758
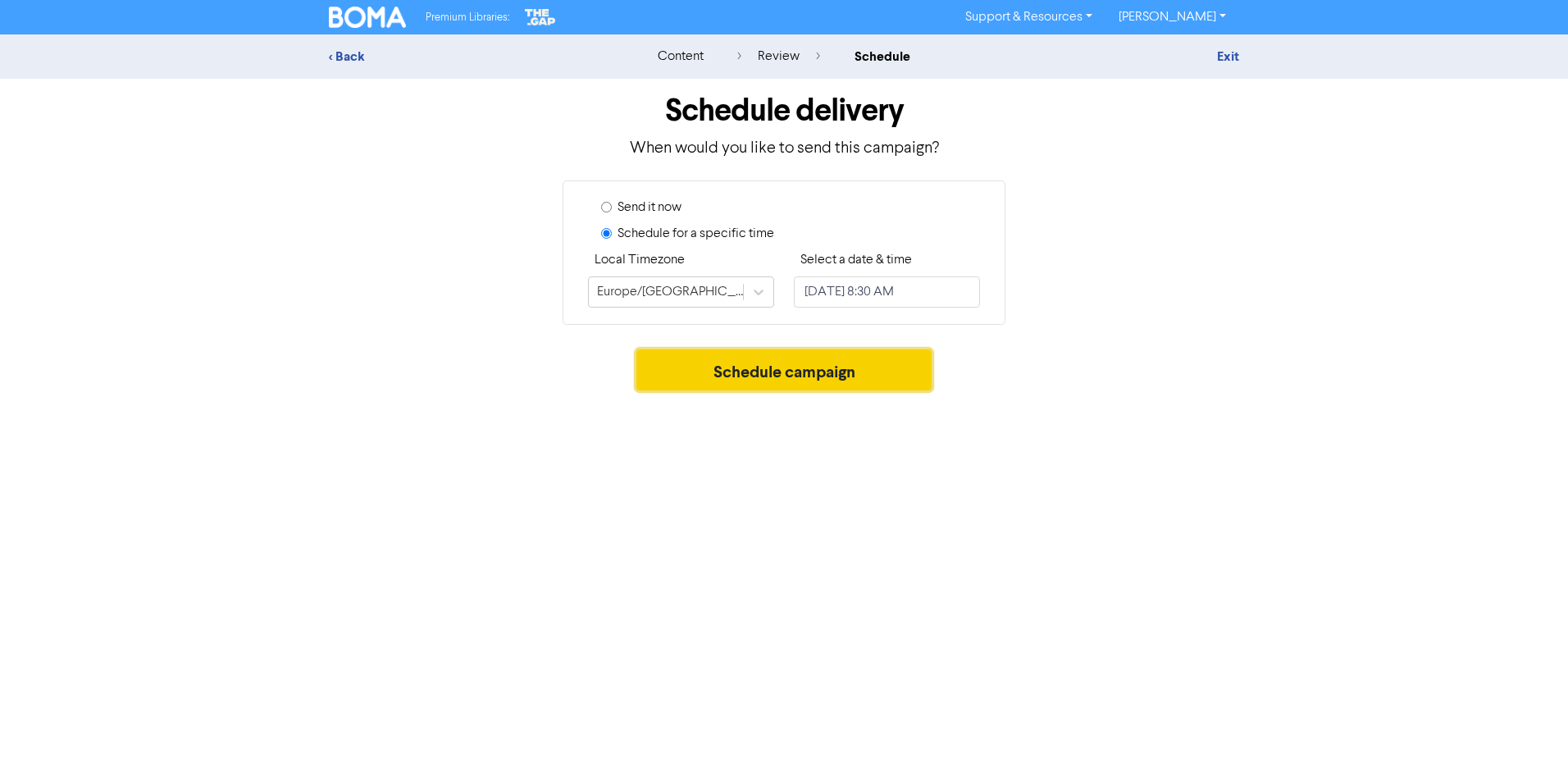
click at [792, 374] on button "Schedule campaign" at bounding box center [784, 370] width 296 height 41
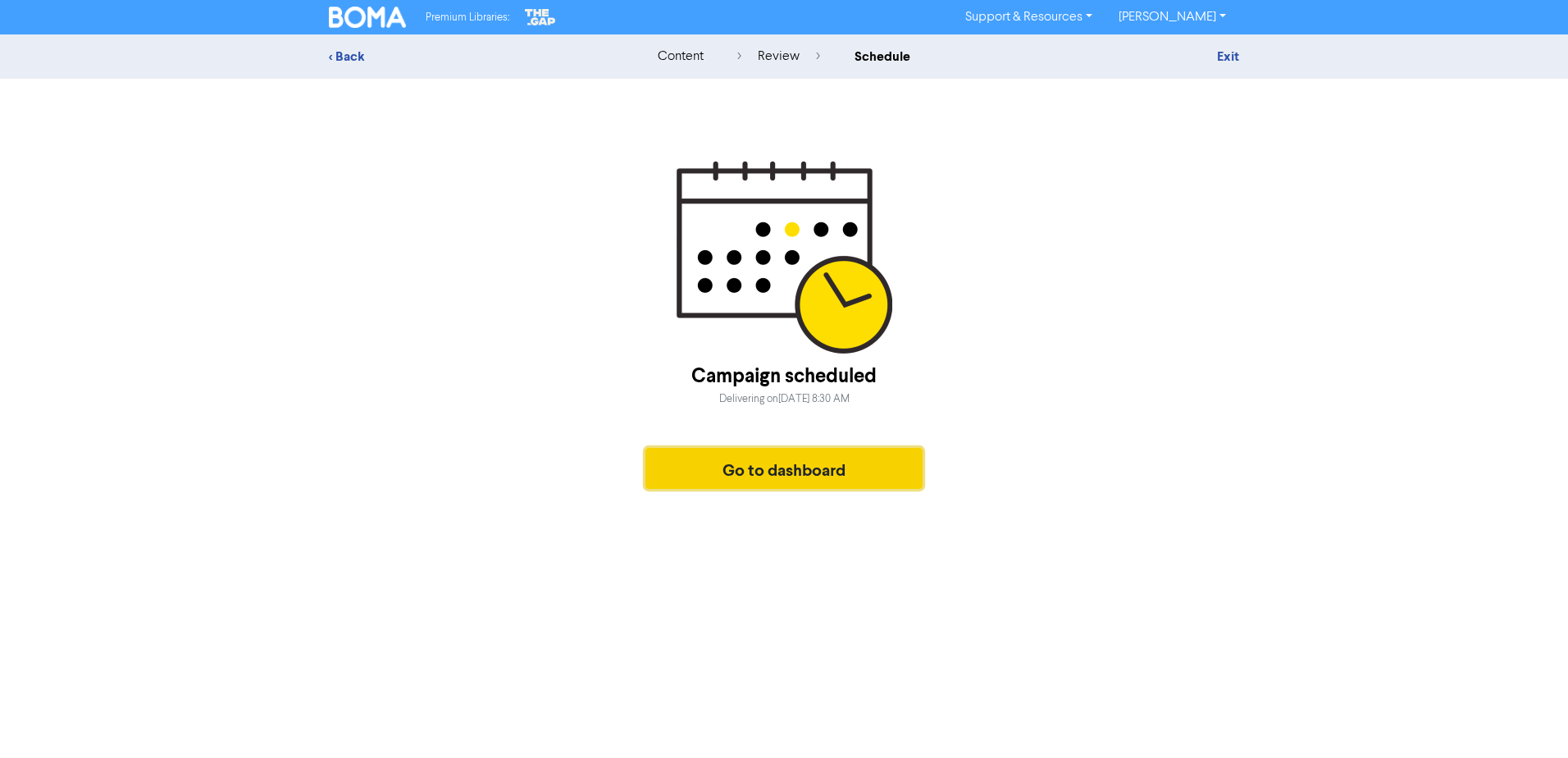
click at [868, 470] on button "Go to dashboard" at bounding box center [784, 468] width 277 height 41
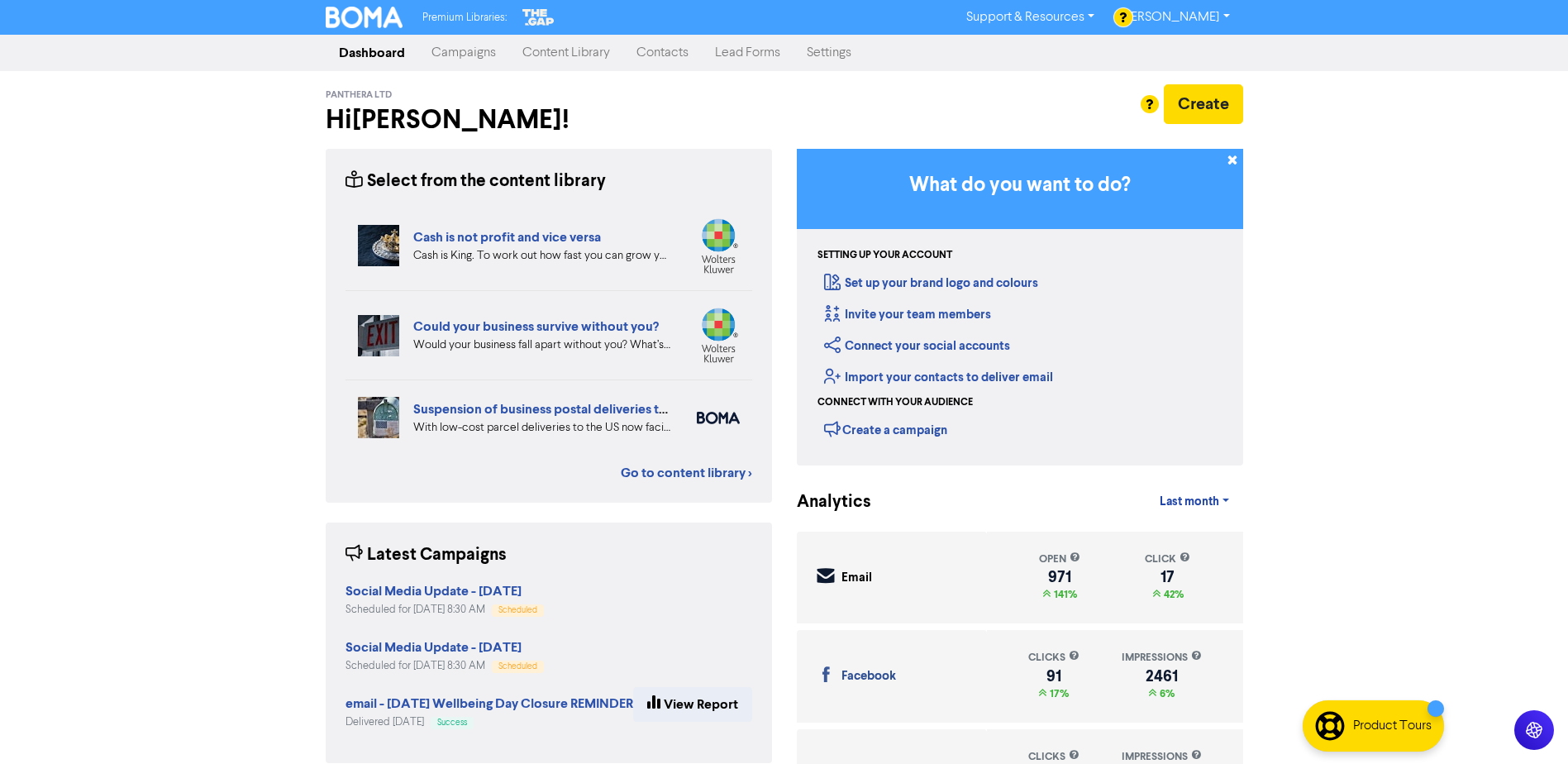
drag, startPoint x: 460, startPoint y: 45, endPoint x: 496, endPoint y: 63, distance: 40.2
click at [460, 45] on link "Campaigns" at bounding box center [464, 52] width 91 height 33
